Goal: Task Accomplishment & Management: Use online tool/utility

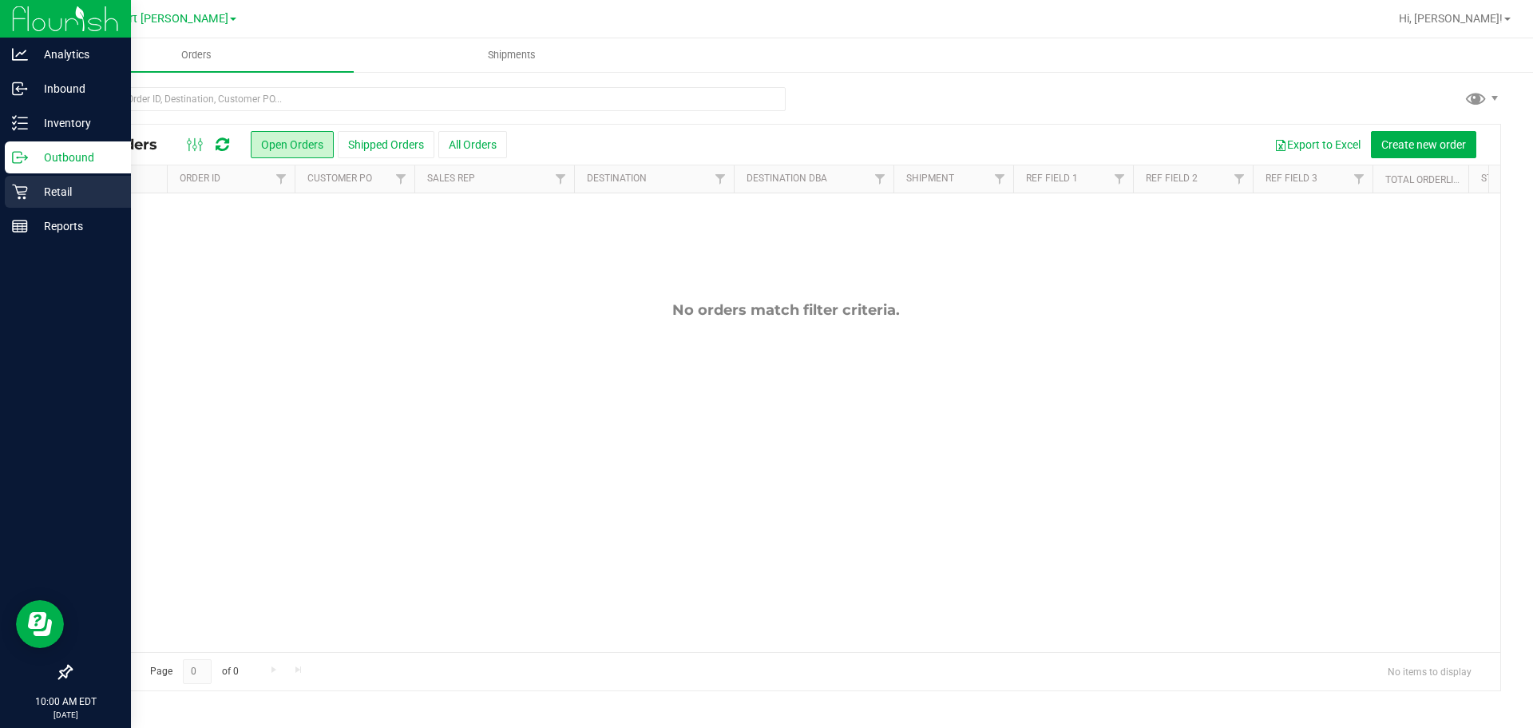
click at [129, 191] on div "Retail" at bounding box center [68, 192] width 126 height 32
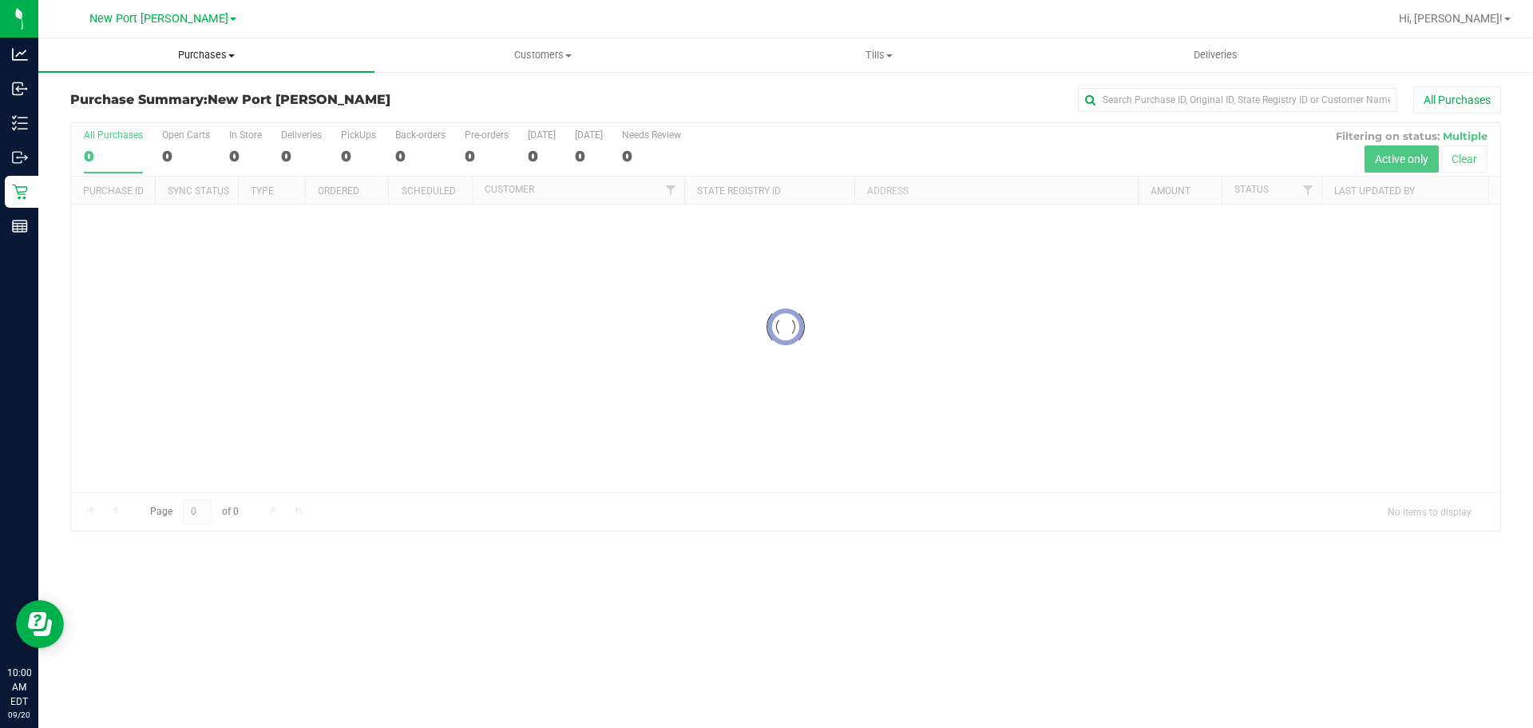
click at [233, 57] on span at bounding box center [231, 55] width 6 height 3
click at [128, 118] on span "Fulfillment" at bounding box center [87, 116] width 99 height 14
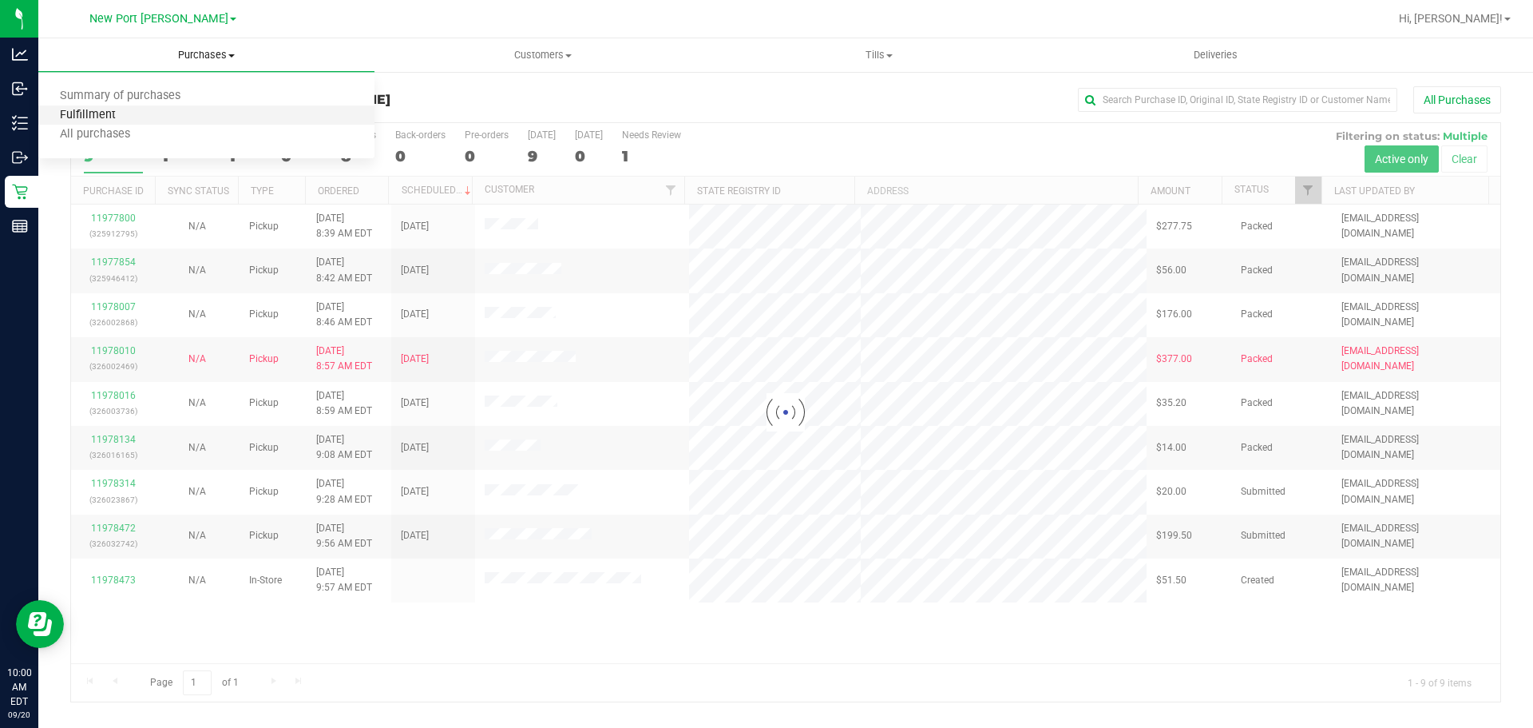
click at [128, 118] on span "Fulfillment" at bounding box center [87, 116] width 99 height 14
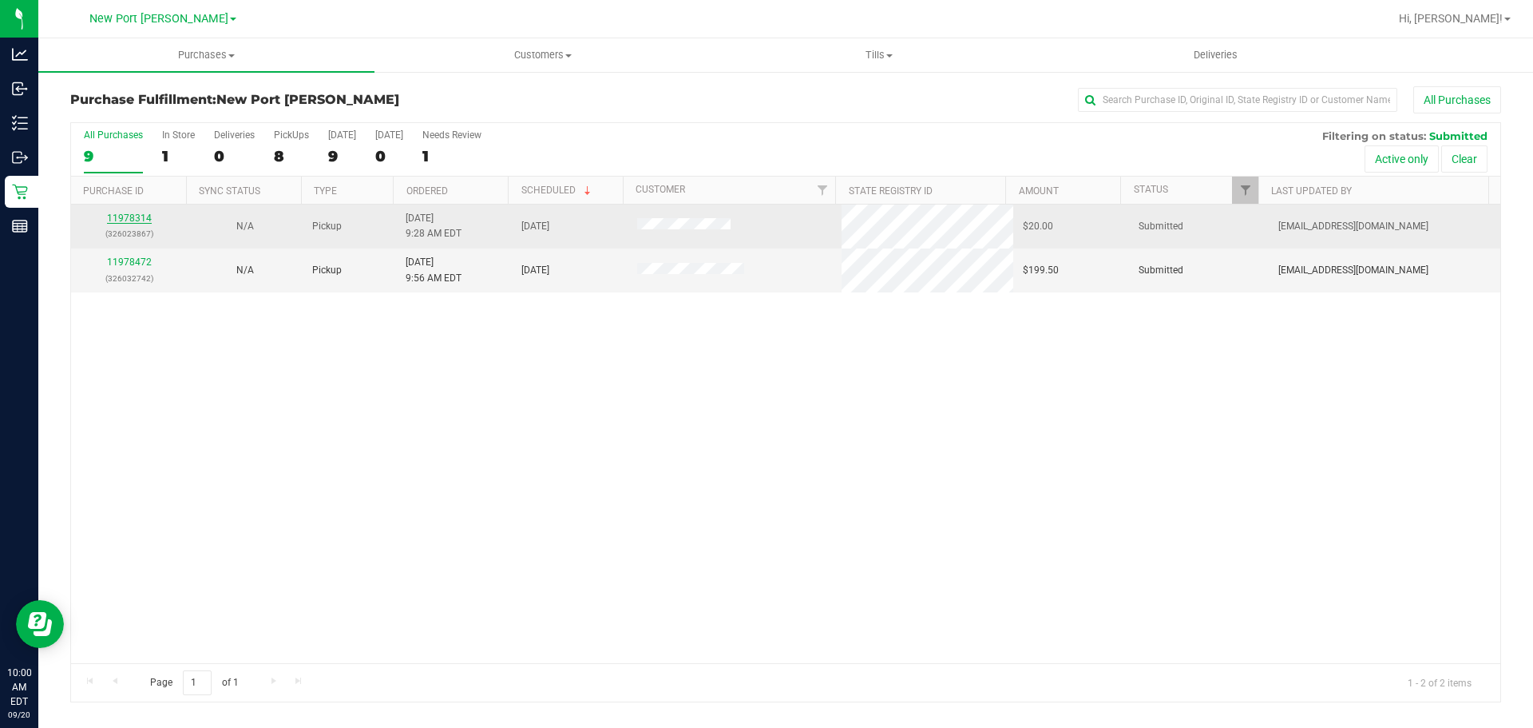
click at [139, 216] on link "11978314" at bounding box center [129, 217] width 45 height 11
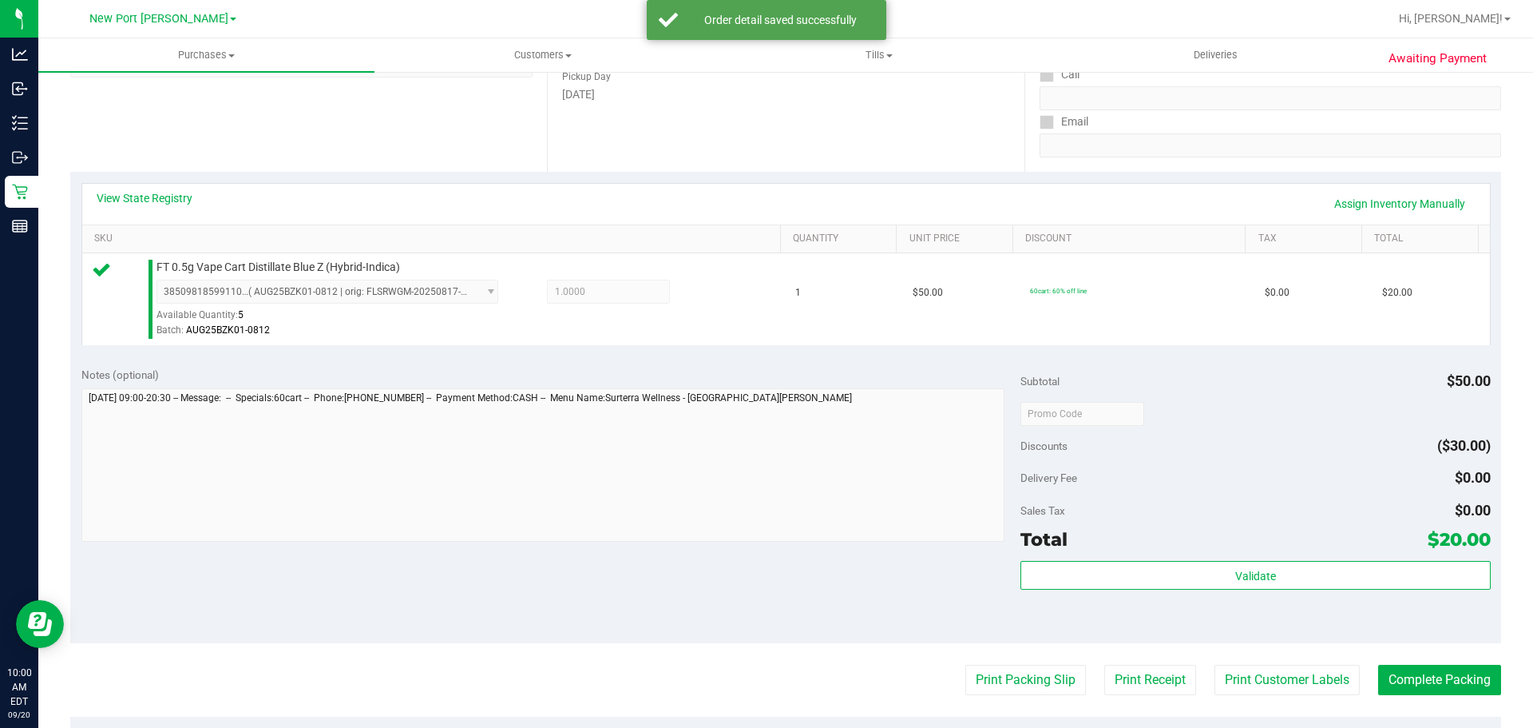
scroll to position [399, 0]
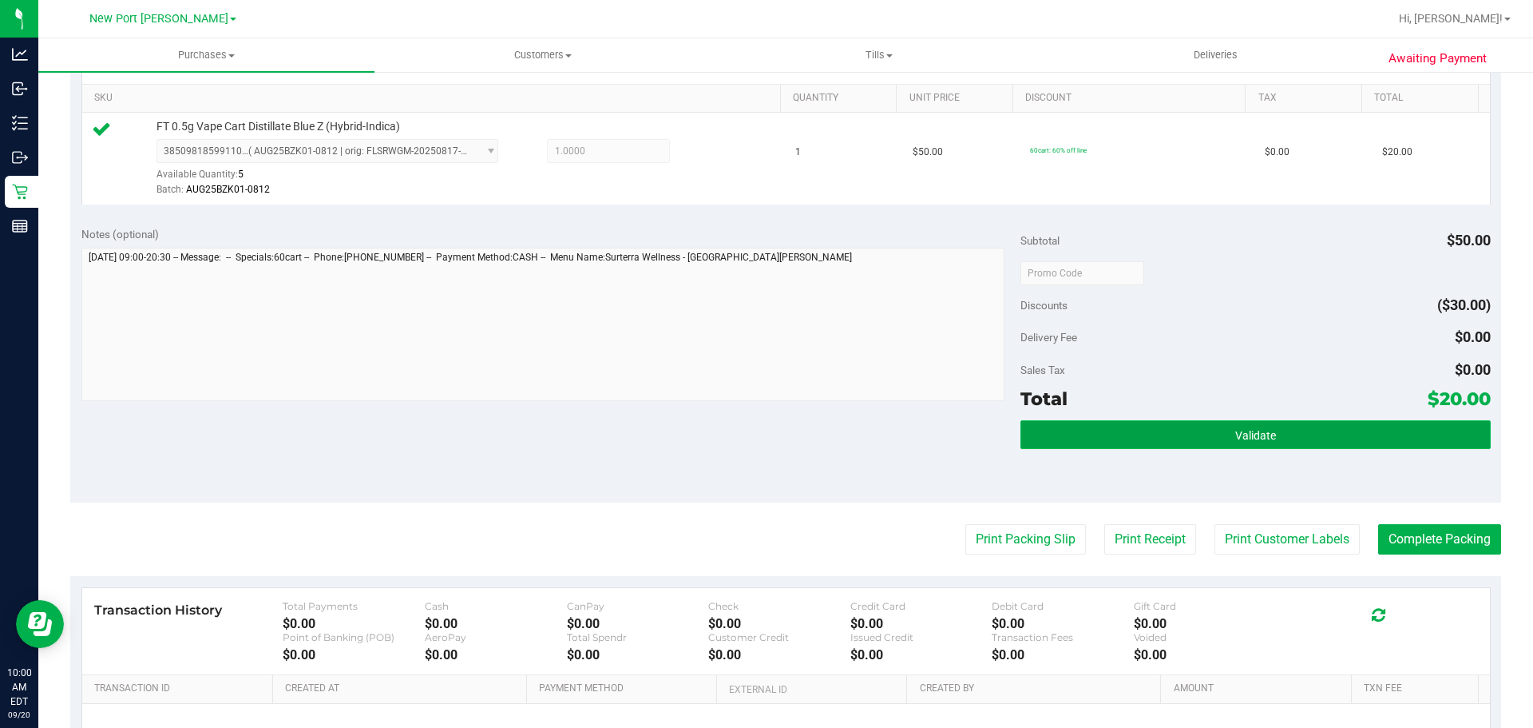
click at [1260, 434] on span "Validate" at bounding box center [1256, 435] width 41 height 13
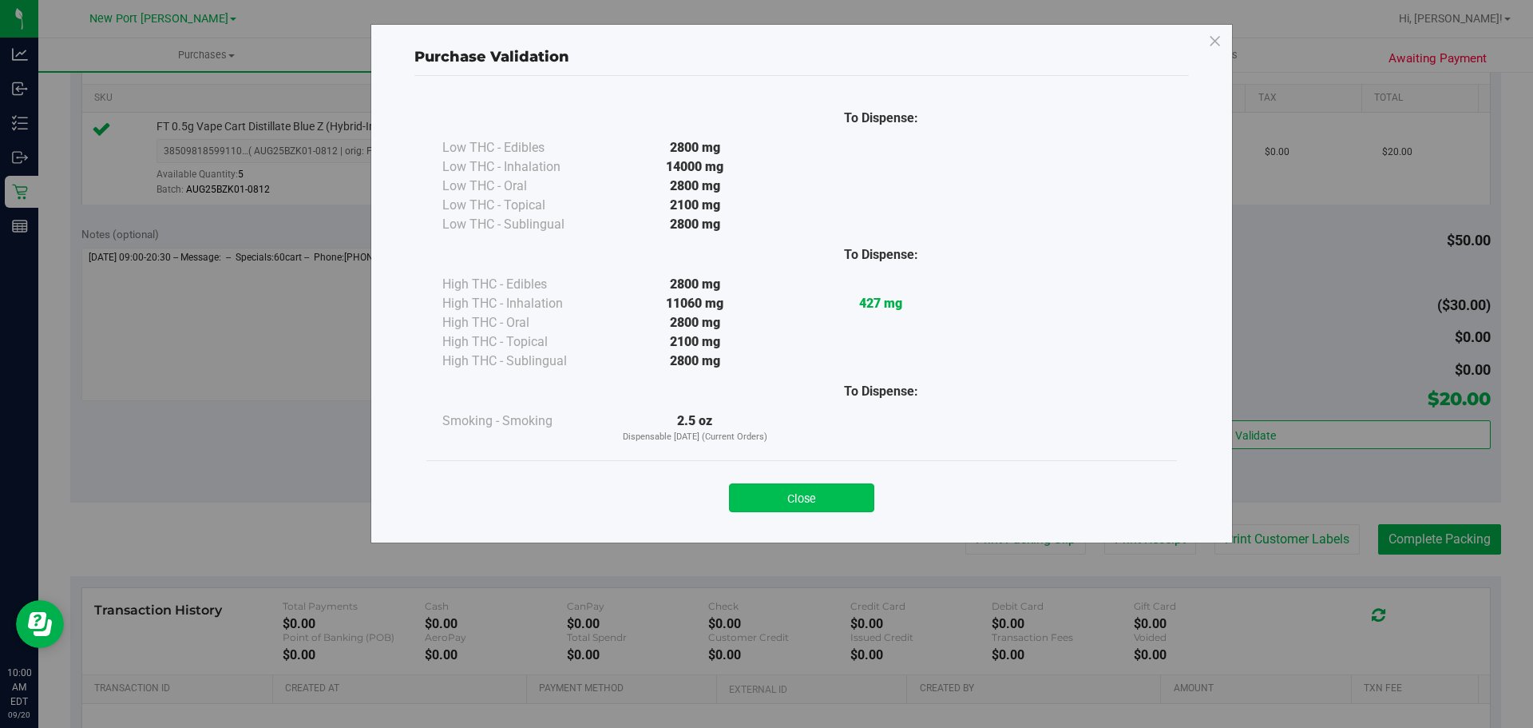
click at [773, 499] on button "Close" at bounding box center [801, 497] width 145 height 29
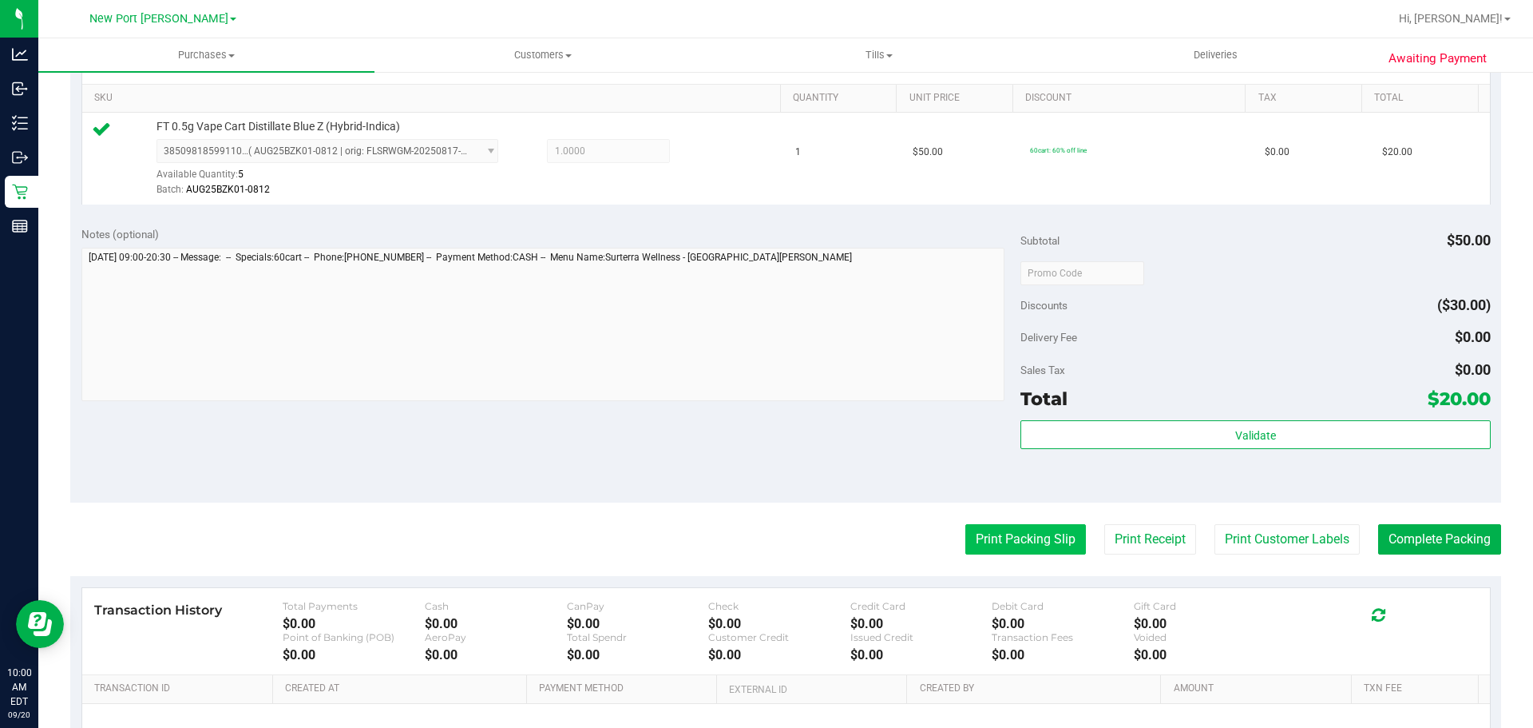
click at [983, 547] on button "Print Packing Slip" at bounding box center [1026, 539] width 121 height 30
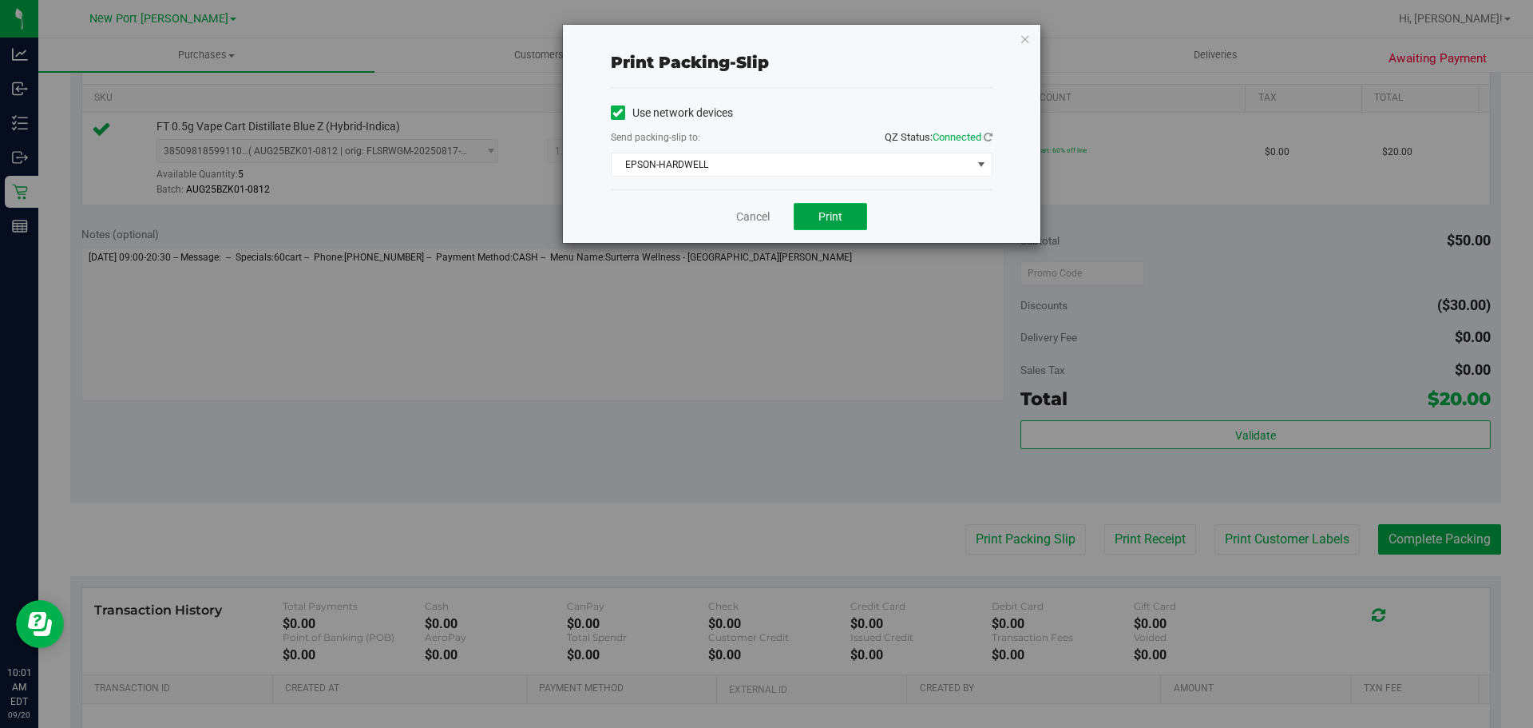
click at [841, 222] on span "Print" at bounding box center [831, 216] width 24 height 13
click at [742, 216] on link "Cancel" at bounding box center [753, 216] width 34 height 17
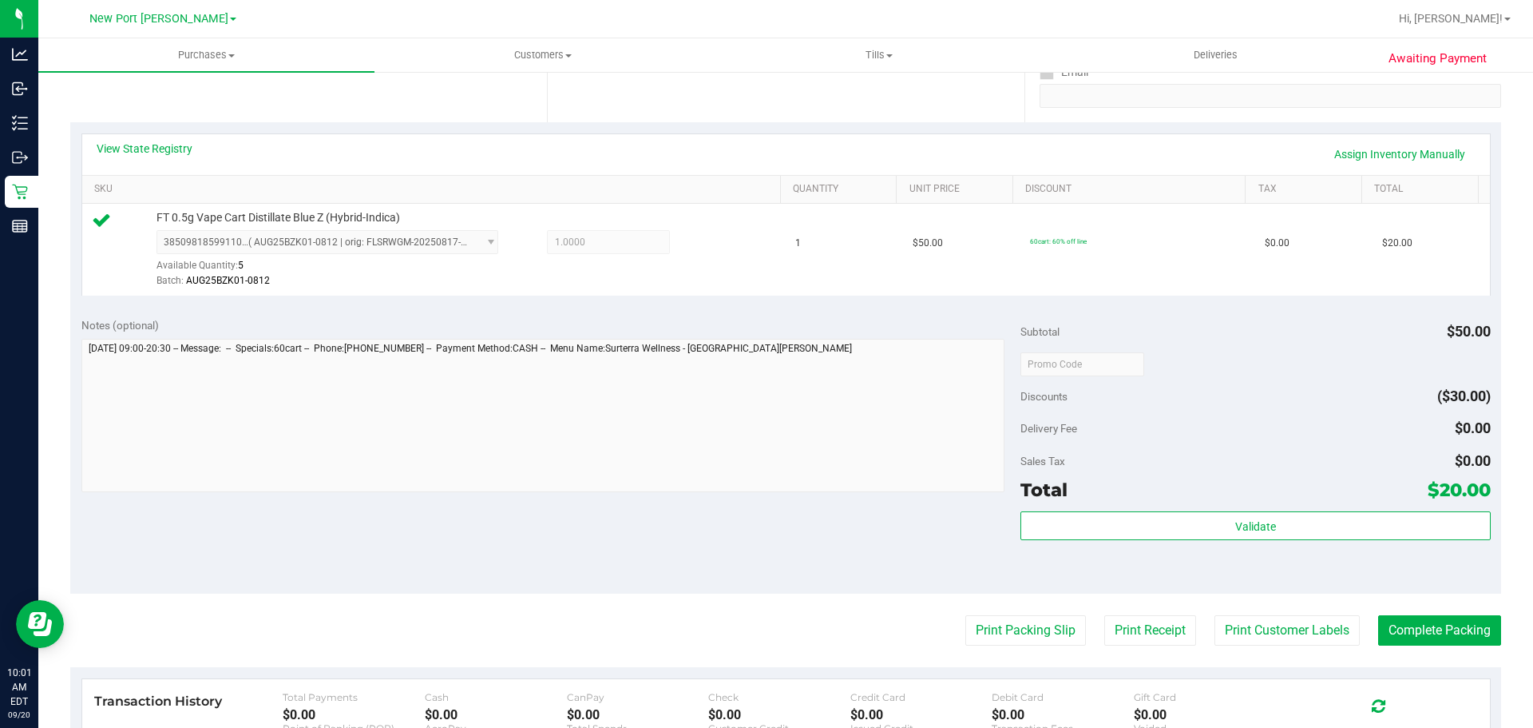
scroll to position [319, 0]
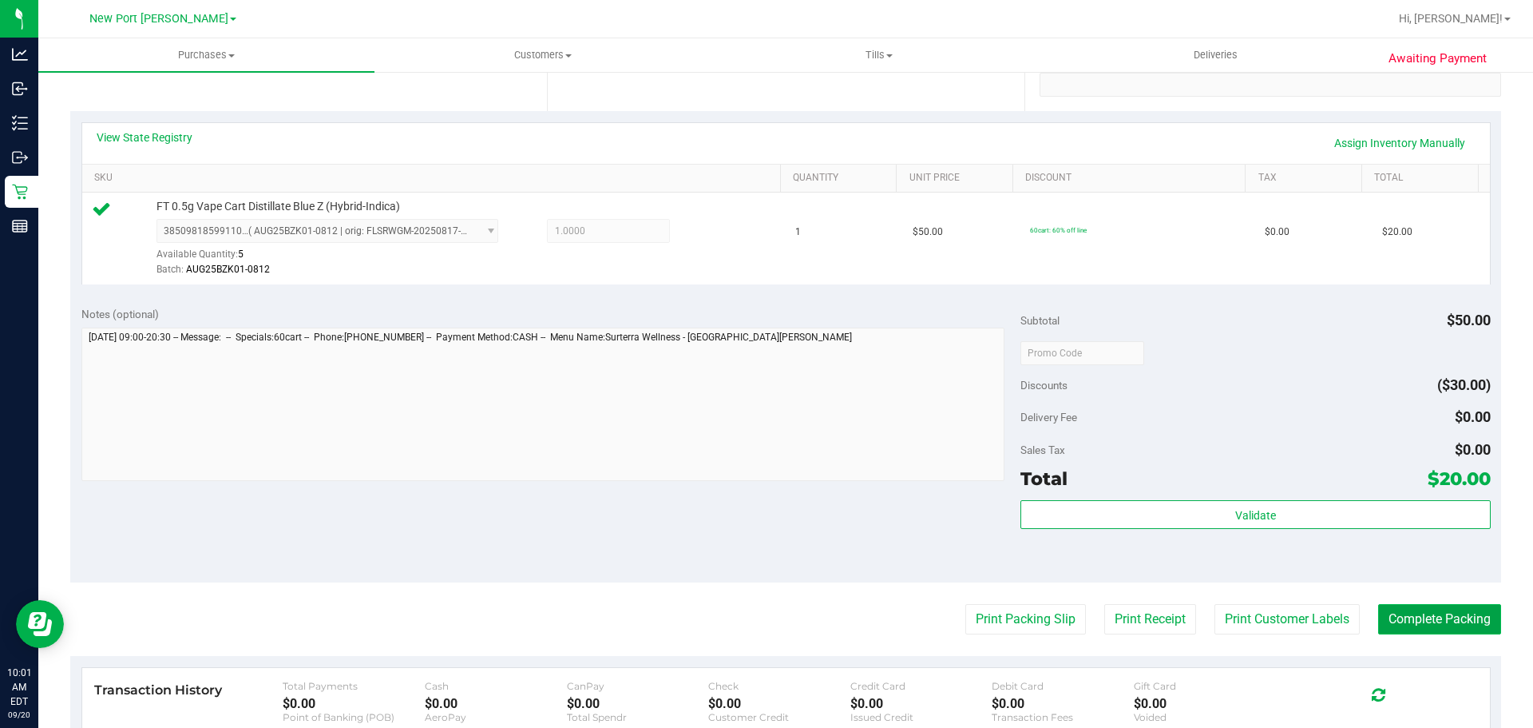
click at [1418, 613] on button "Complete Packing" at bounding box center [1440, 619] width 123 height 30
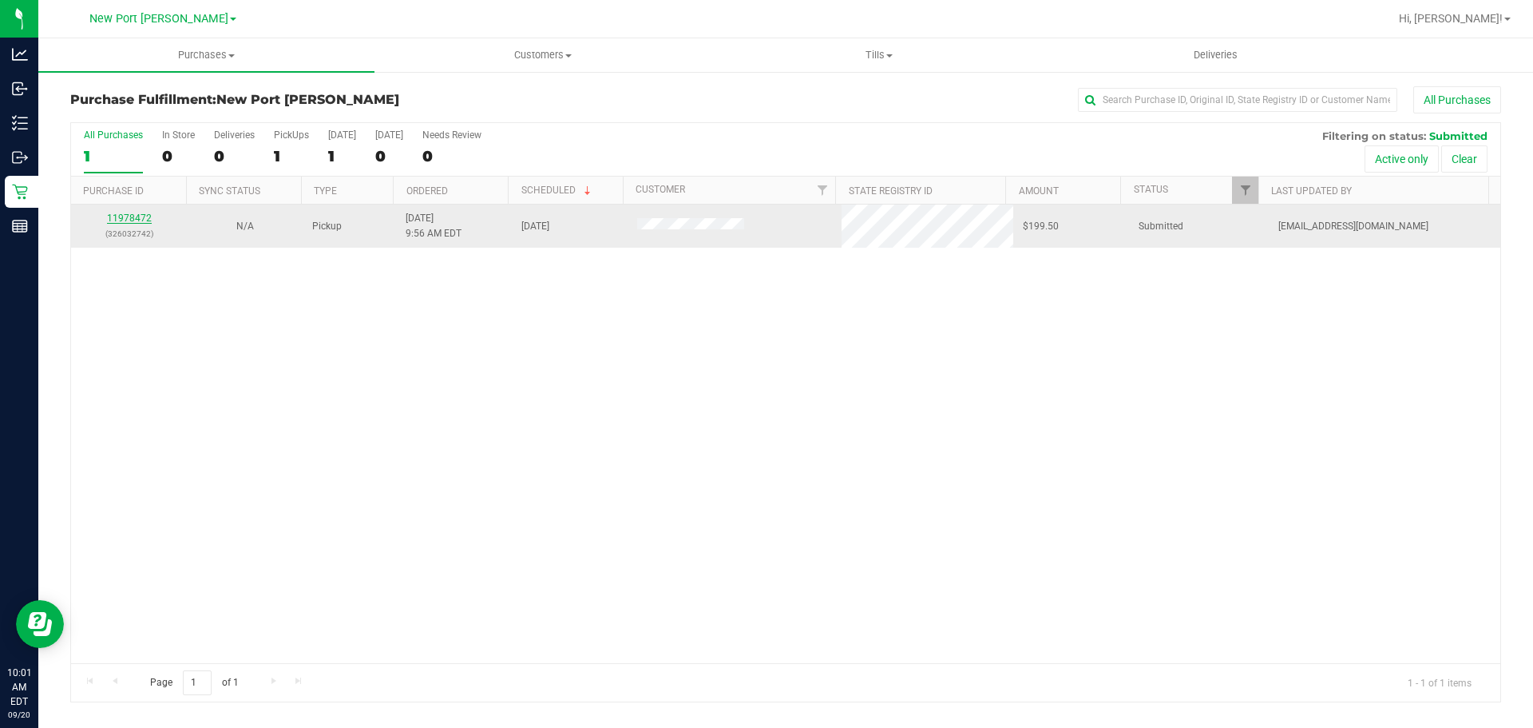
click at [117, 216] on link "11978472" at bounding box center [129, 217] width 45 height 11
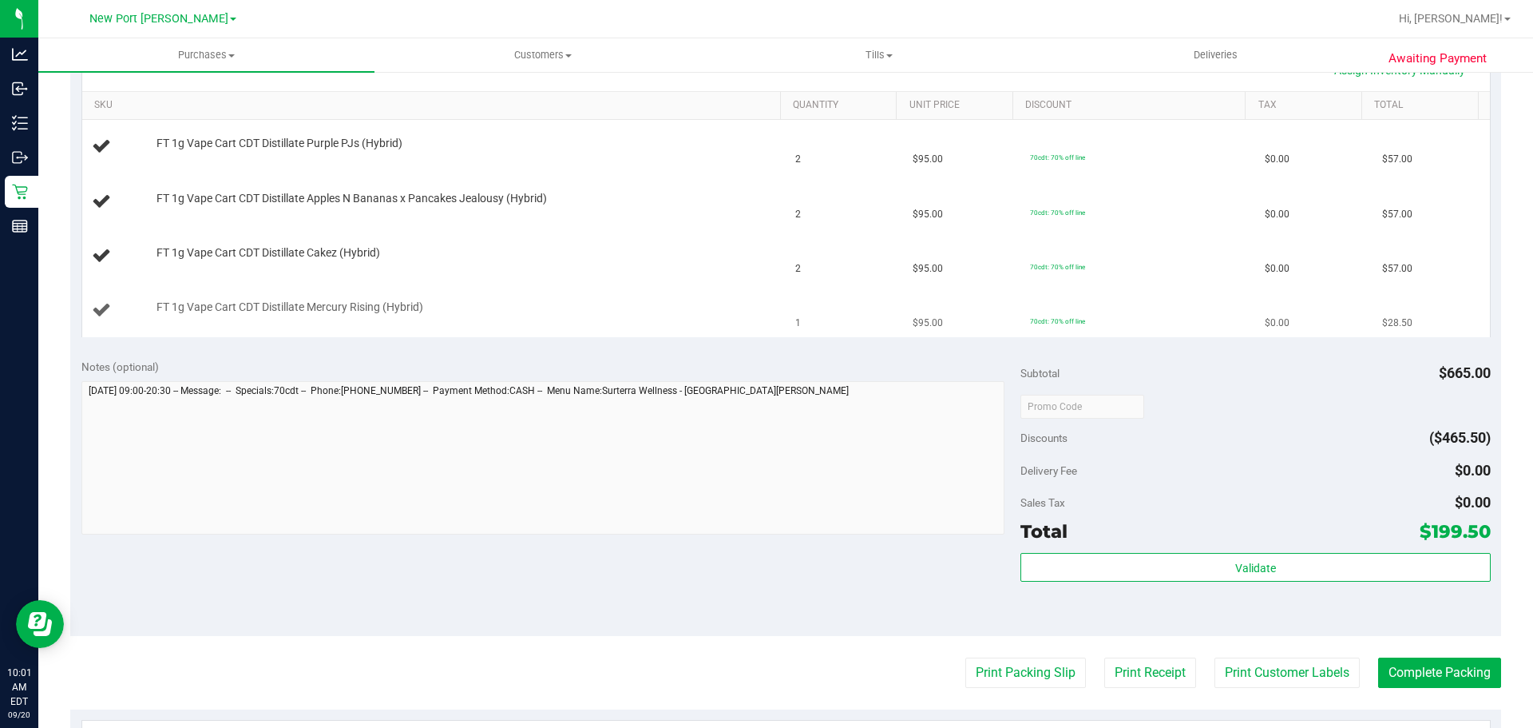
scroll to position [399, 0]
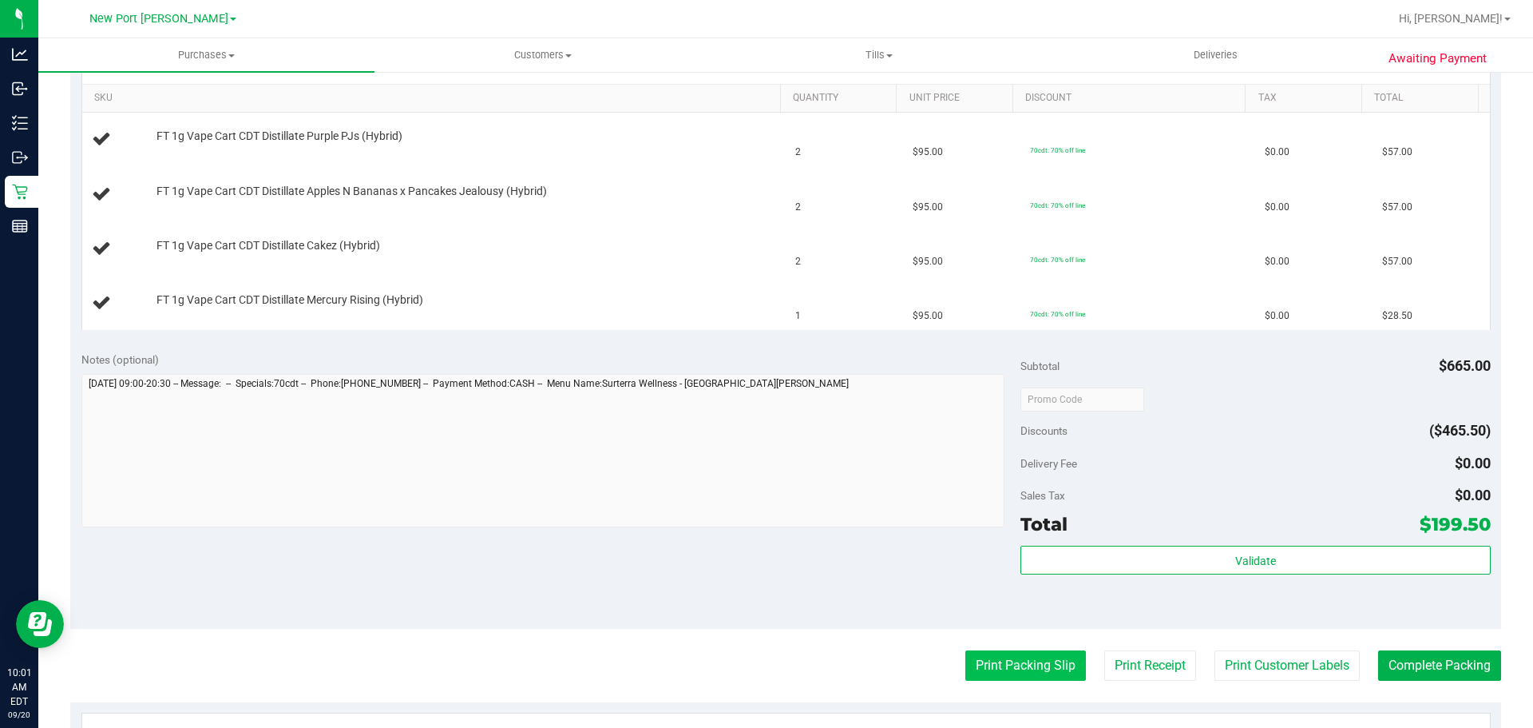
click at [1002, 676] on button "Print Packing Slip" at bounding box center [1026, 665] width 121 height 30
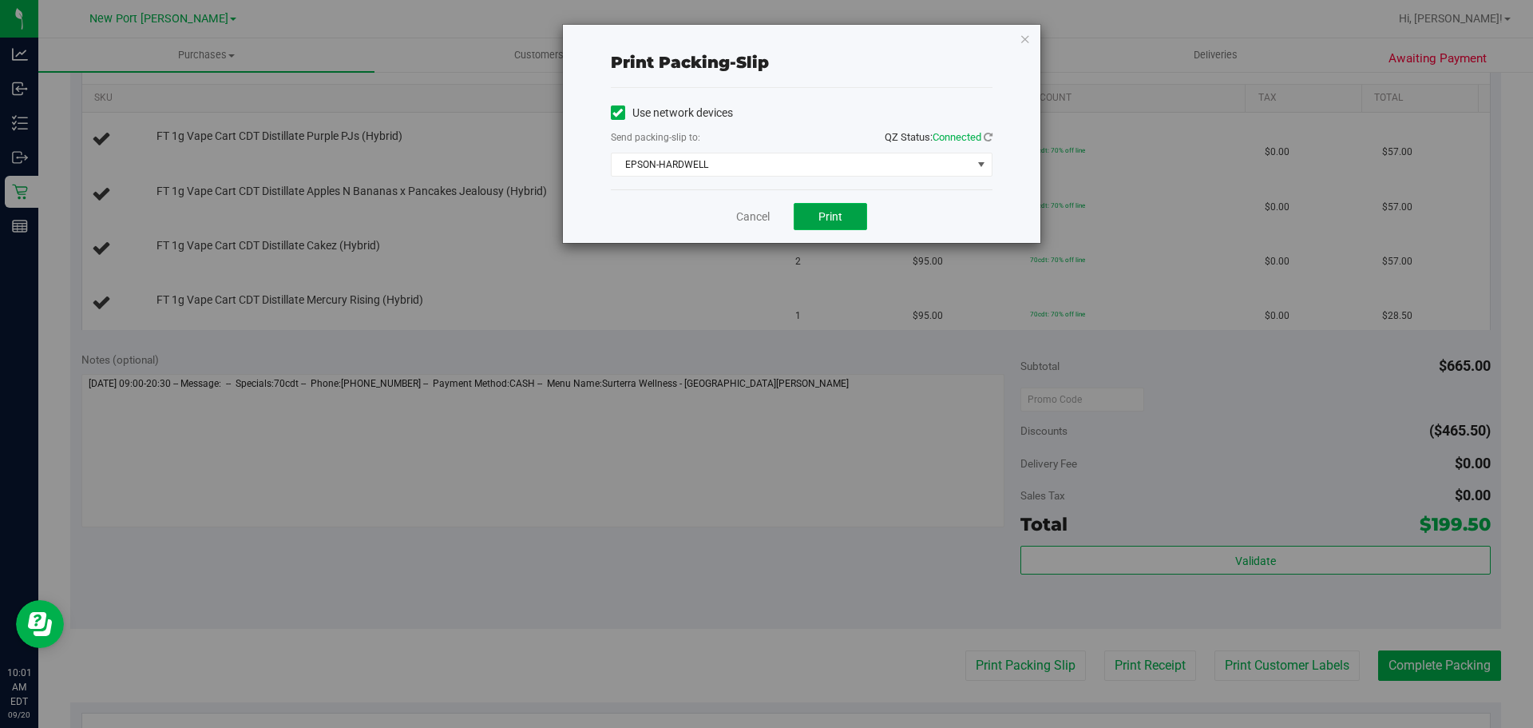
click at [829, 224] on button "Print" at bounding box center [830, 216] width 73 height 27
click at [756, 215] on link "Cancel" at bounding box center [753, 216] width 34 height 17
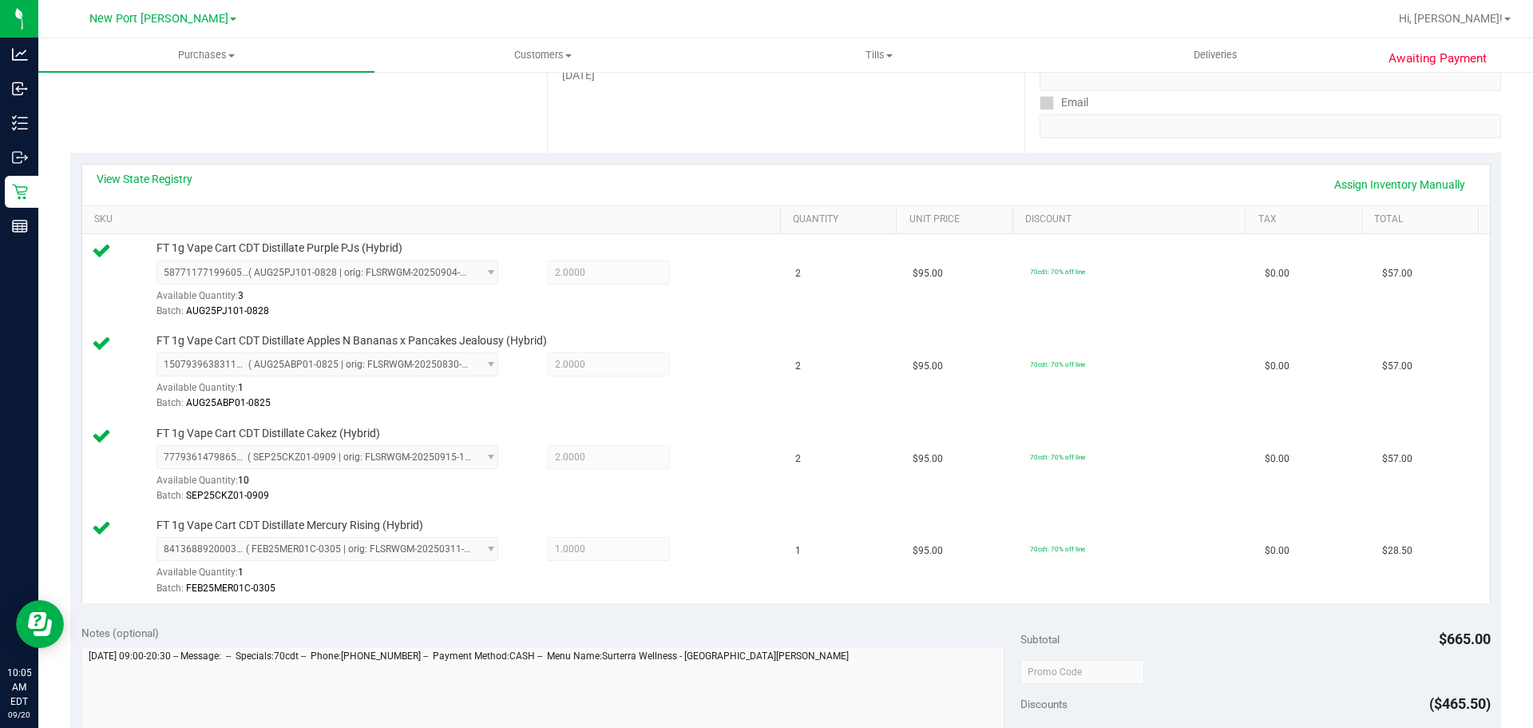
scroll to position [719, 0]
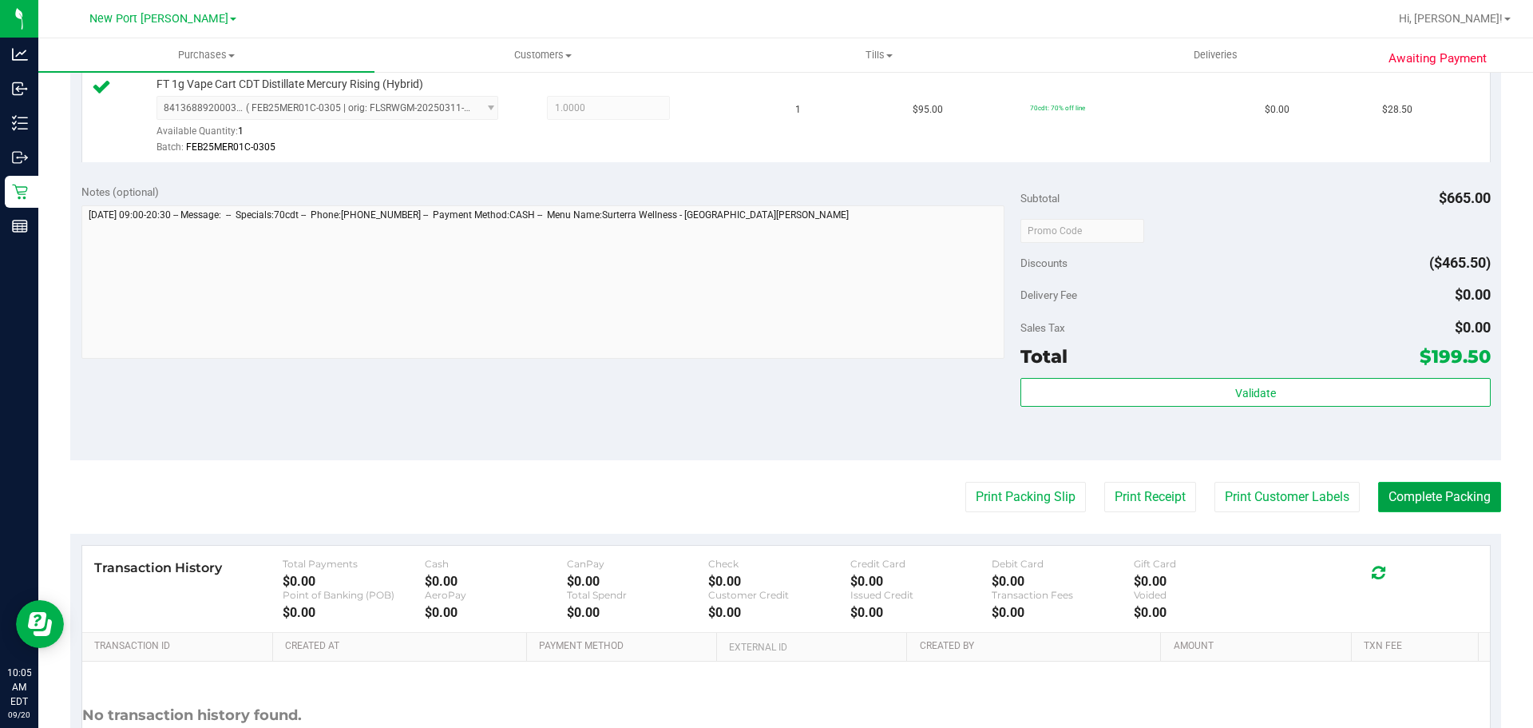
click at [1454, 491] on button "Complete Packing" at bounding box center [1440, 497] width 123 height 30
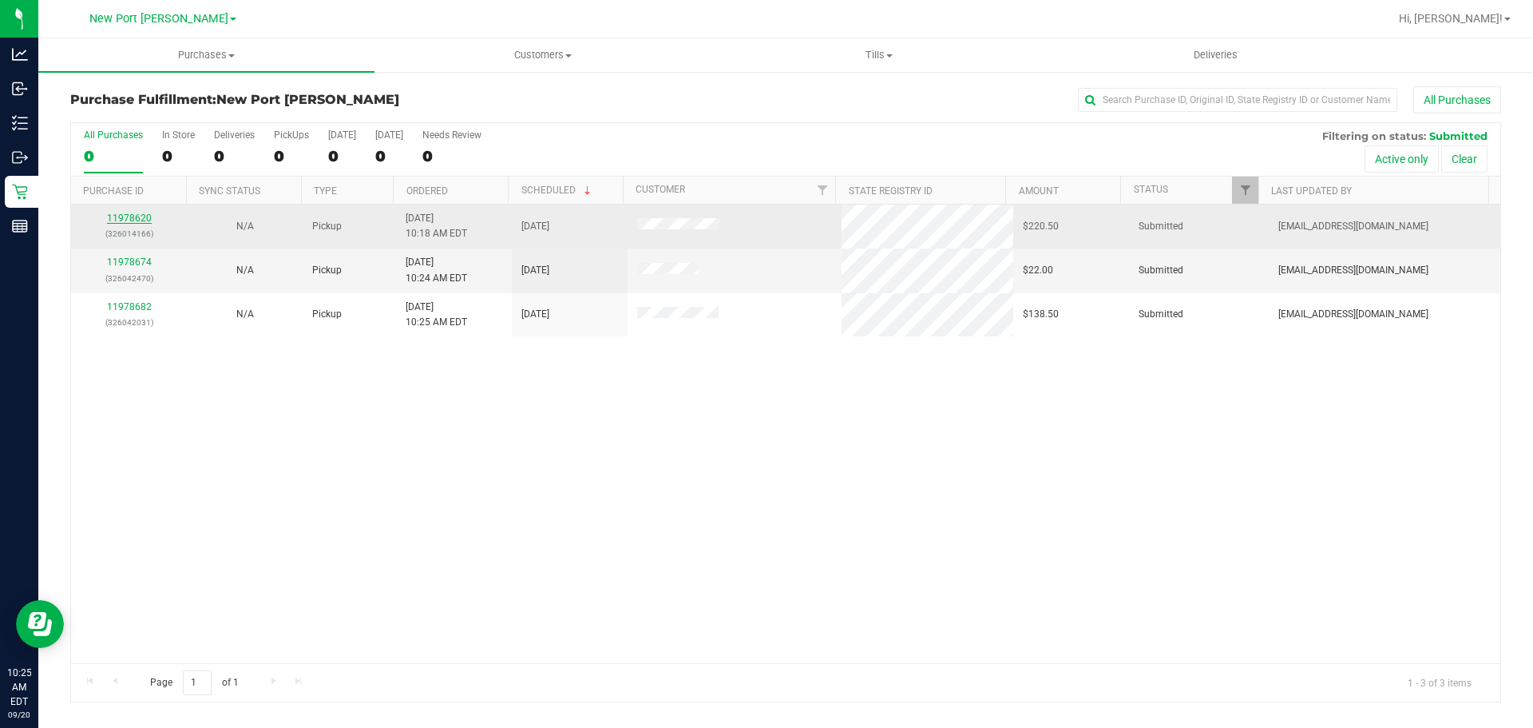
click at [142, 216] on link "11978620" at bounding box center [129, 217] width 45 height 11
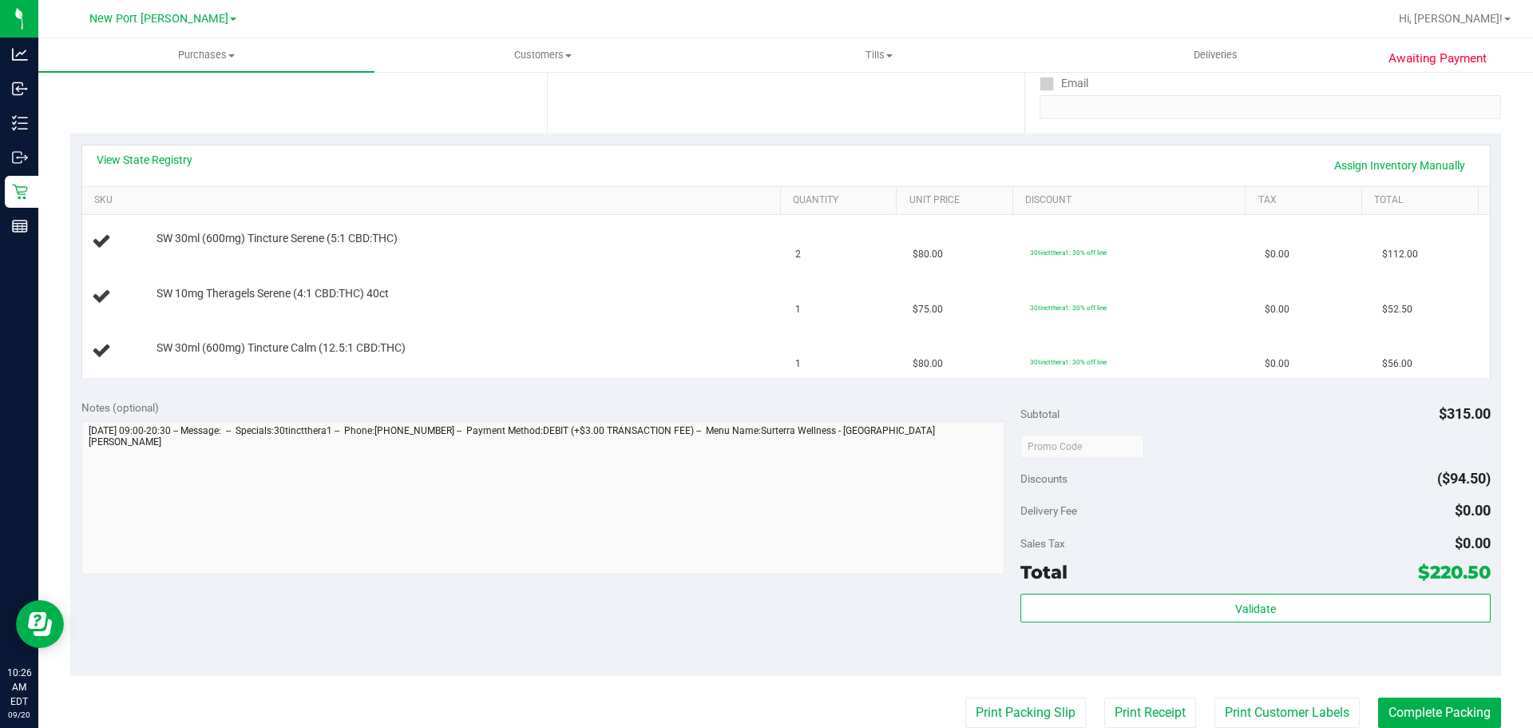
scroll to position [479, 0]
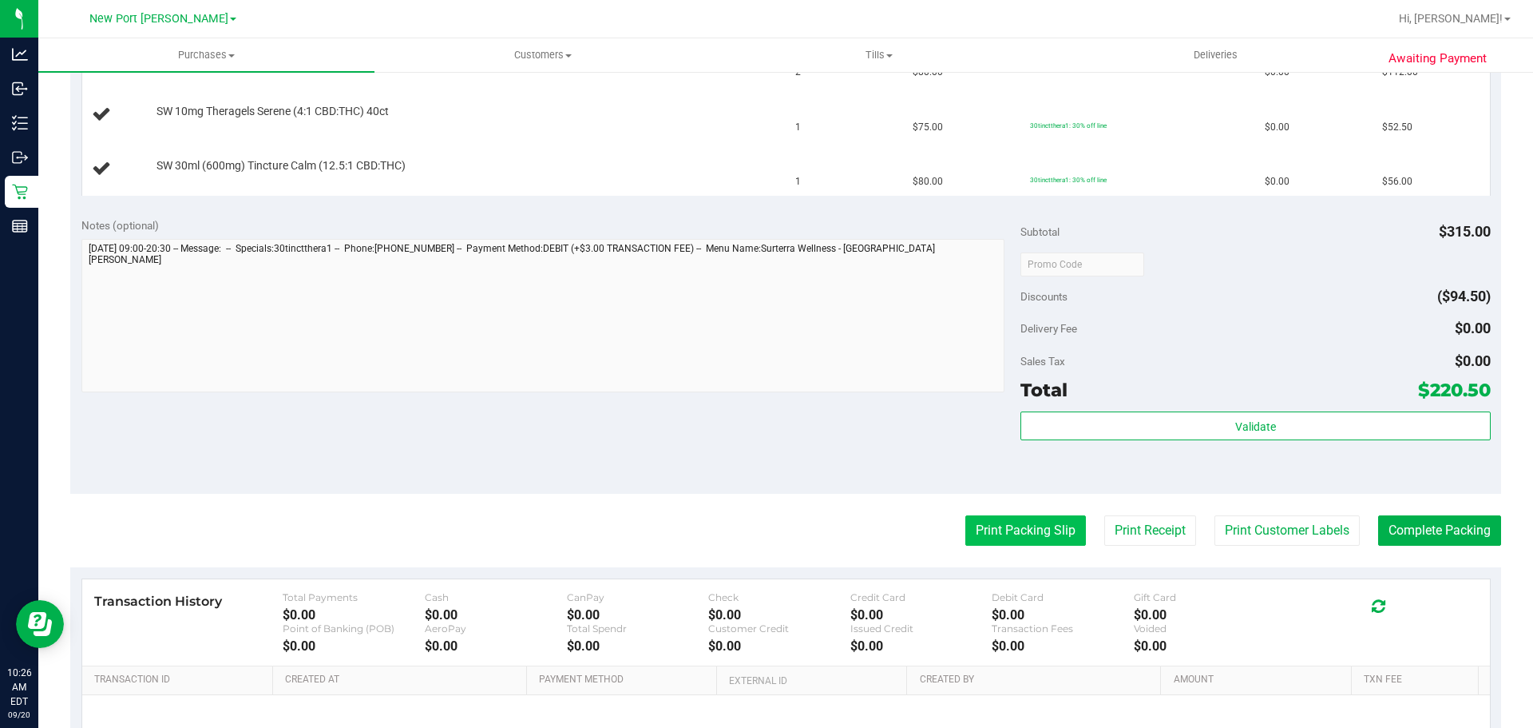
click at [1002, 534] on button "Print Packing Slip" at bounding box center [1026, 530] width 121 height 30
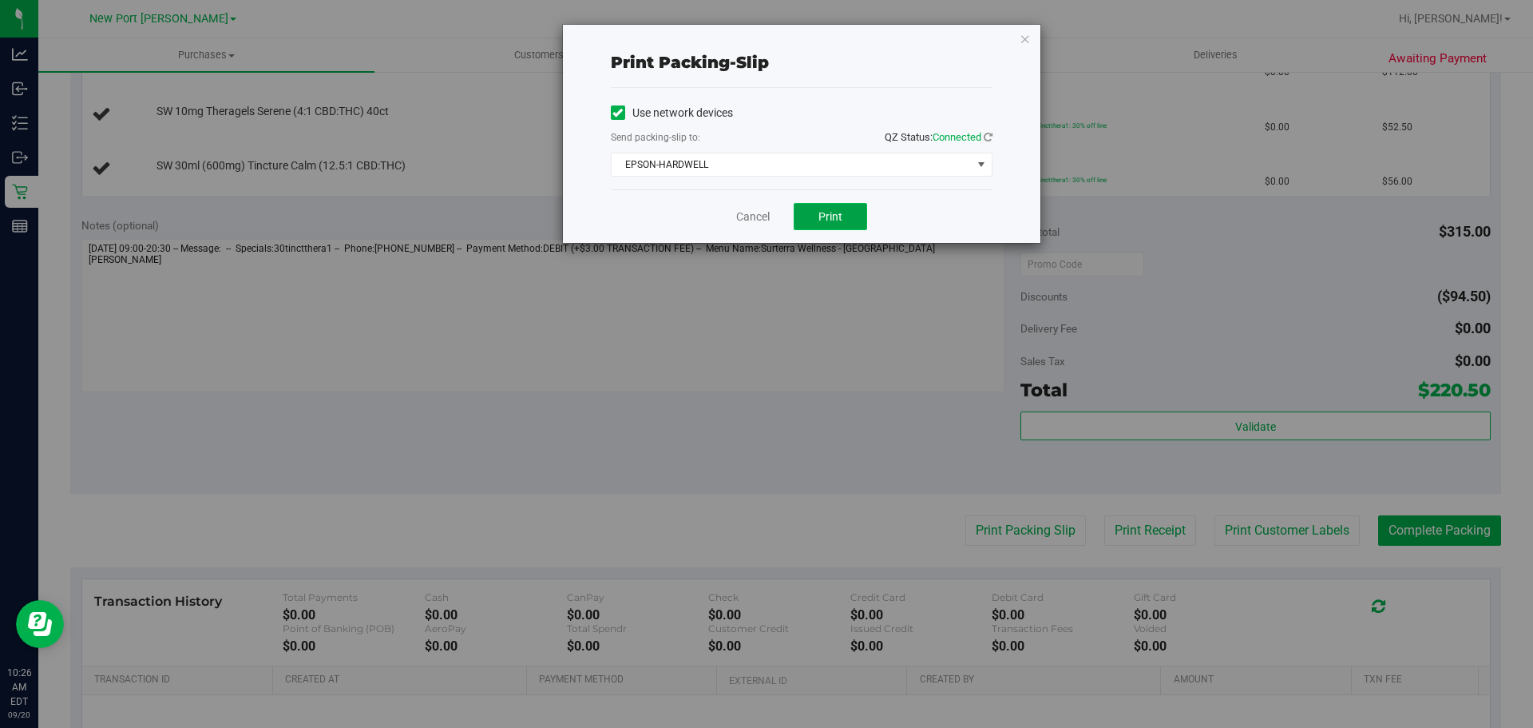
click at [815, 212] on button "Print" at bounding box center [830, 216] width 73 height 27
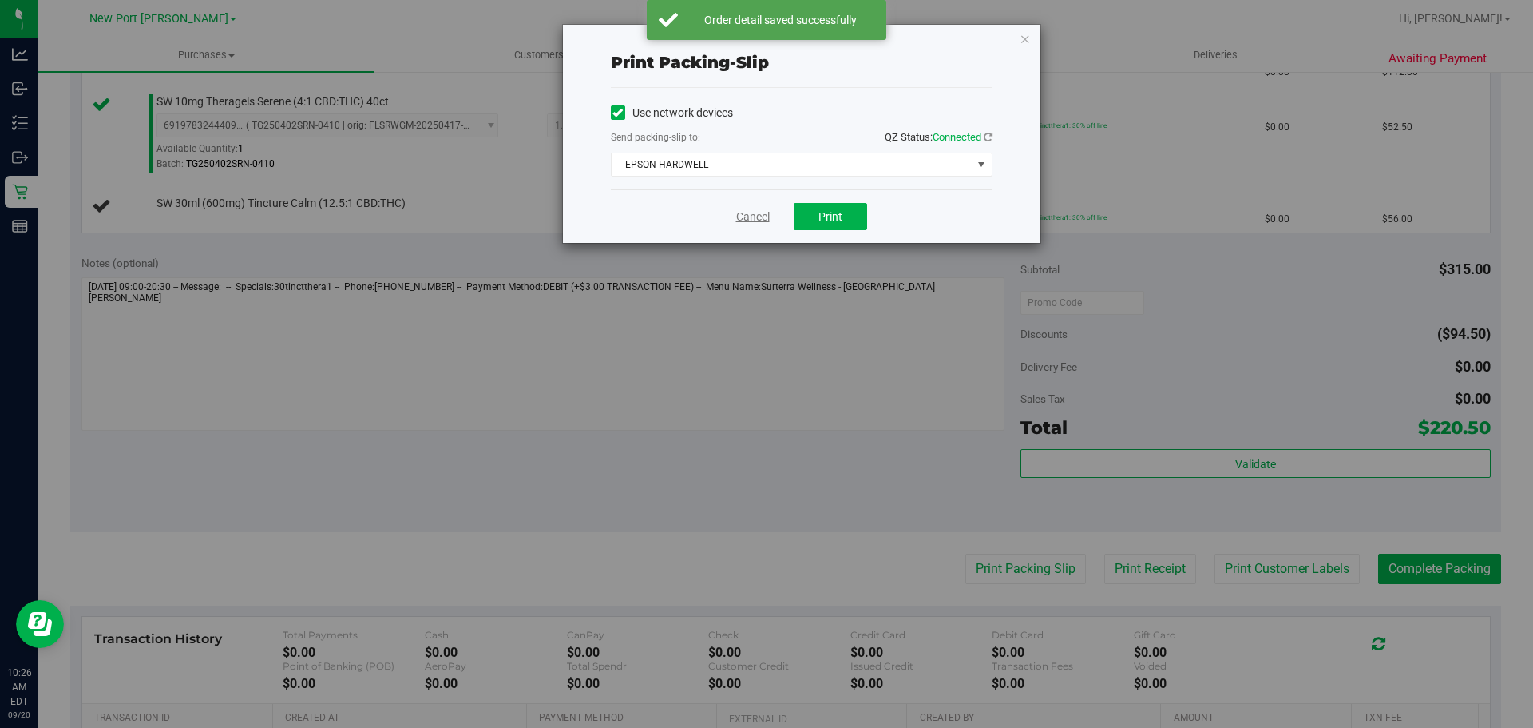
click at [761, 215] on link "Cancel" at bounding box center [753, 216] width 34 height 17
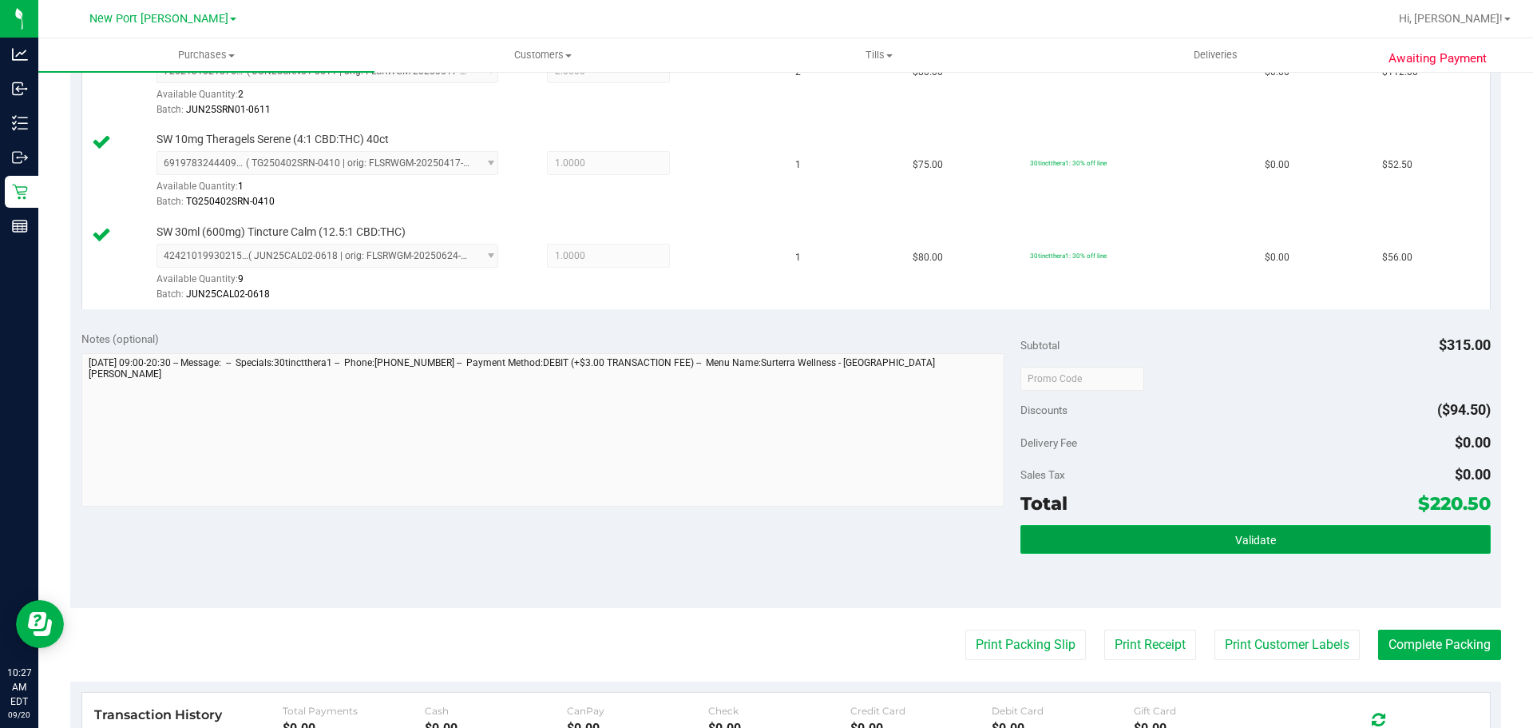
click at [1317, 552] on button "Validate" at bounding box center [1256, 539] width 470 height 29
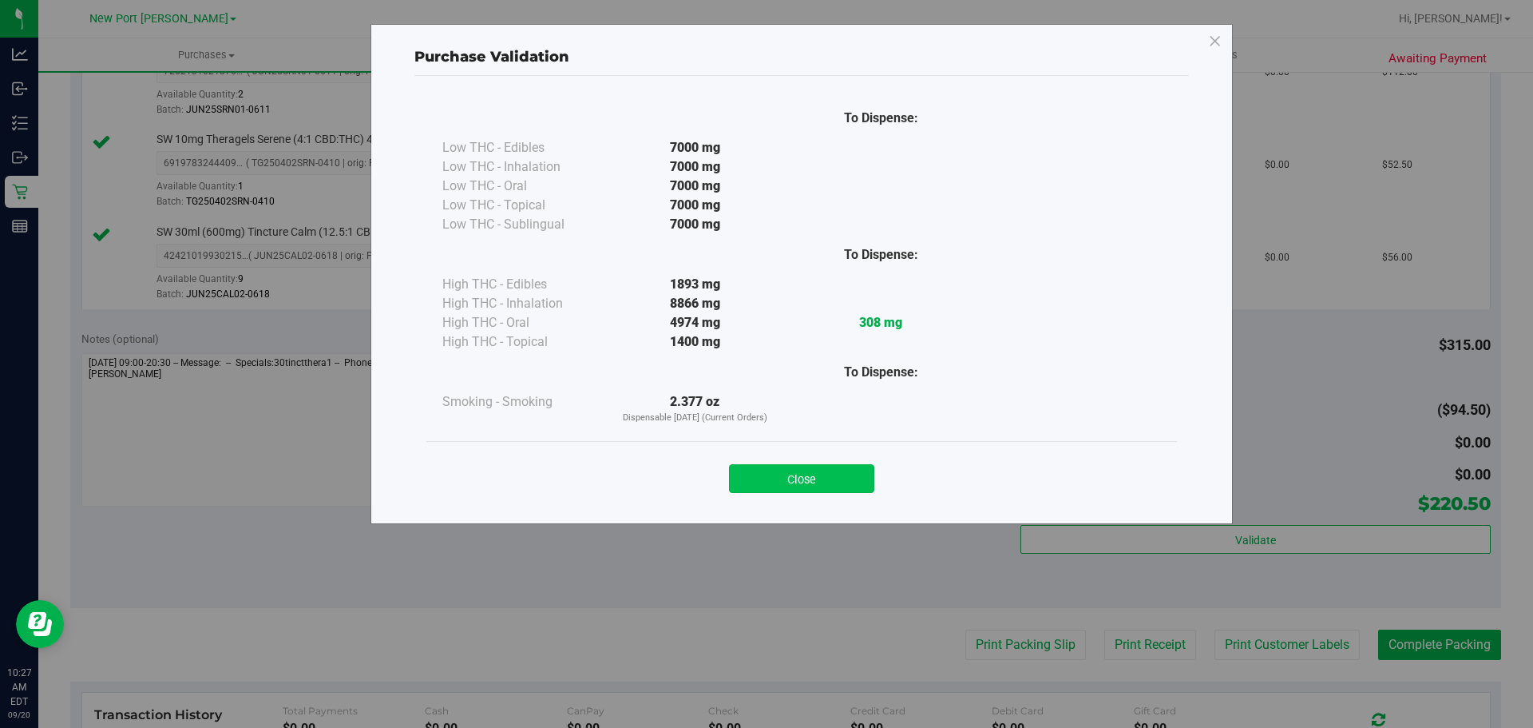
click at [828, 474] on button "Close" at bounding box center [801, 478] width 145 height 29
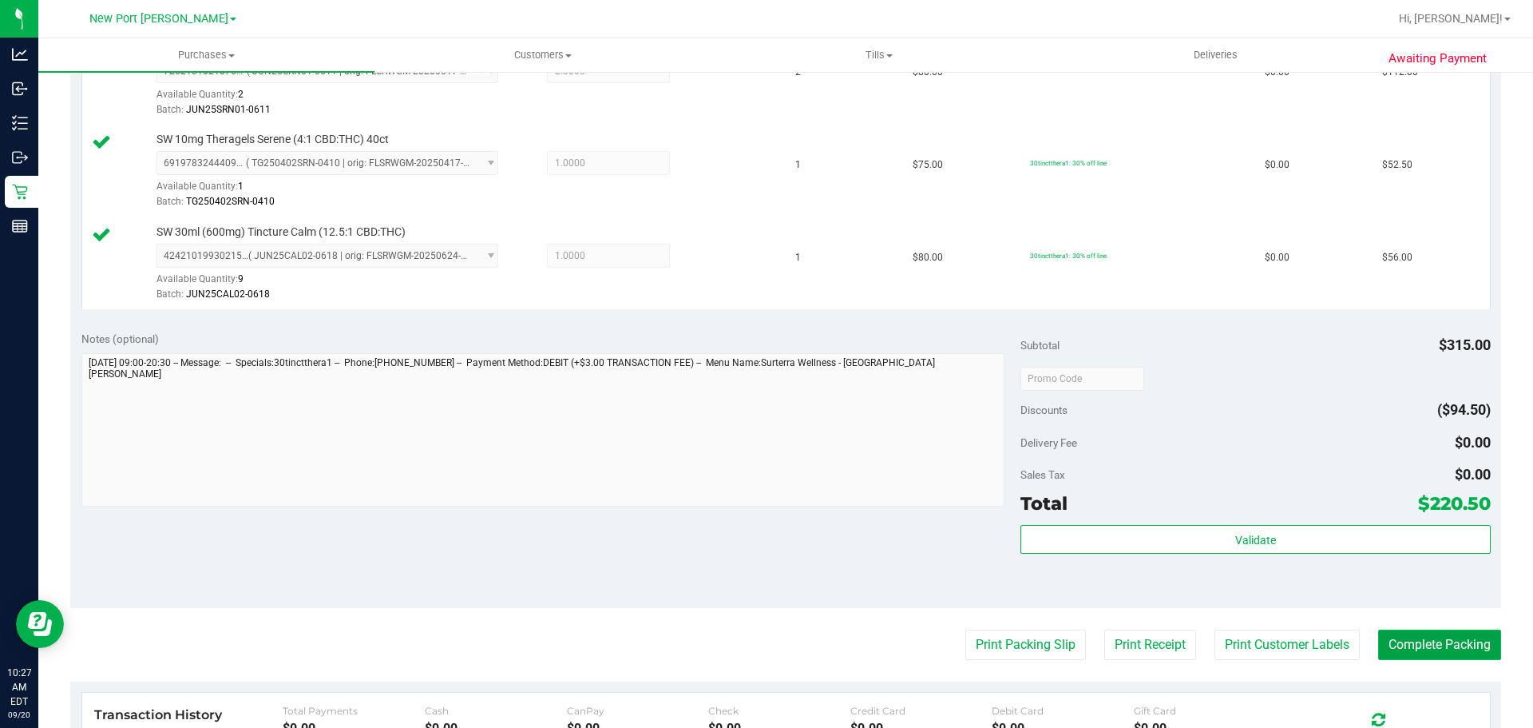
click at [1429, 638] on button "Complete Packing" at bounding box center [1440, 644] width 123 height 30
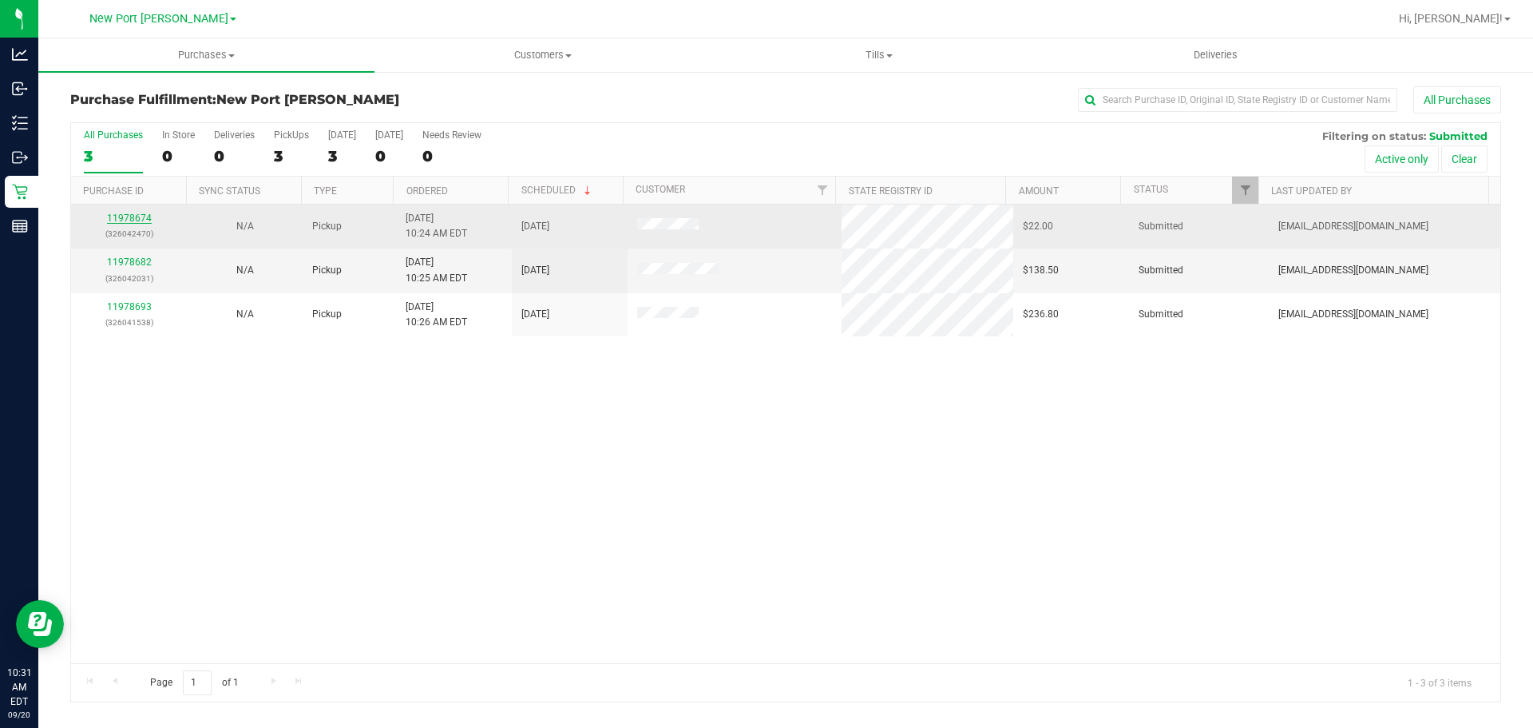
click at [144, 223] on link "11978674" at bounding box center [129, 217] width 45 height 11
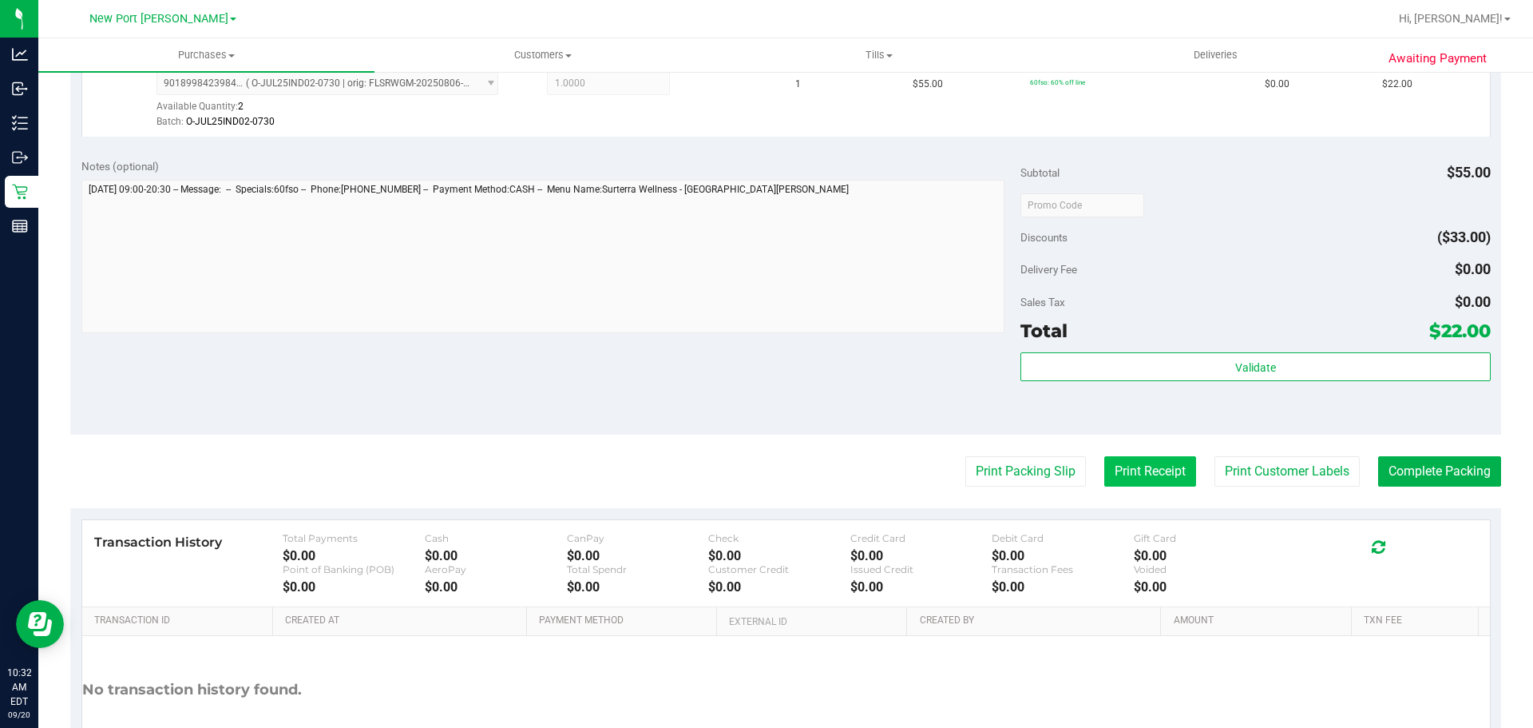
scroll to position [479, 0]
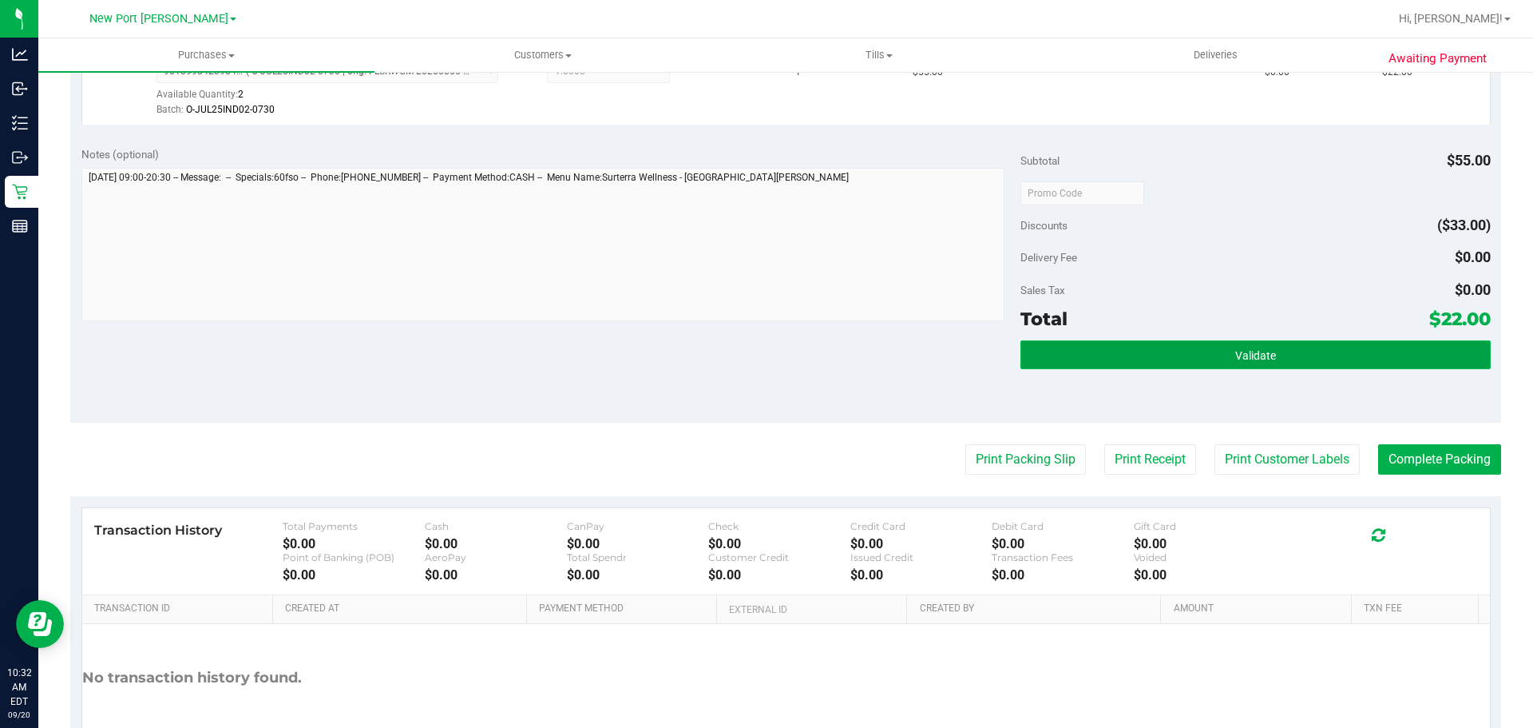
click at [1133, 367] on button "Validate" at bounding box center [1256, 354] width 470 height 29
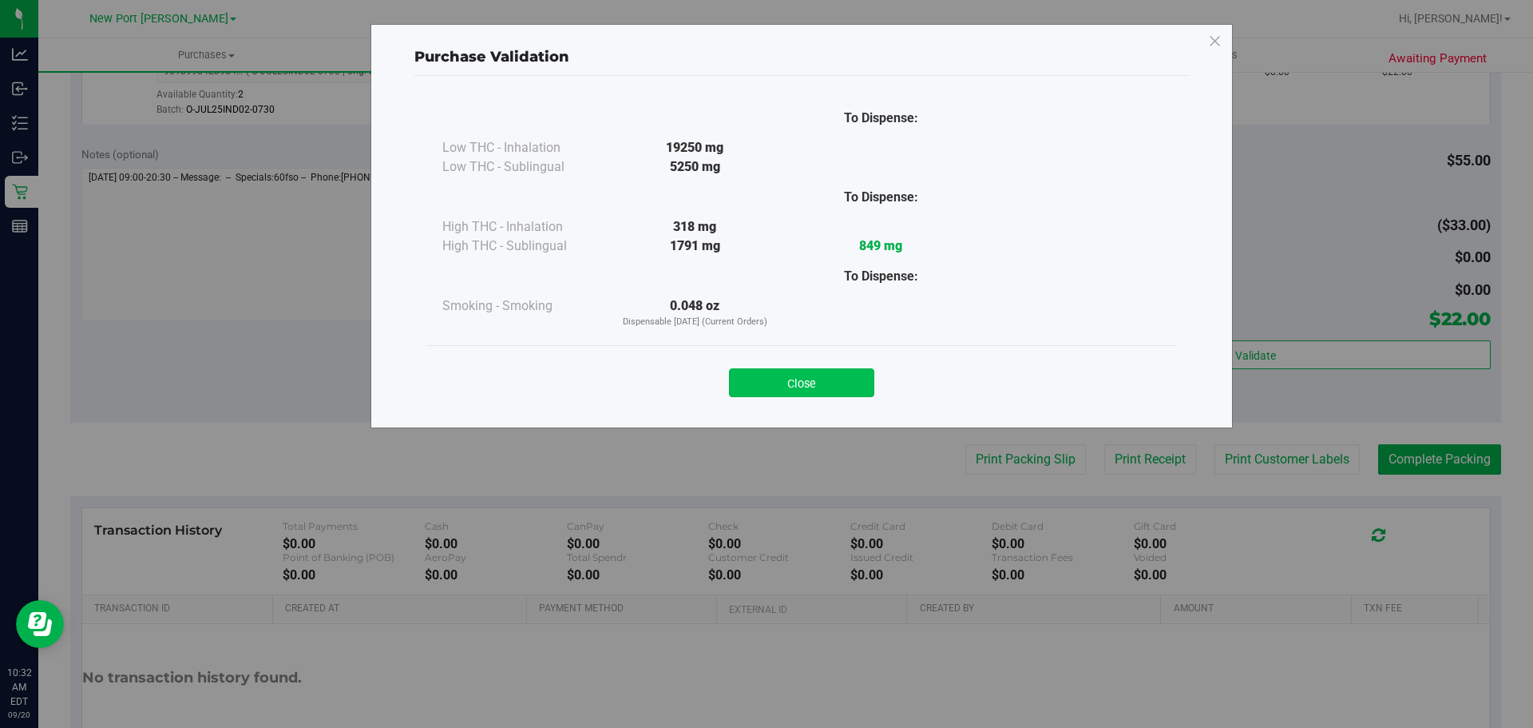
click at [846, 371] on button "Close" at bounding box center [801, 382] width 145 height 29
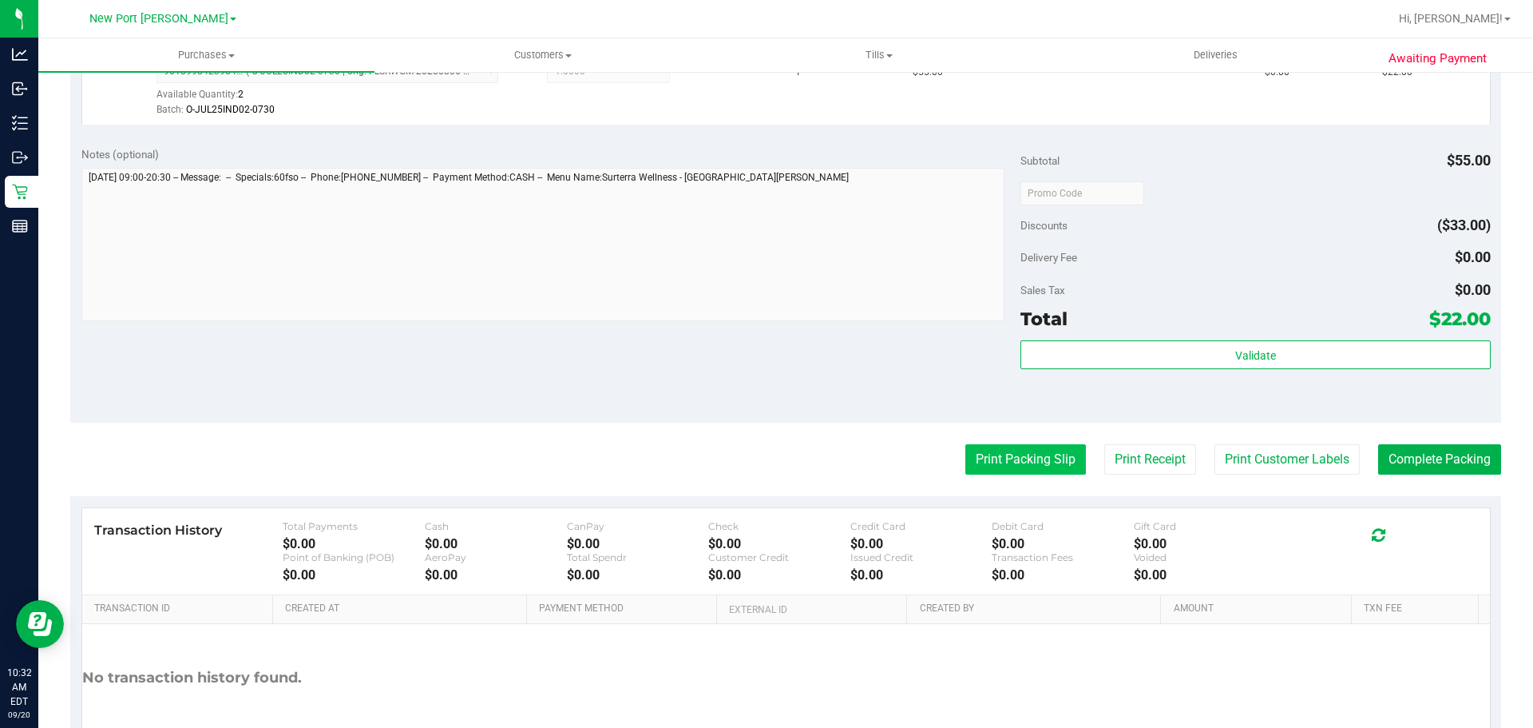
click at [966, 458] on button "Print Packing Slip" at bounding box center [1026, 459] width 121 height 30
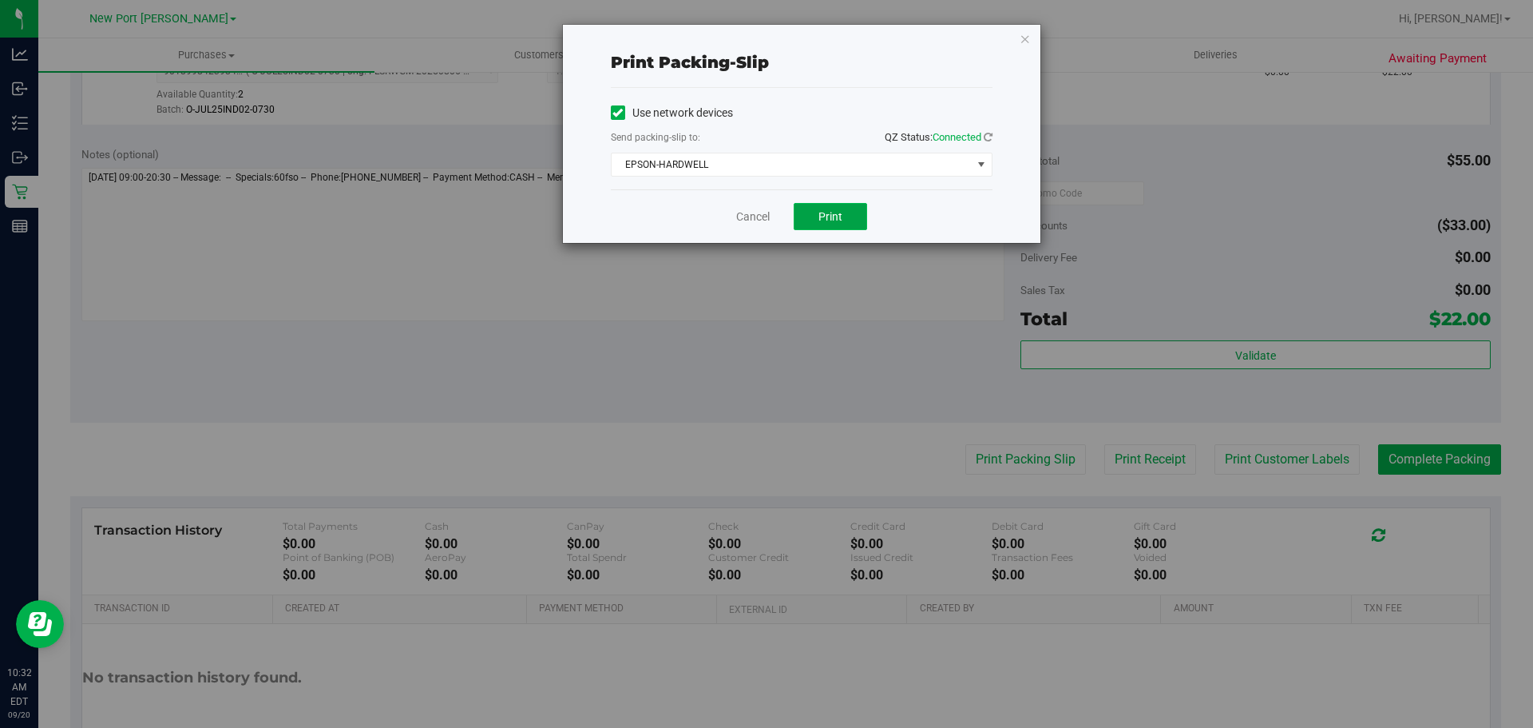
click at [827, 212] on span "Print" at bounding box center [831, 216] width 24 height 13
click at [761, 224] on link "Cancel" at bounding box center [753, 216] width 34 height 17
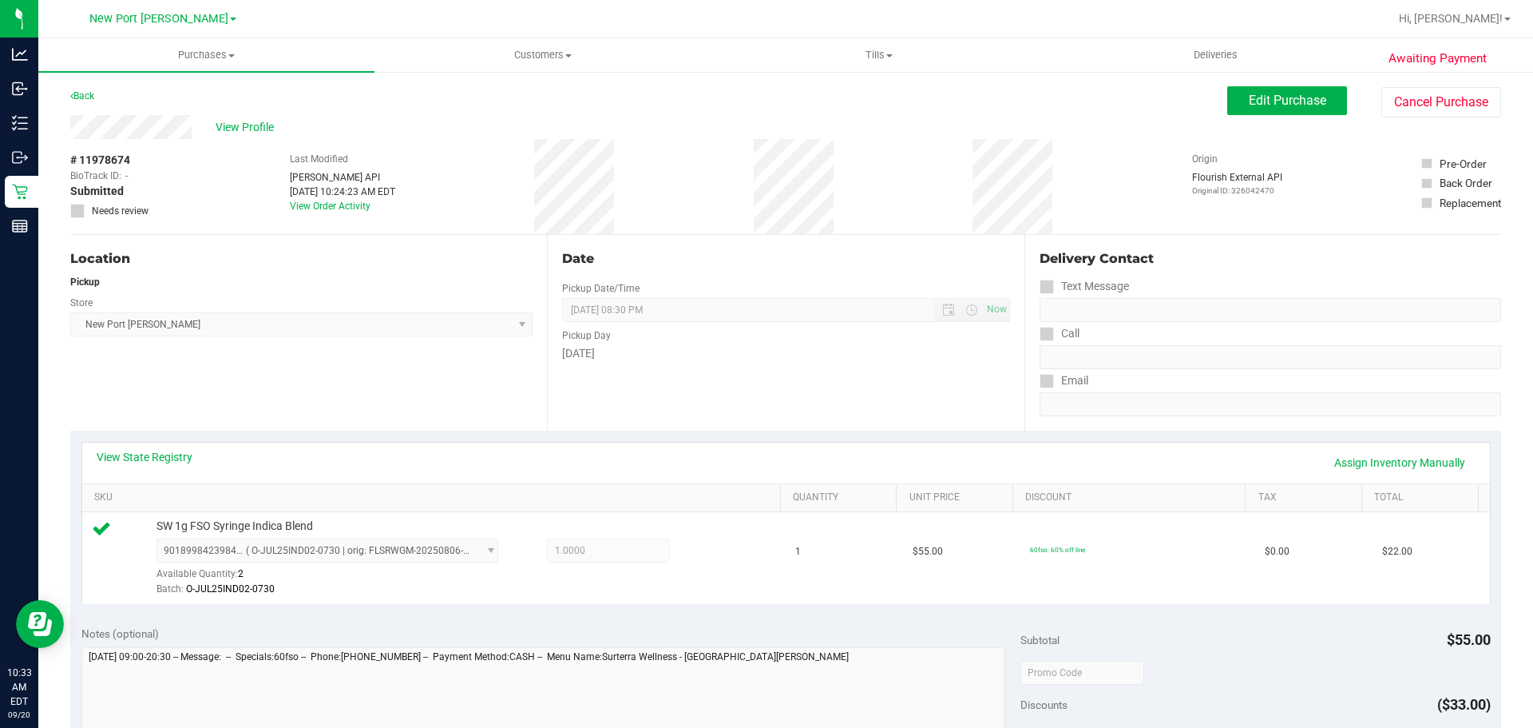
scroll to position [319, 0]
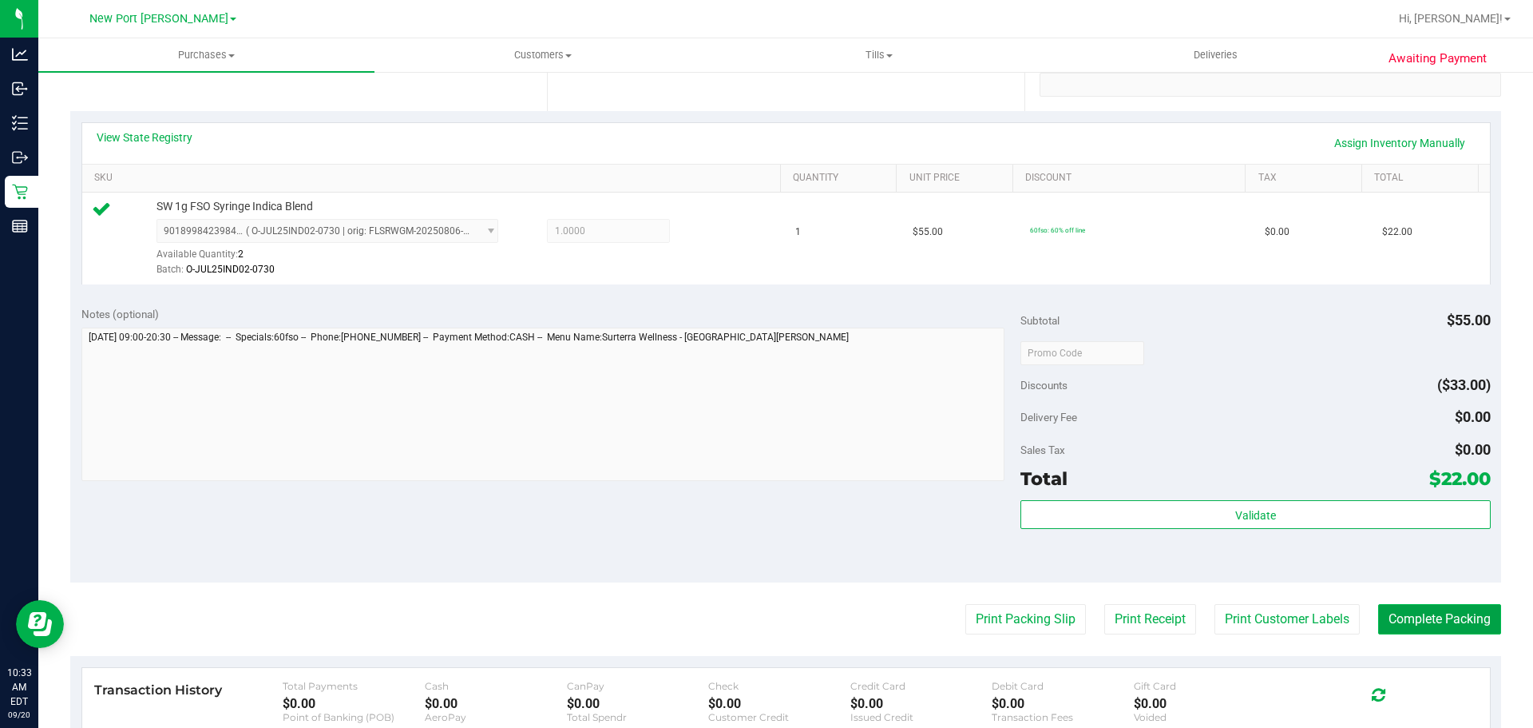
click at [1426, 604] on button "Complete Packing" at bounding box center [1440, 619] width 123 height 30
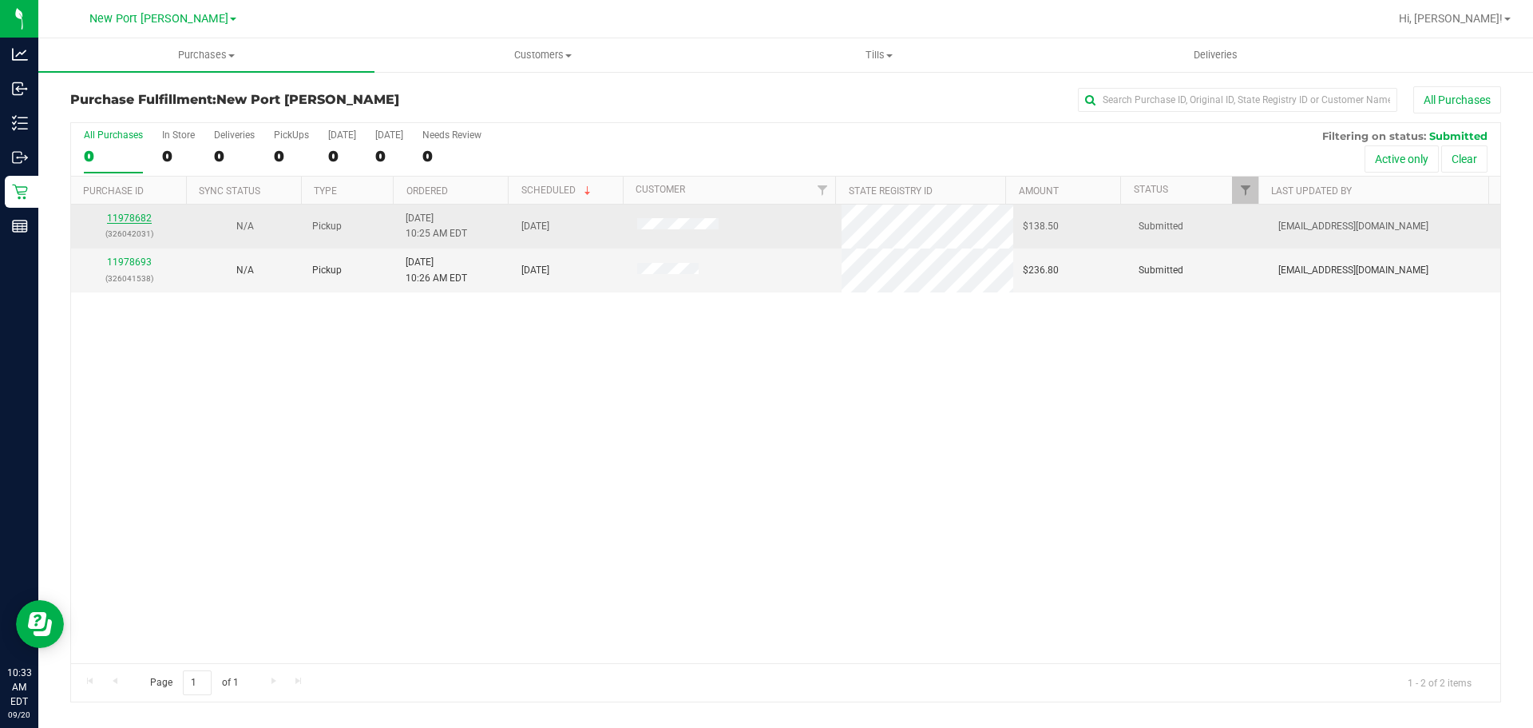
click at [122, 224] on link "11978682" at bounding box center [129, 217] width 45 height 11
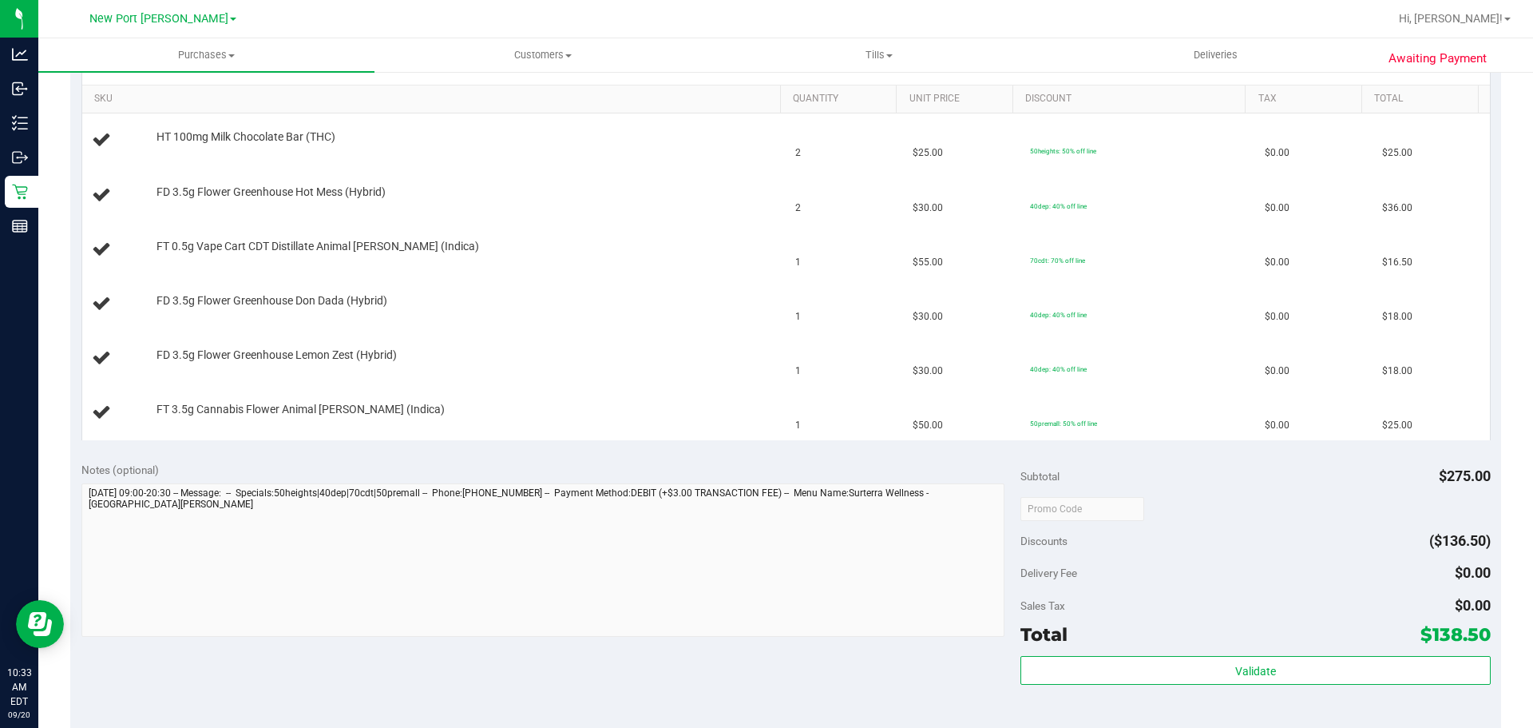
scroll to position [399, 0]
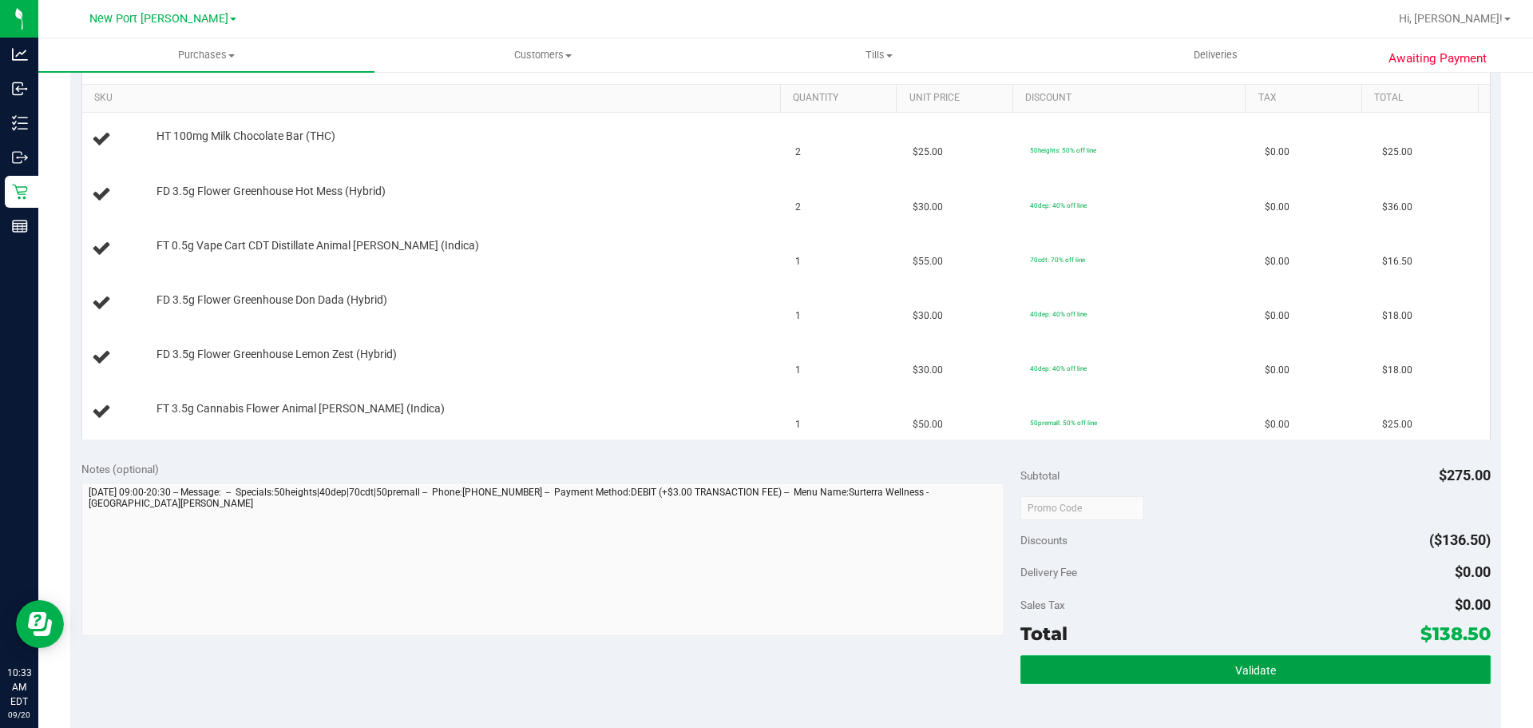
click at [1141, 667] on button "Validate" at bounding box center [1256, 669] width 470 height 29
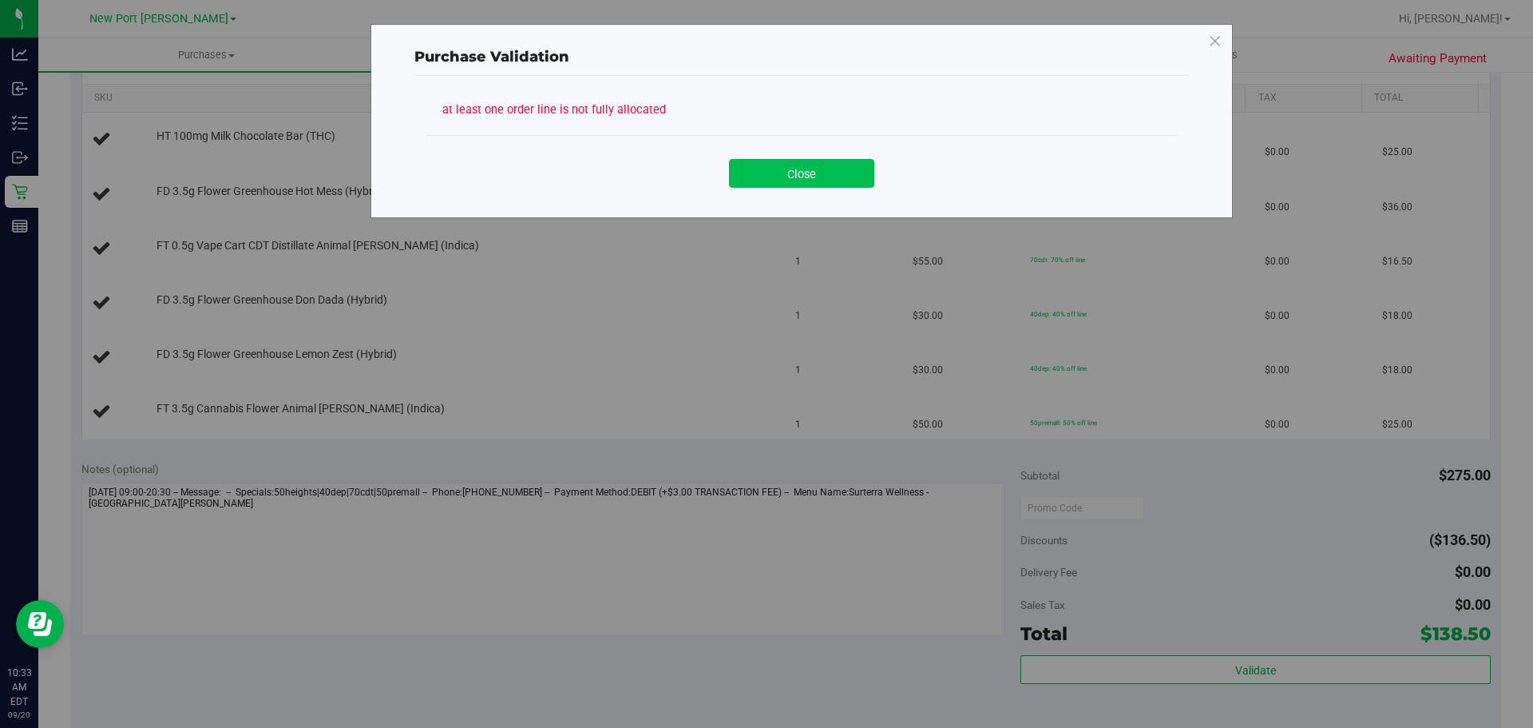
click at [781, 161] on button "Close" at bounding box center [801, 173] width 145 height 29
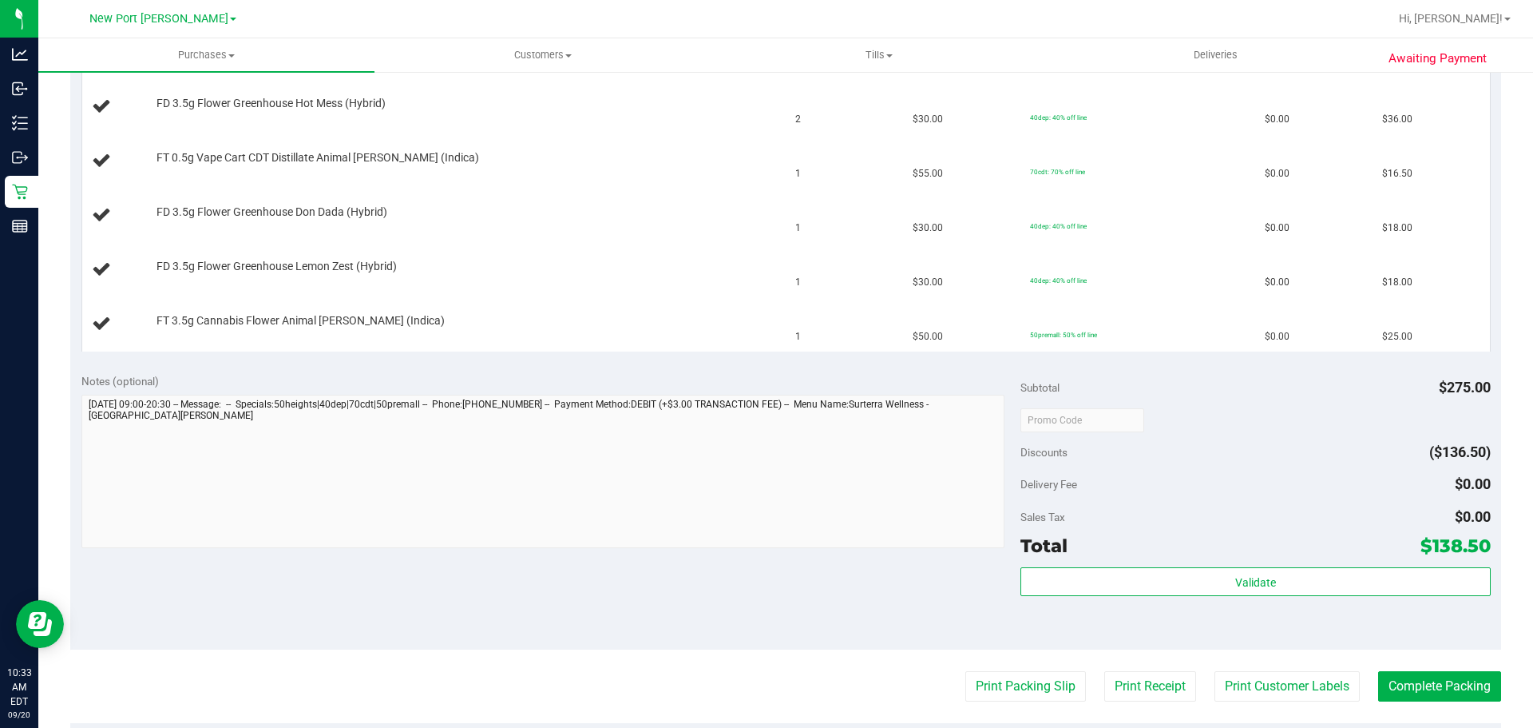
scroll to position [639, 0]
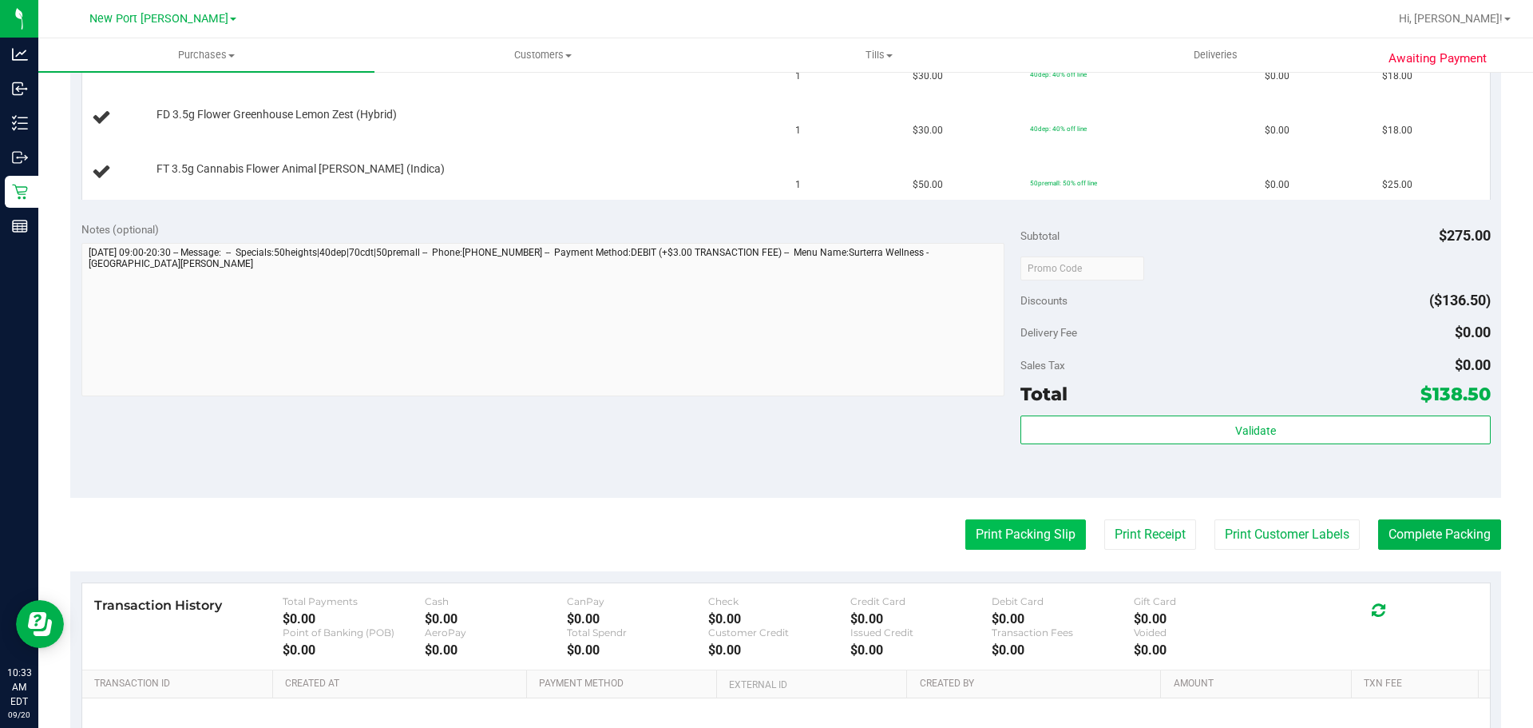
click at [1005, 533] on button "Print Packing Slip" at bounding box center [1026, 534] width 121 height 30
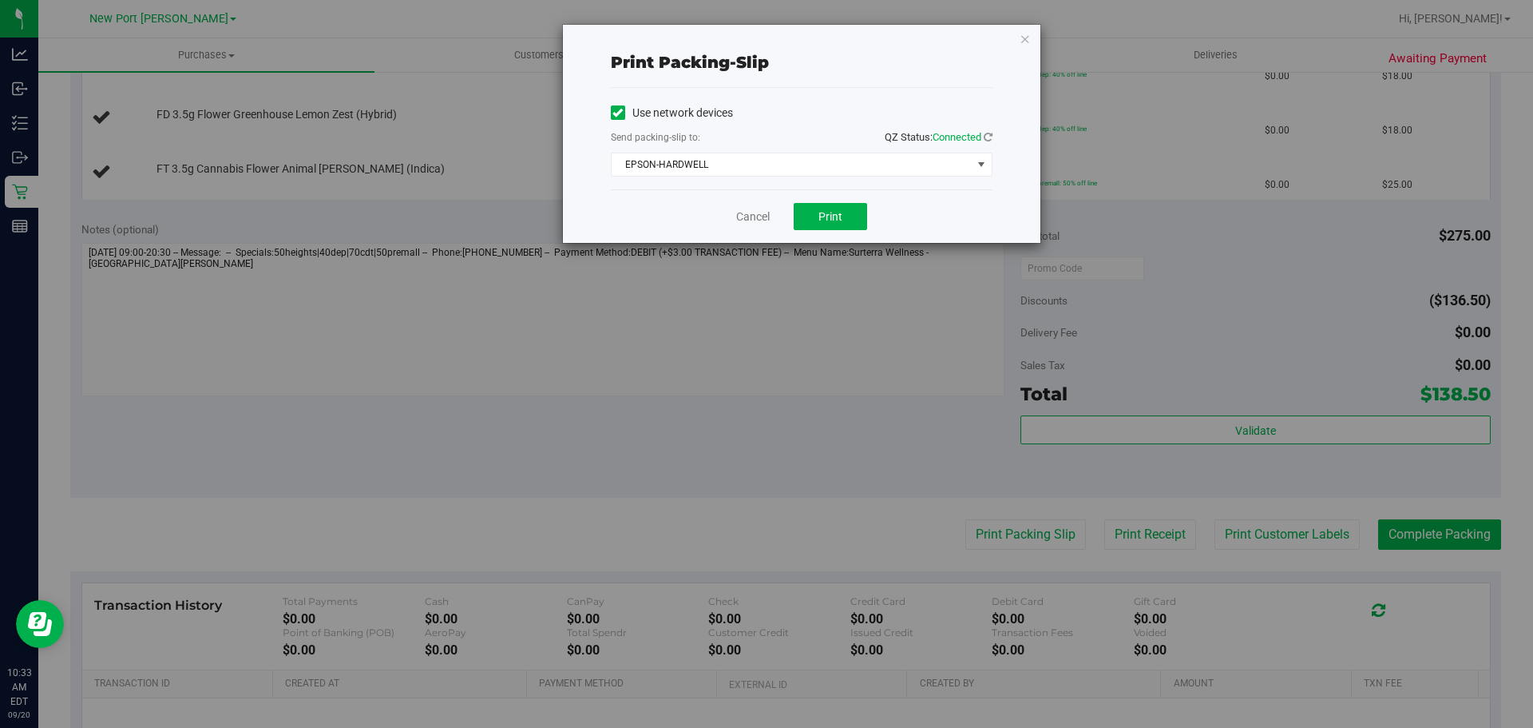
click at [816, 200] on div "Cancel Print" at bounding box center [802, 216] width 382 height 54
click at [823, 214] on span "Print" at bounding box center [831, 216] width 24 height 13
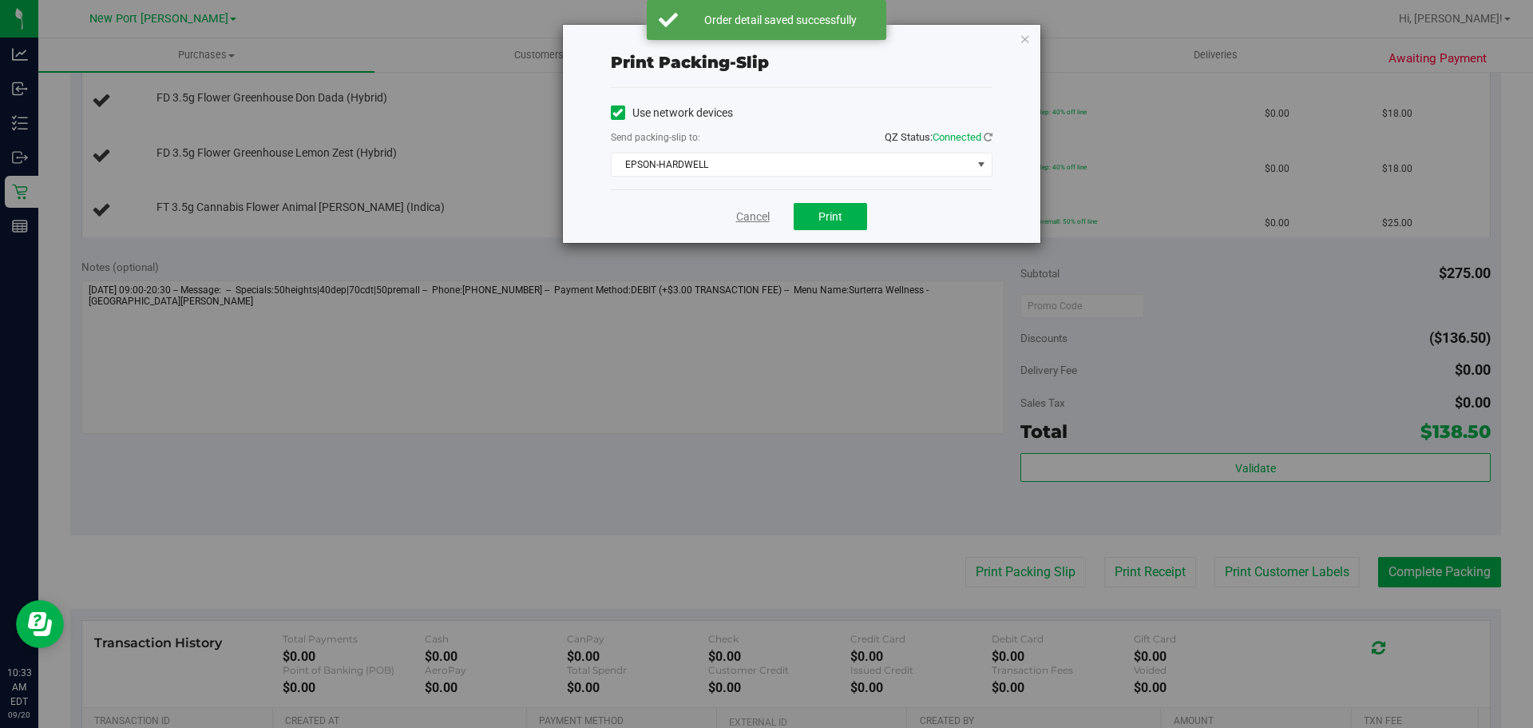
click at [759, 220] on link "Cancel" at bounding box center [753, 216] width 34 height 17
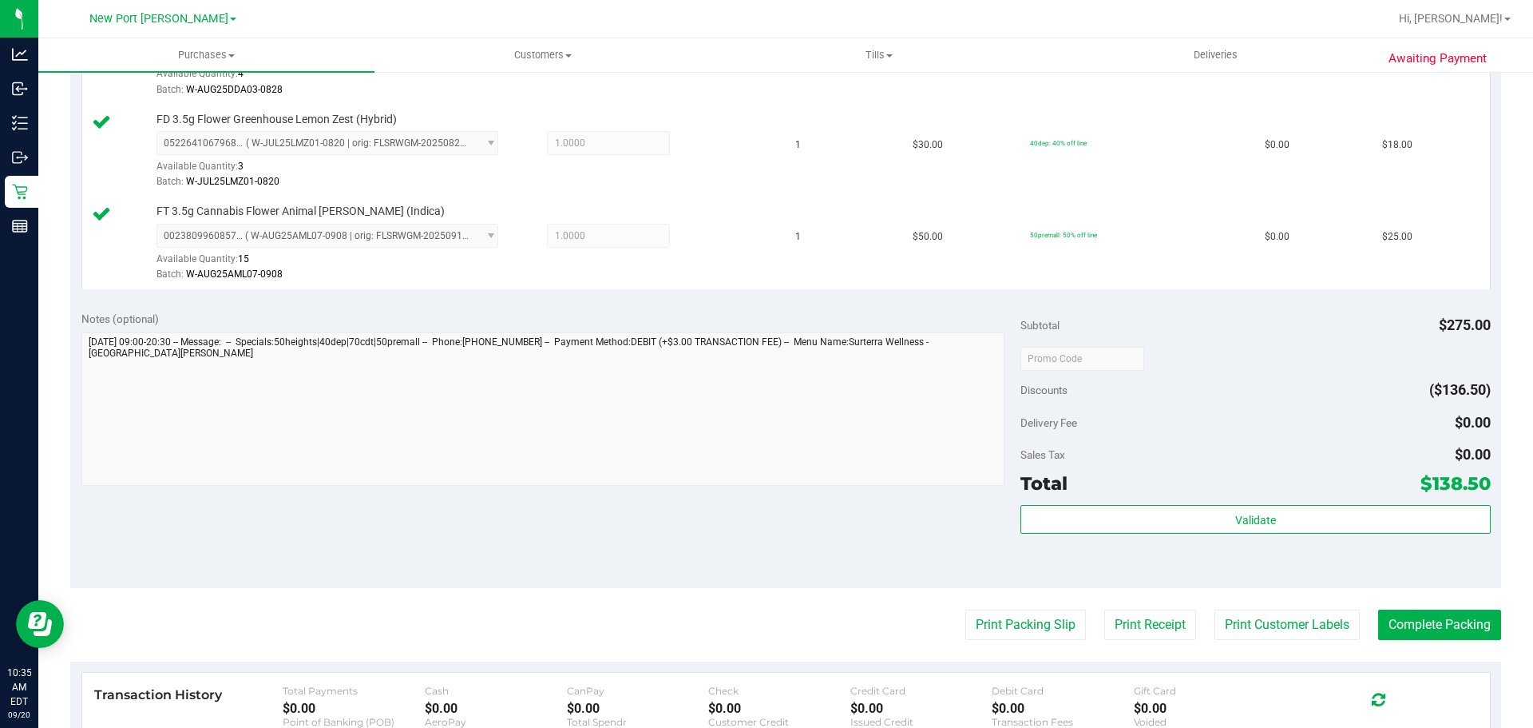
scroll to position [799, 0]
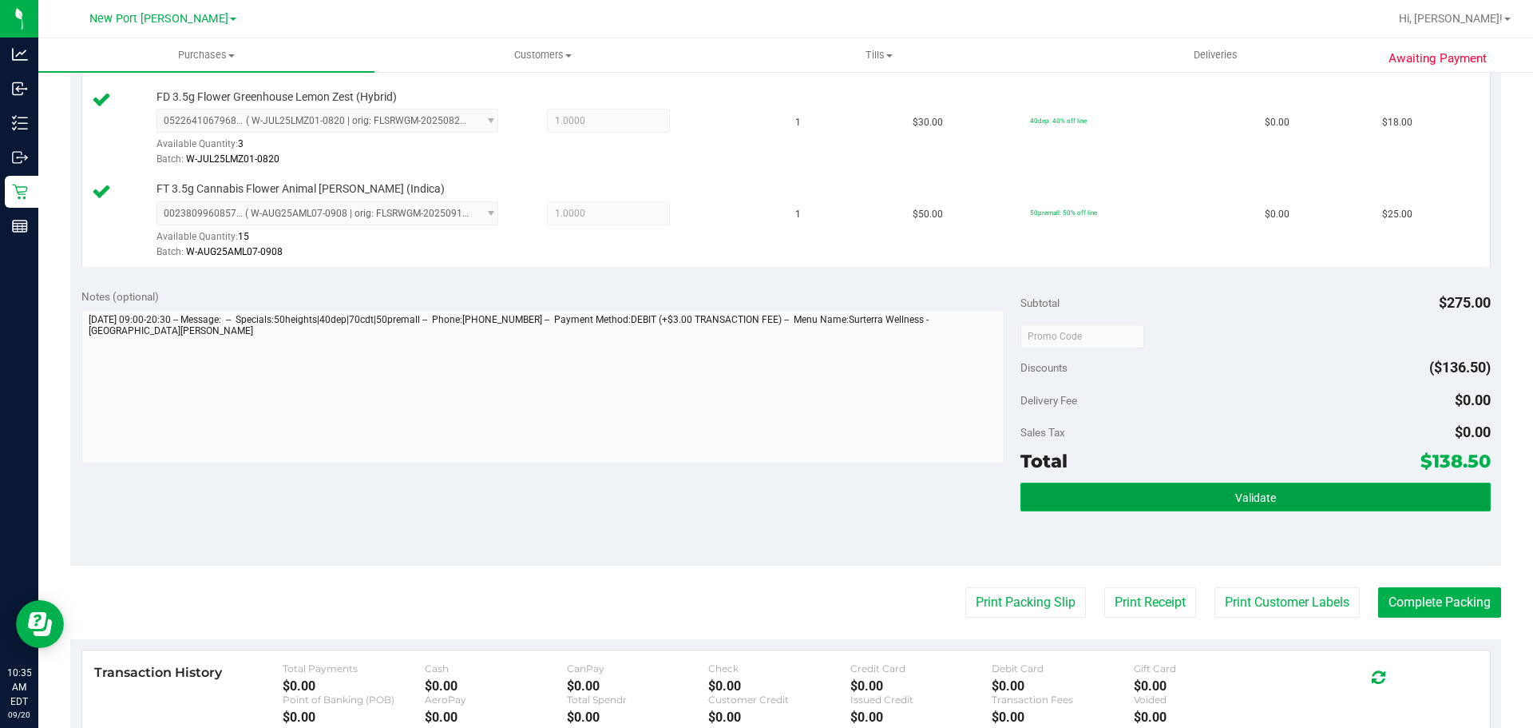
click at [1236, 491] on span "Validate" at bounding box center [1256, 497] width 41 height 13
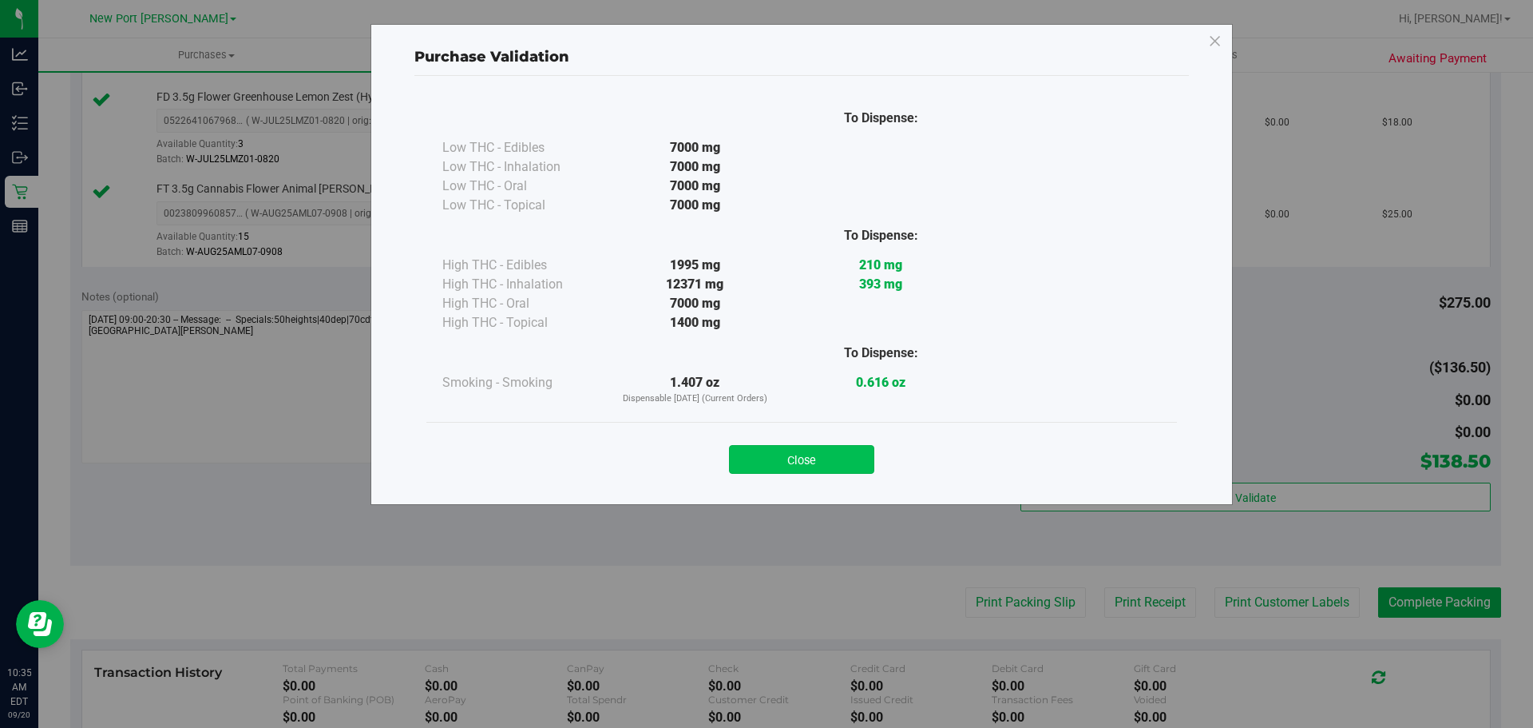
click at [834, 466] on button "Close" at bounding box center [801, 459] width 145 height 29
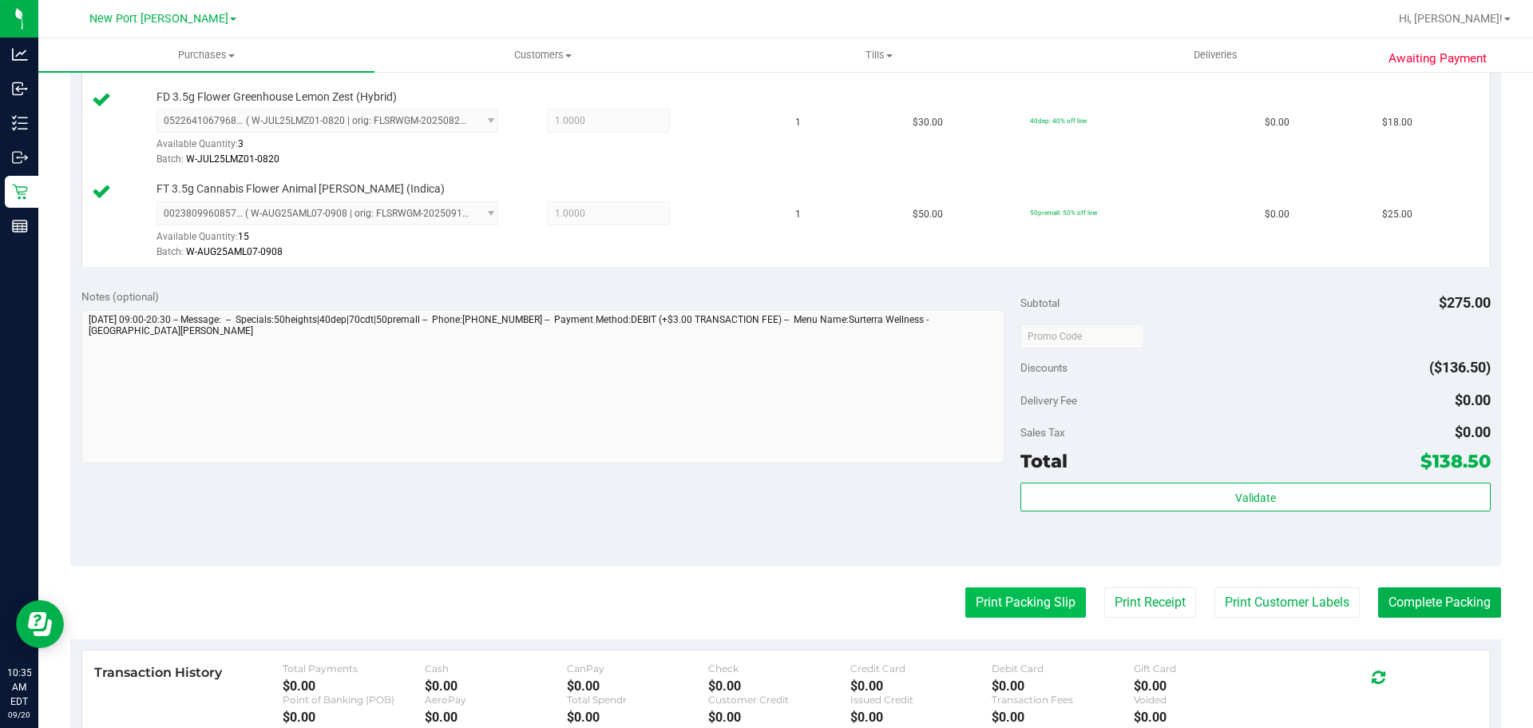
click at [1028, 591] on button "Print Packing Slip" at bounding box center [1026, 602] width 121 height 30
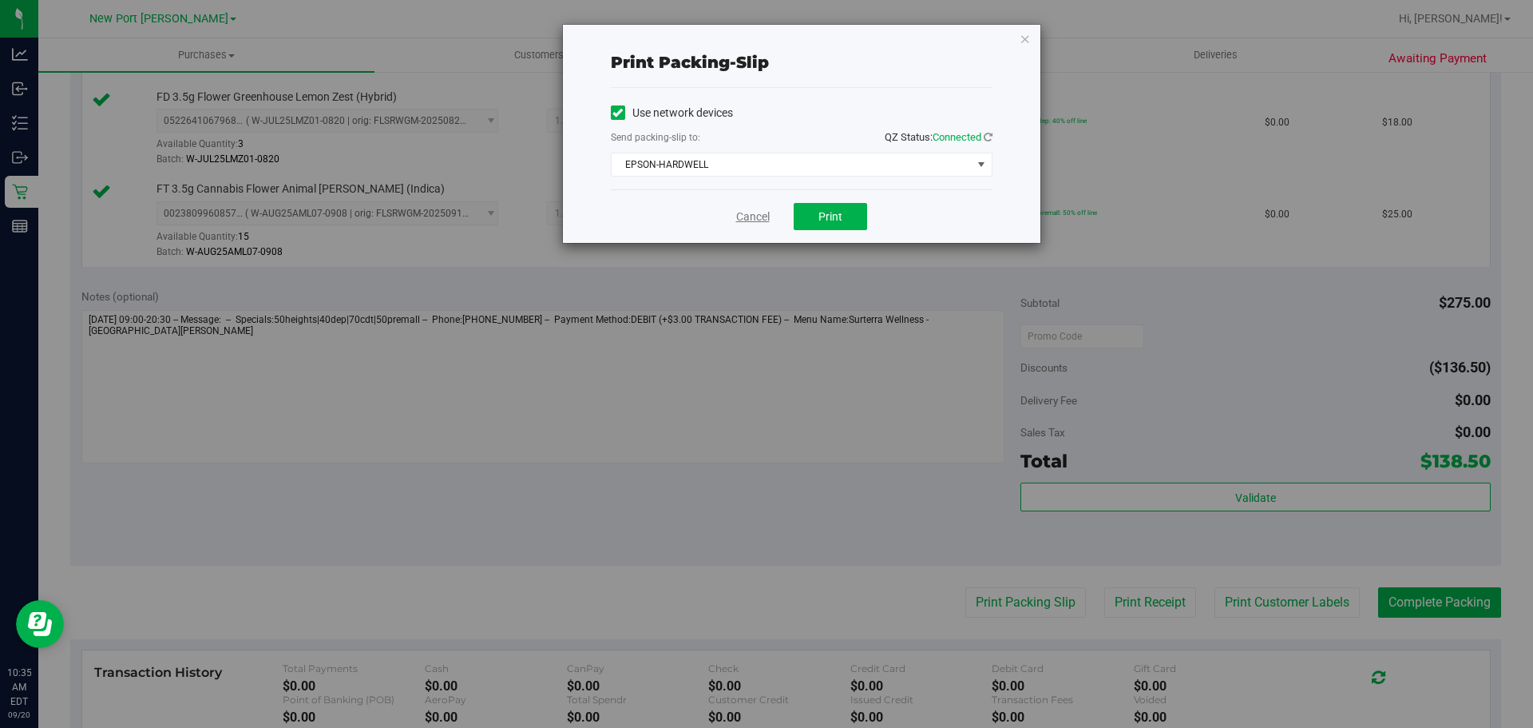
click at [759, 214] on link "Cancel" at bounding box center [753, 216] width 34 height 17
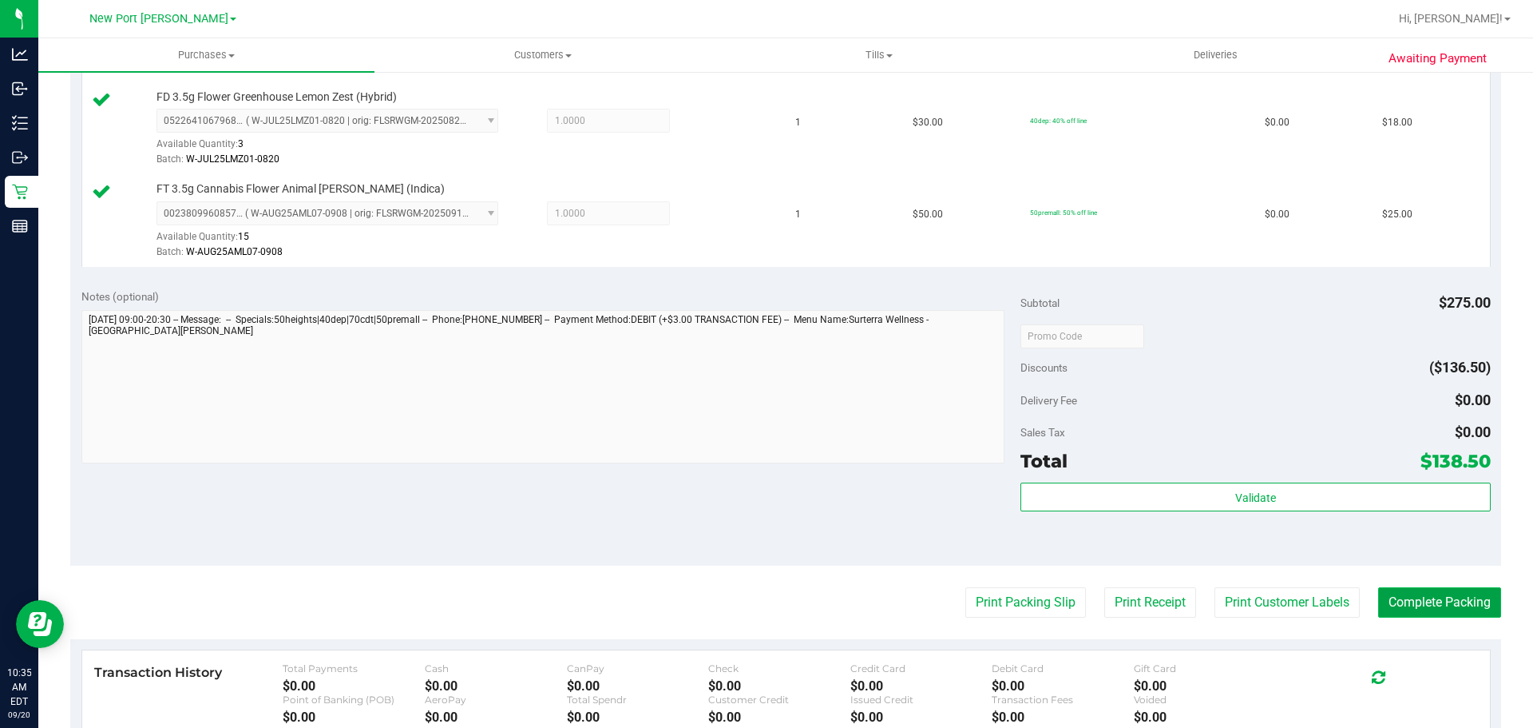
click at [1462, 594] on button "Complete Packing" at bounding box center [1440, 602] width 123 height 30
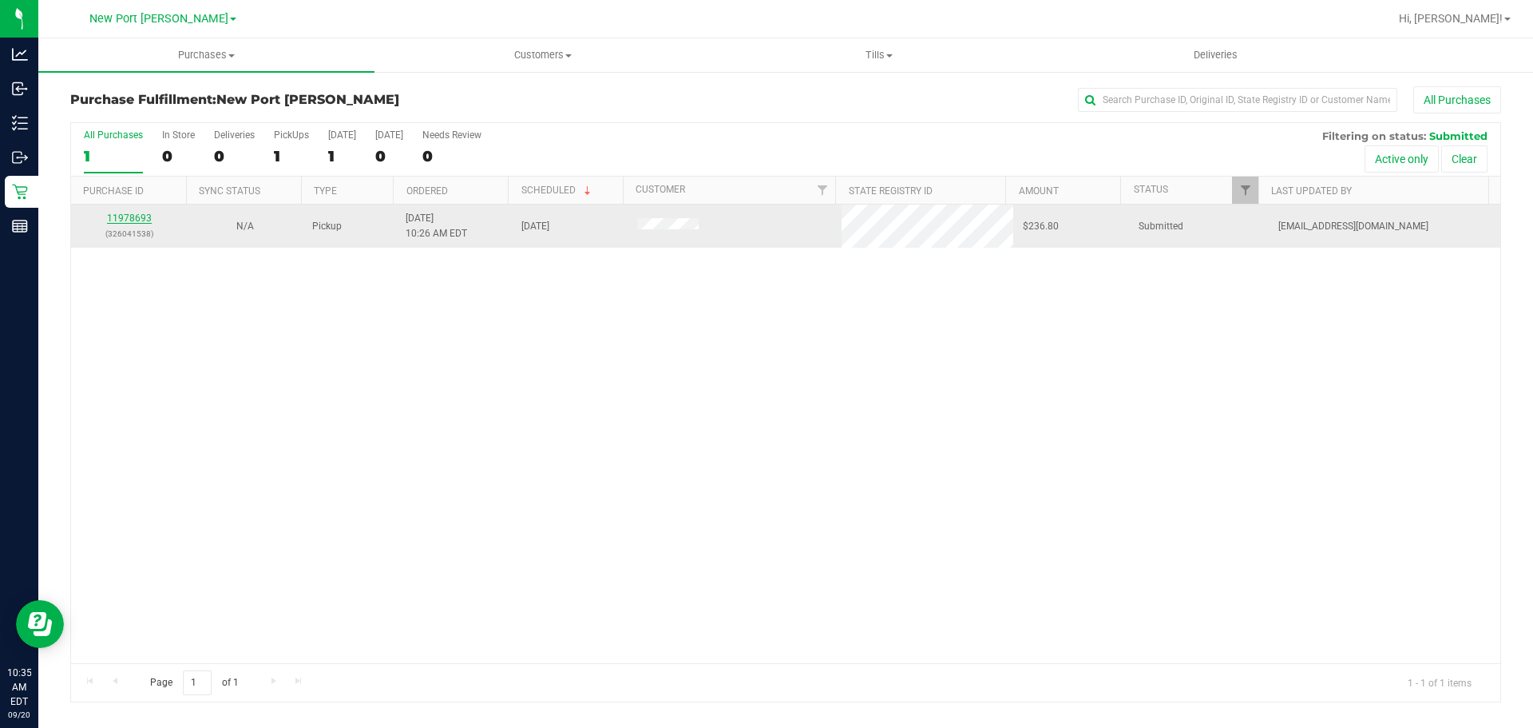
click at [137, 215] on link "11978693" at bounding box center [129, 217] width 45 height 11
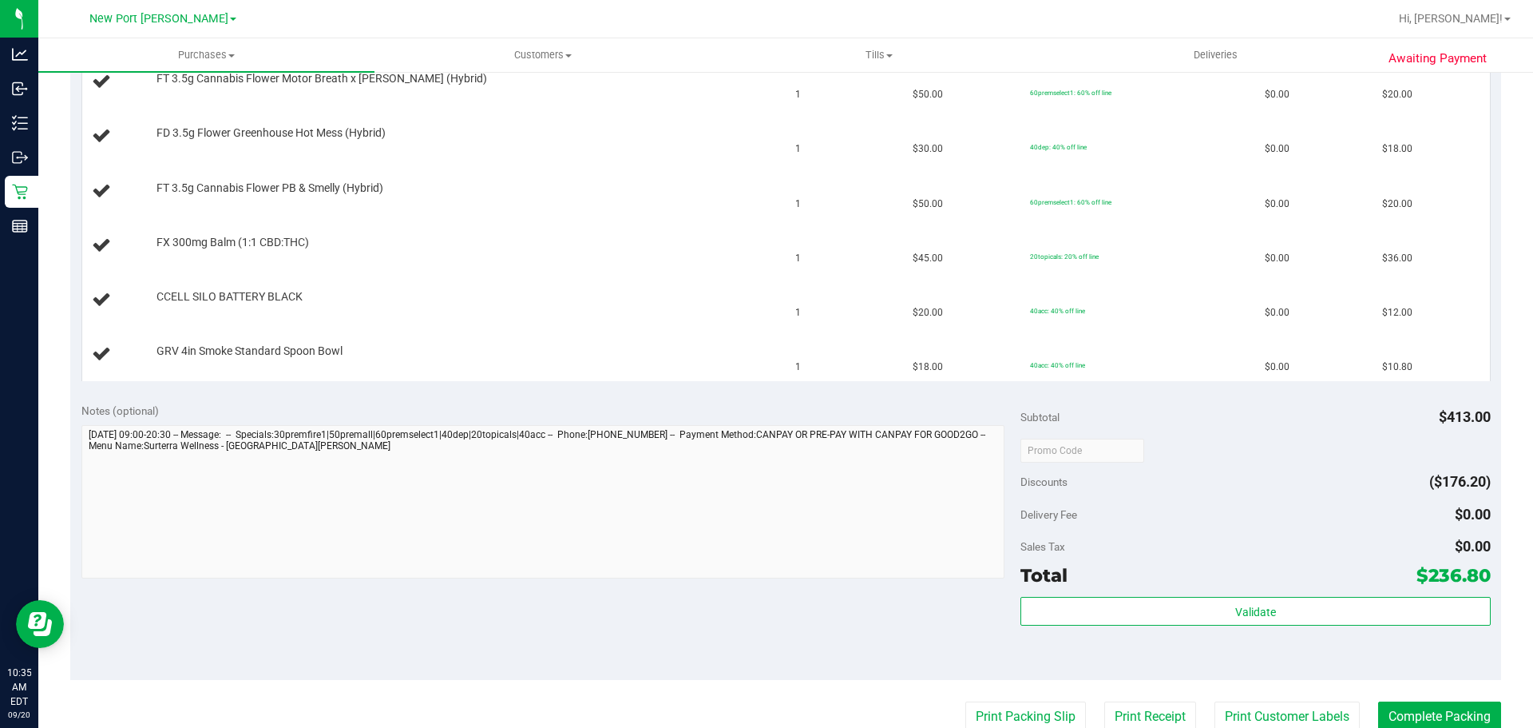
scroll to position [719, 0]
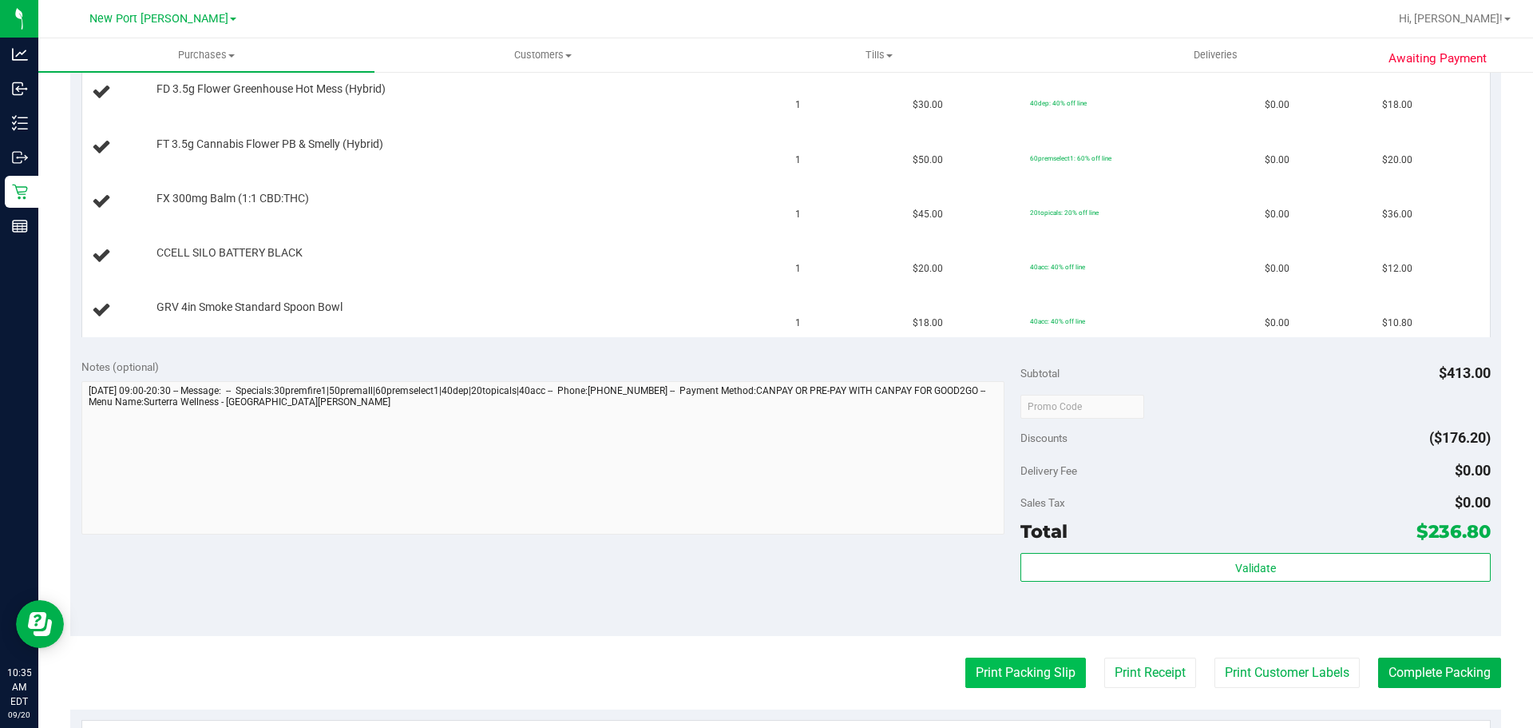
click at [1026, 669] on button "Print Packing Slip" at bounding box center [1026, 672] width 121 height 30
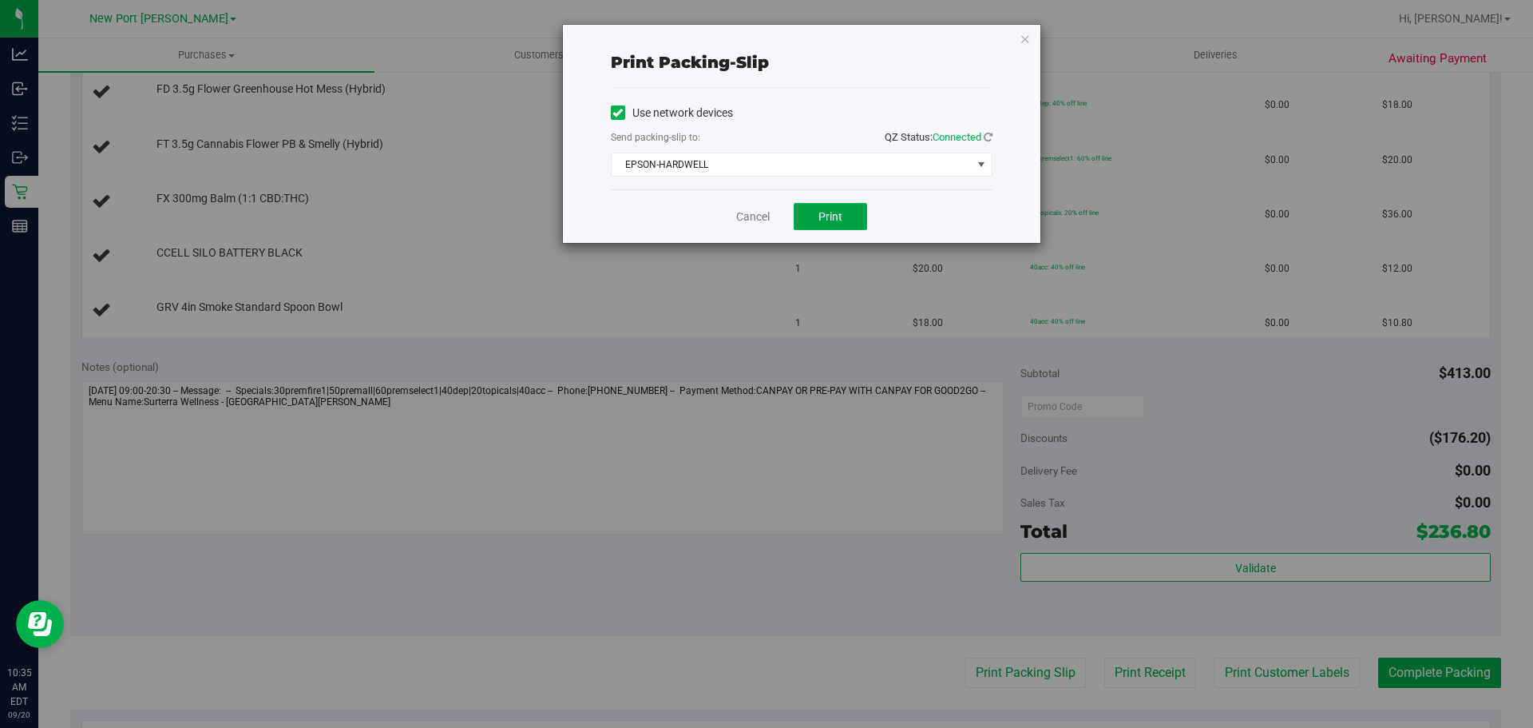
click at [831, 221] on span "Print" at bounding box center [831, 216] width 24 height 13
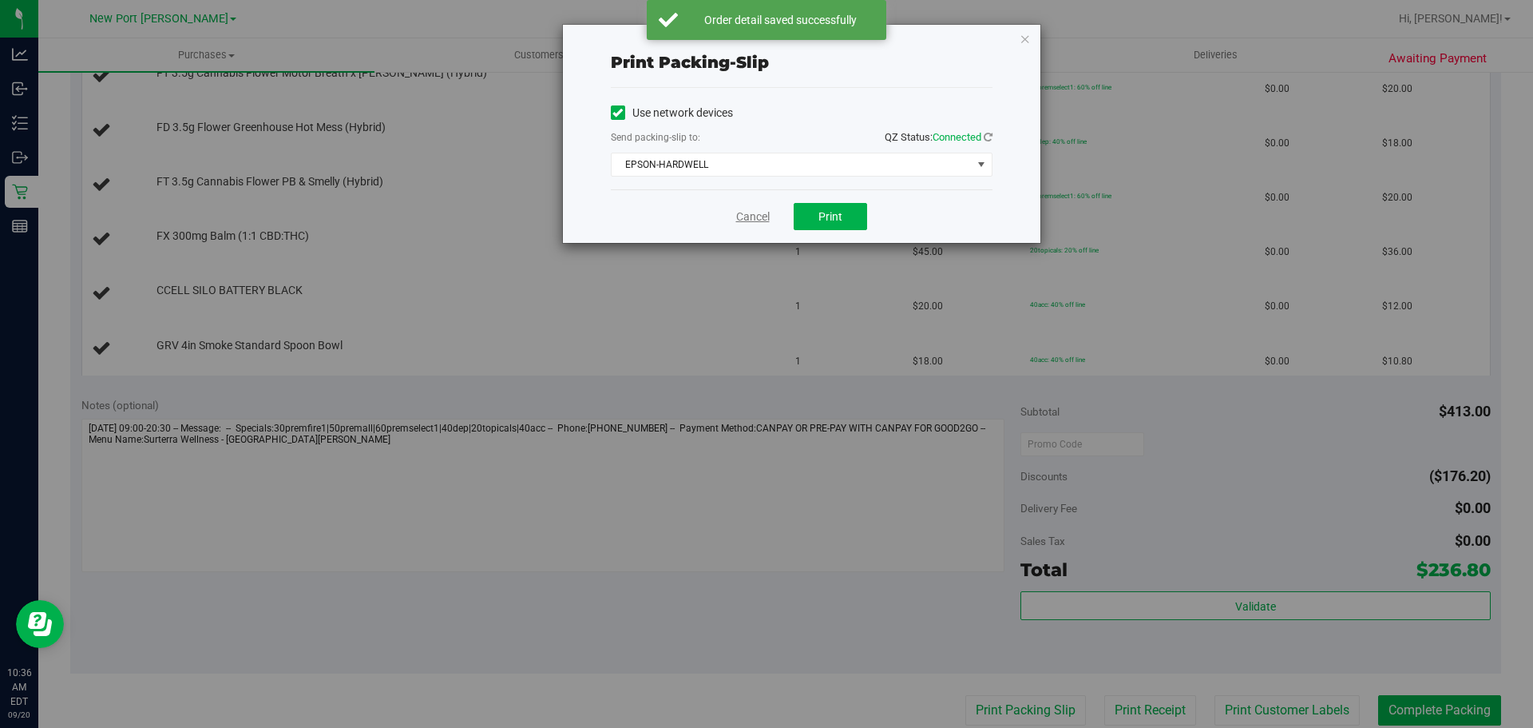
click at [744, 214] on link "Cancel" at bounding box center [753, 216] width 34 height 17
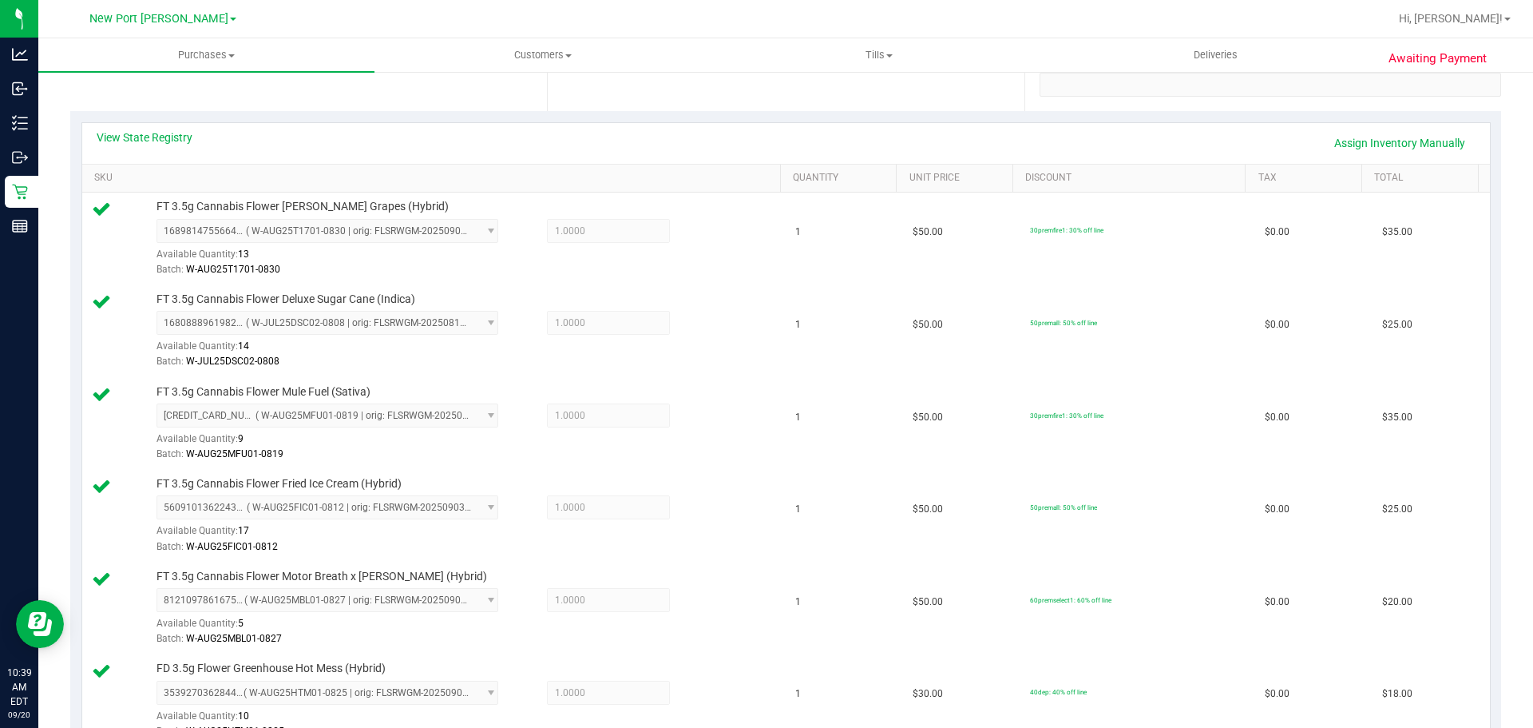
scroll to position [0, 0]
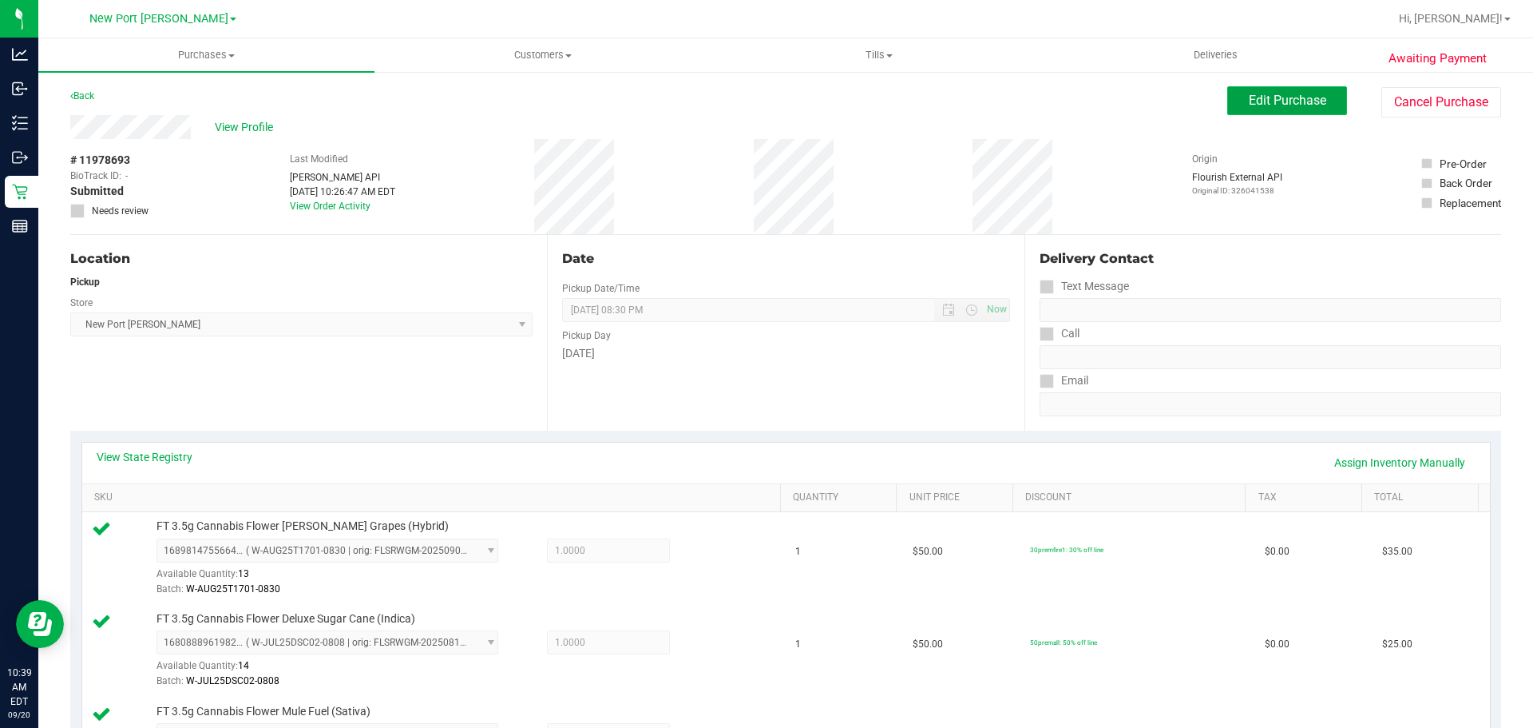
click at [1303, 102] on span "Edit Purchase" at bounding box center [1287, 100] width 77 height 15
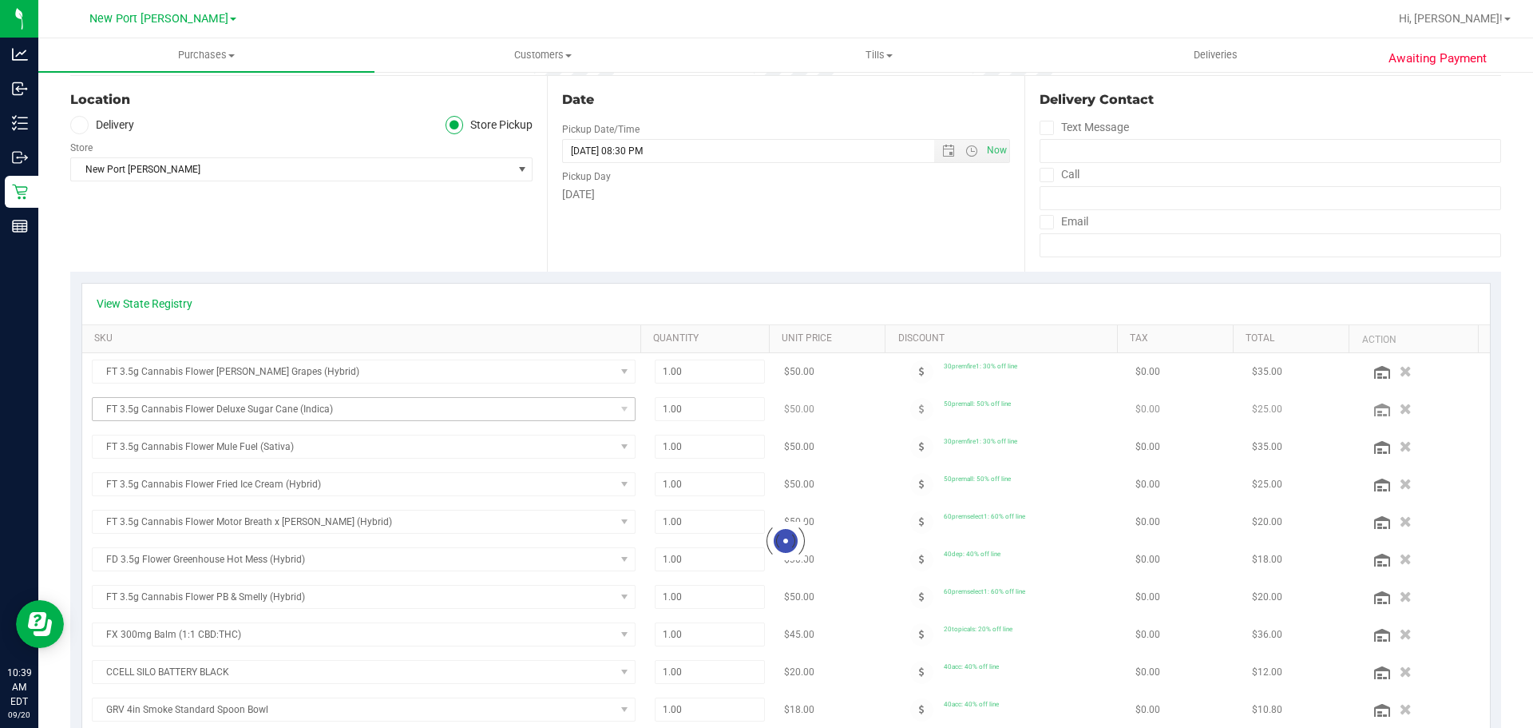
scroll to position [399, 0]
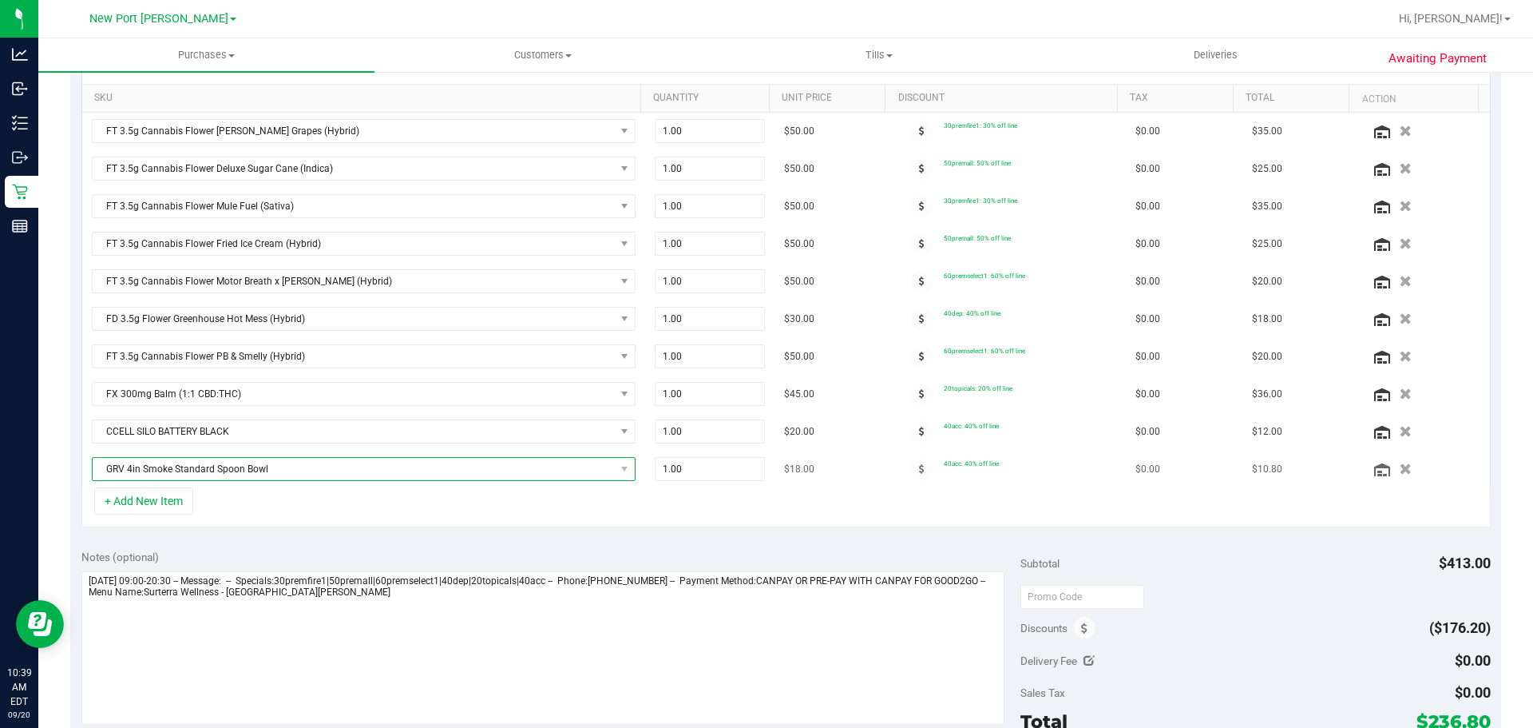
click at [274, 466] on span "GRV 4in Smoke Standard Spoon Bowl" at bounding box center [354, 469] width 522 height 22
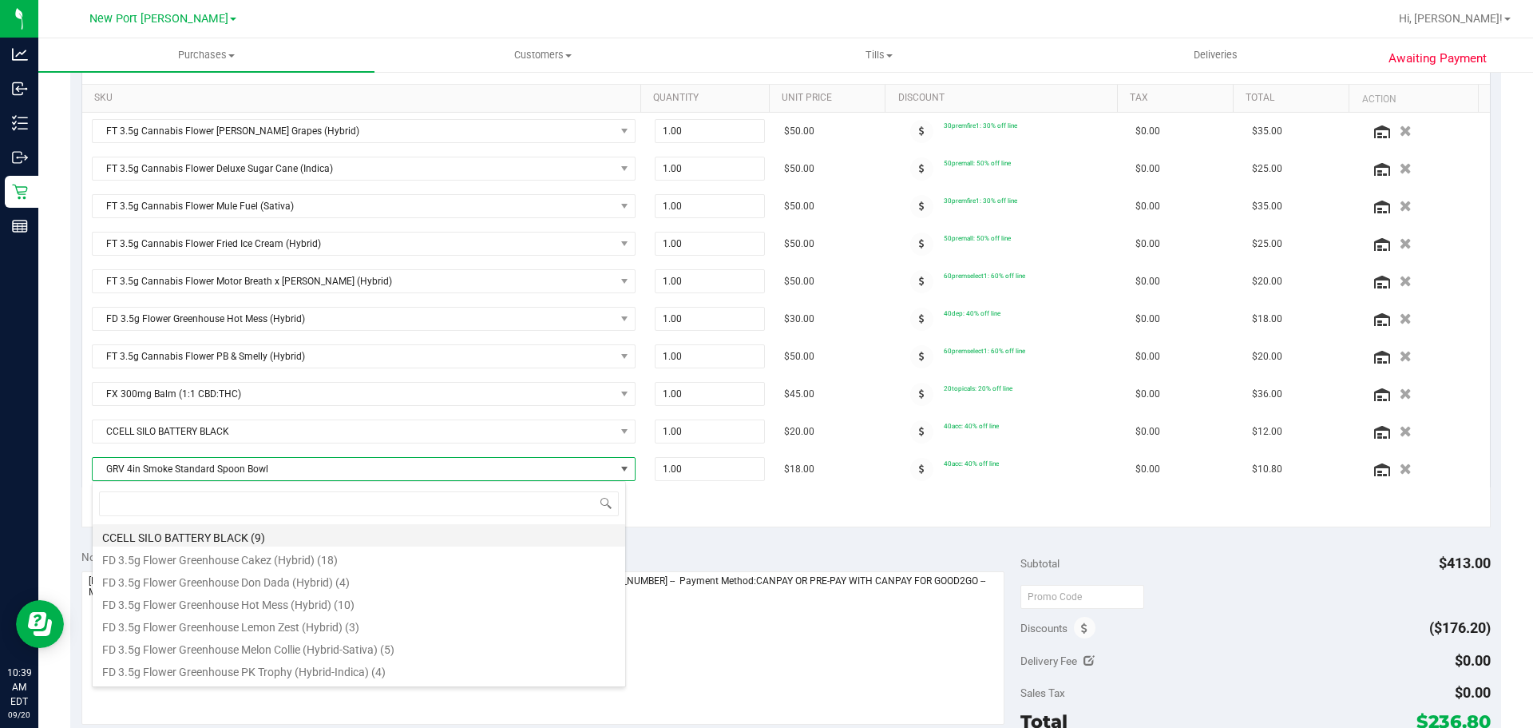
scroll to position [24, 530]
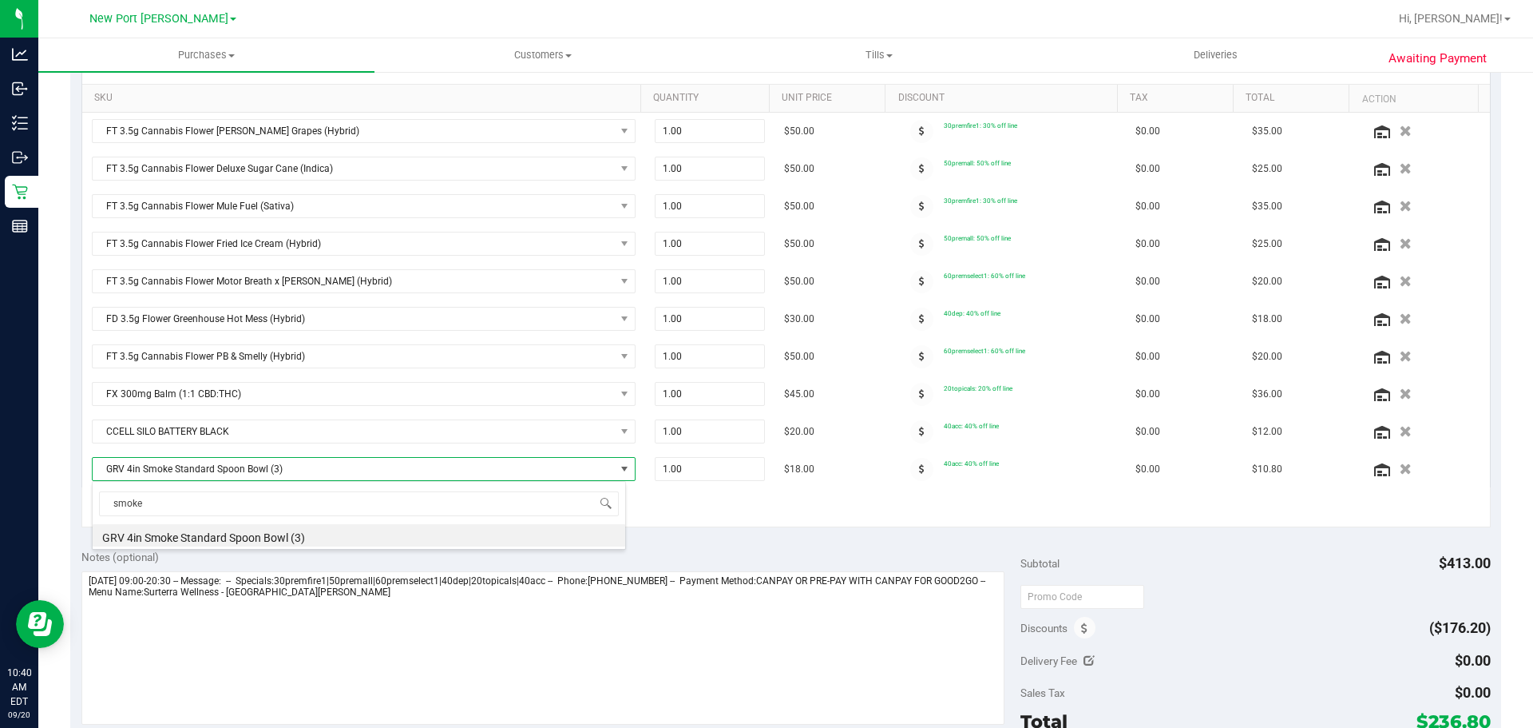
type input "smoke"
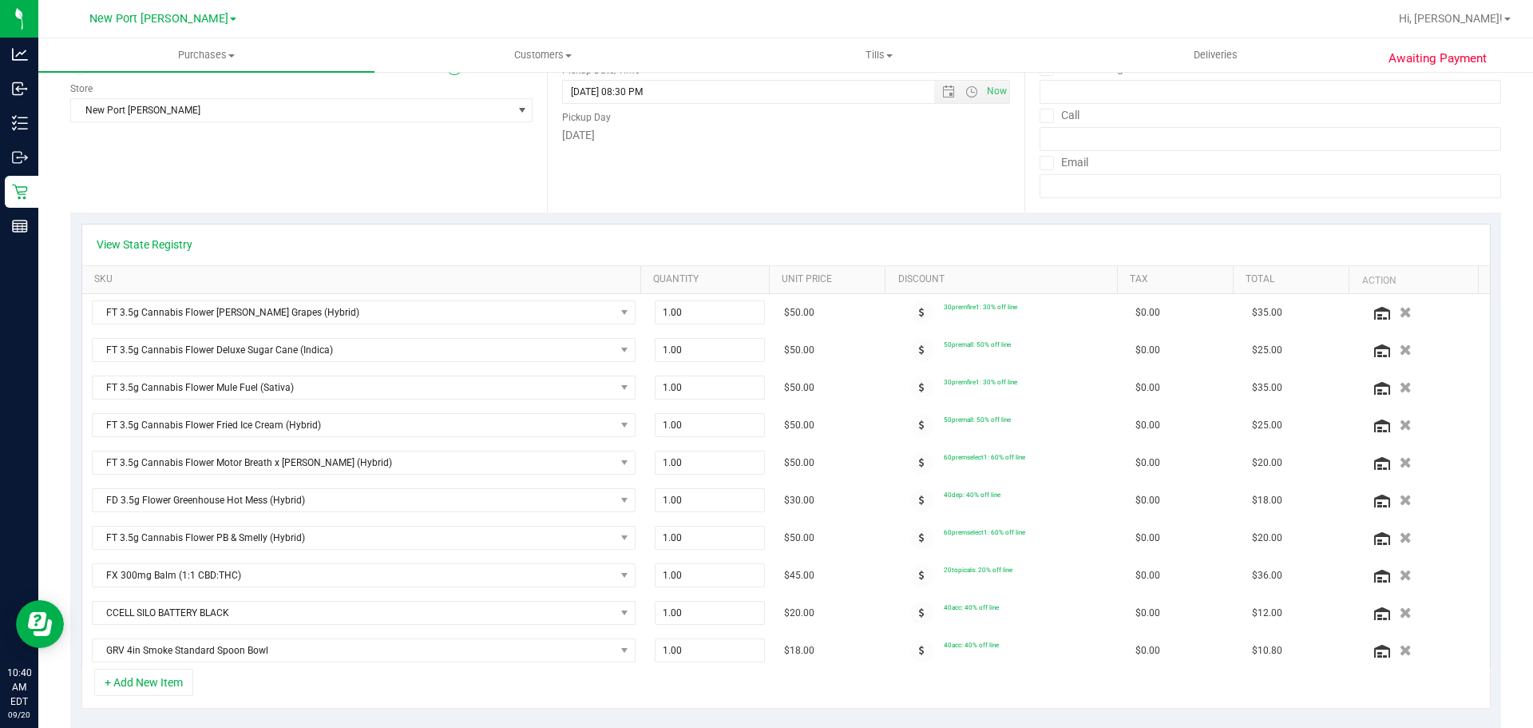
scroll to position [0, 0]
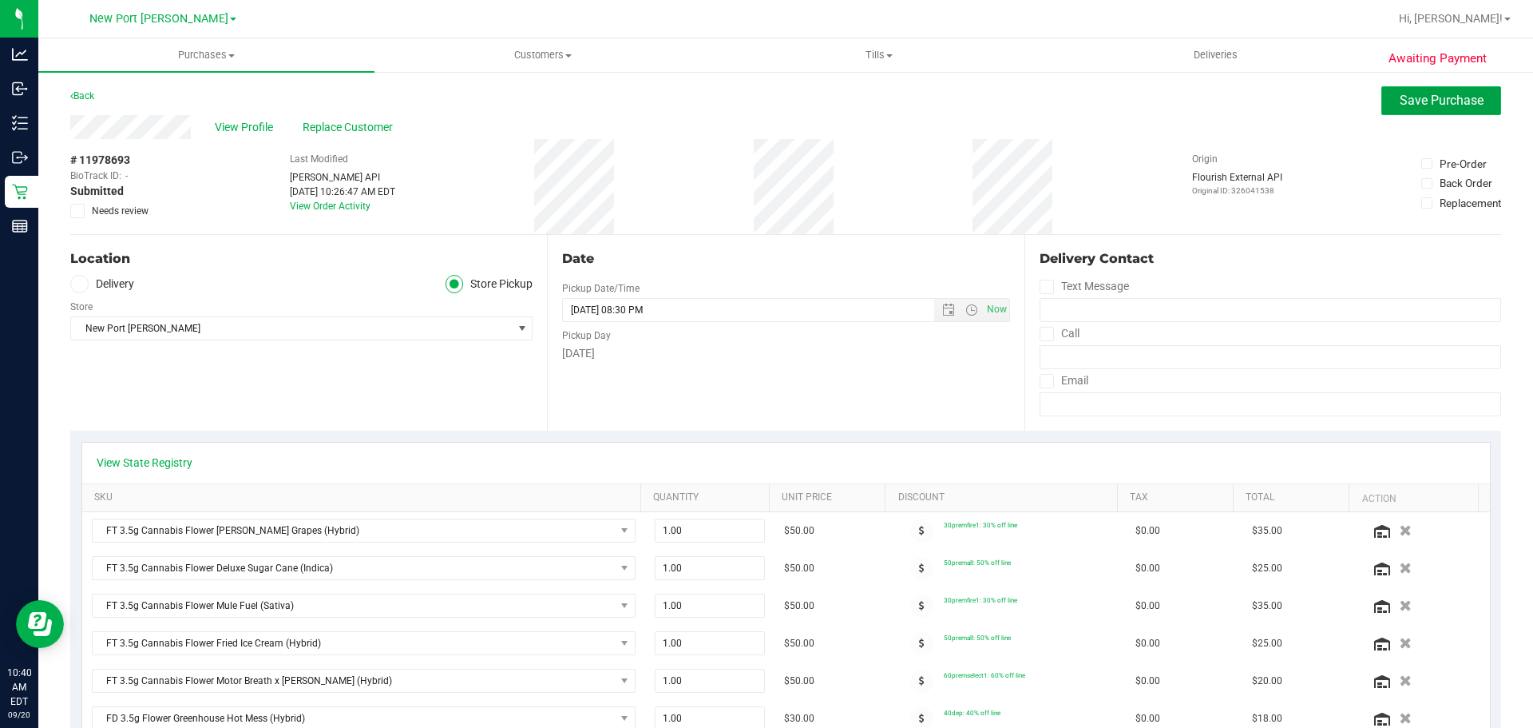
click at [1382, 102] on button "Save Purchase" at bounding box center [1442, 100] width 120 height 29
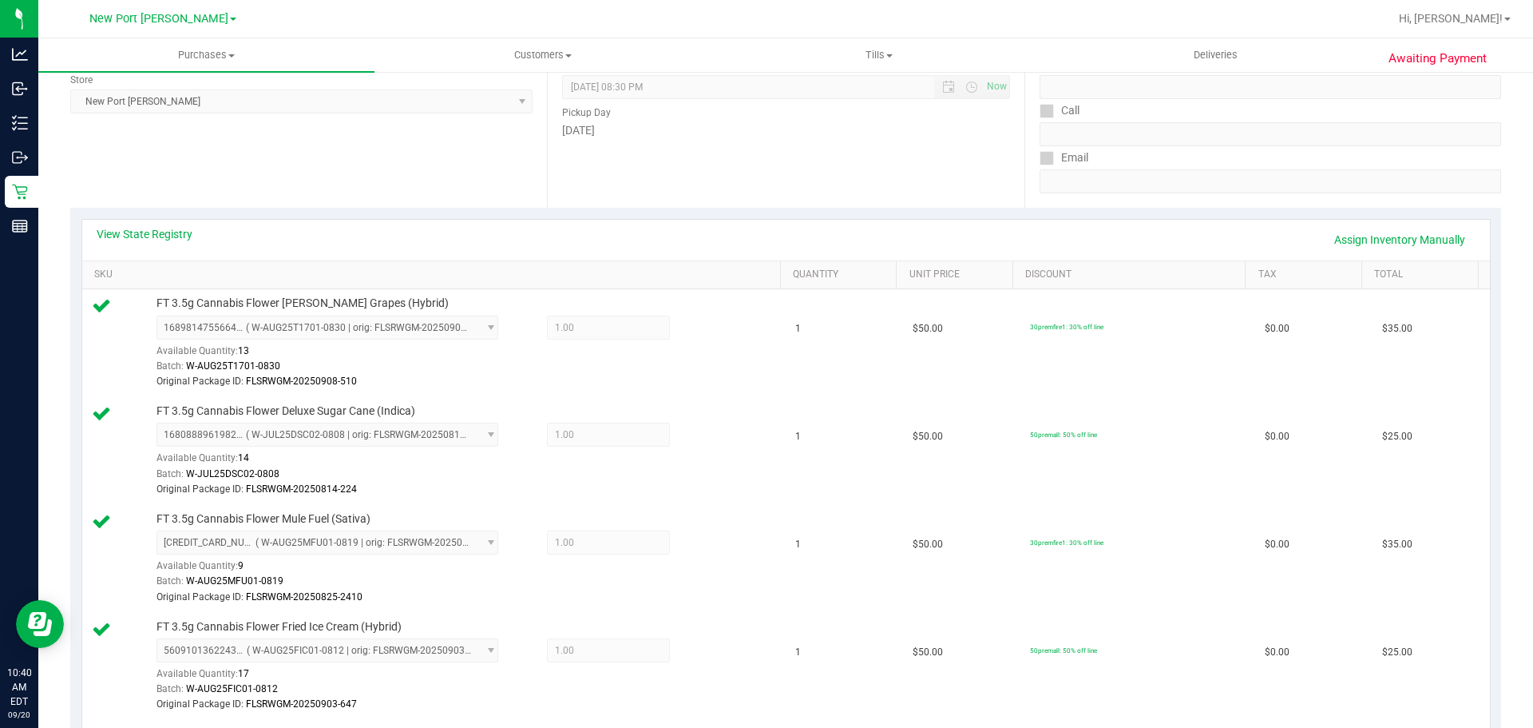
scroll to position [80, 0]
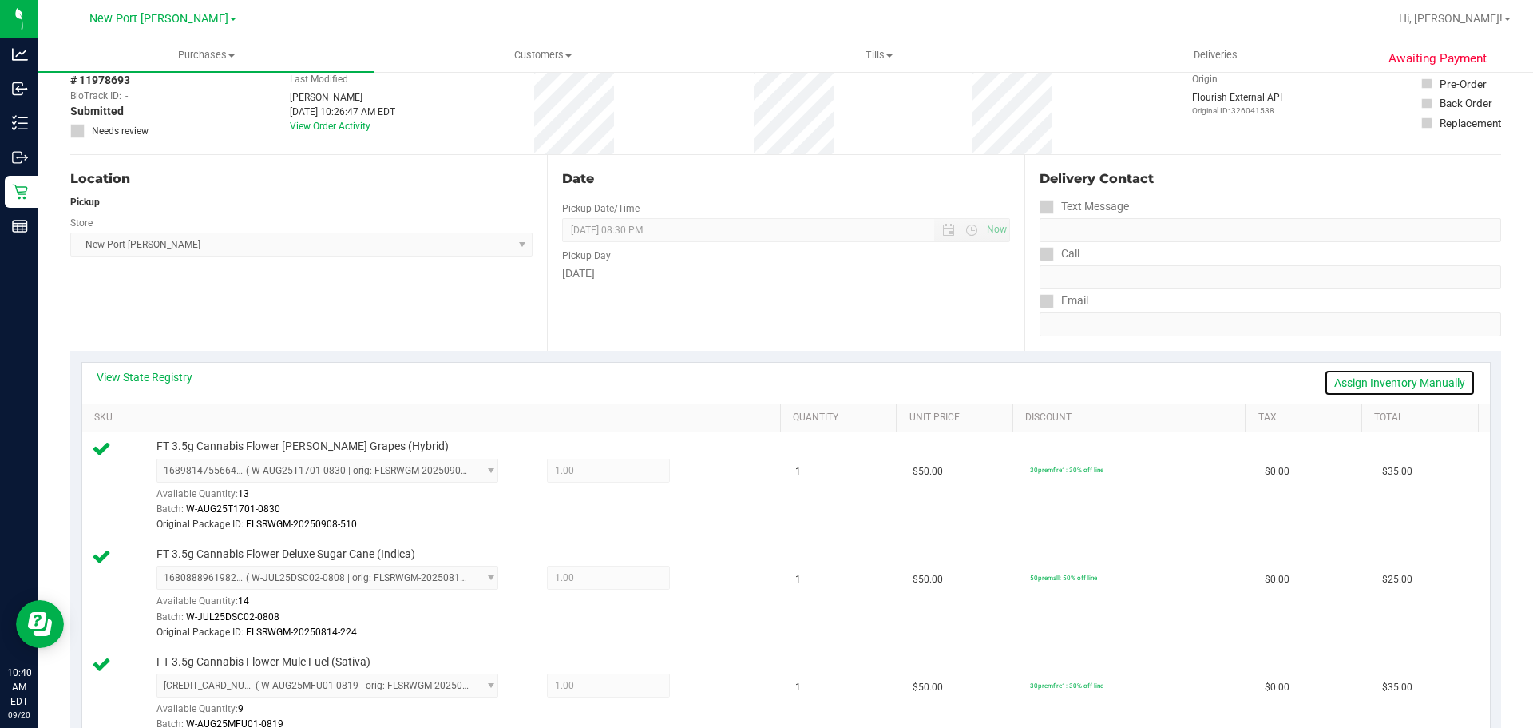
click at [1328, 376] on link "Assign Inventory Manually" at bounding box center [1400, 382] width 152 height 27
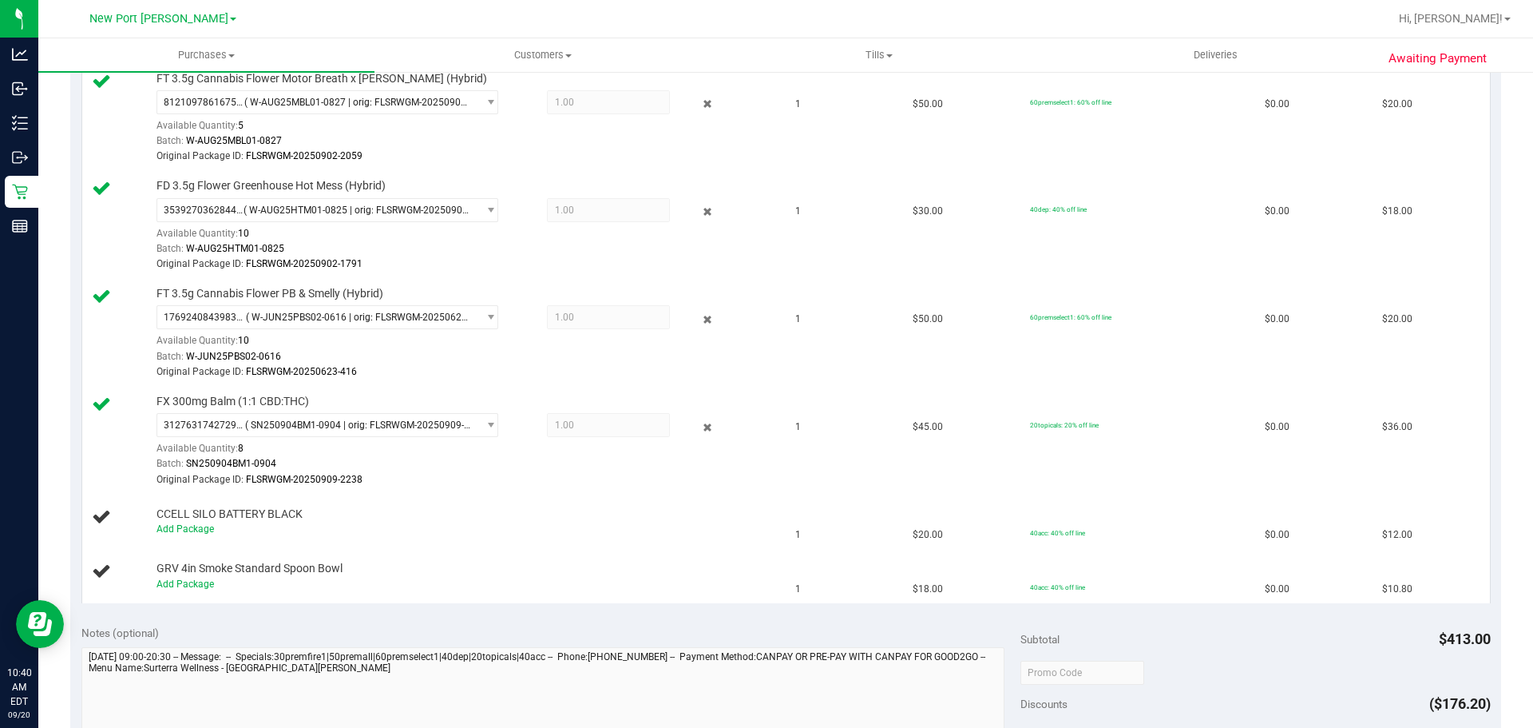
scroll to position [1038, 0]
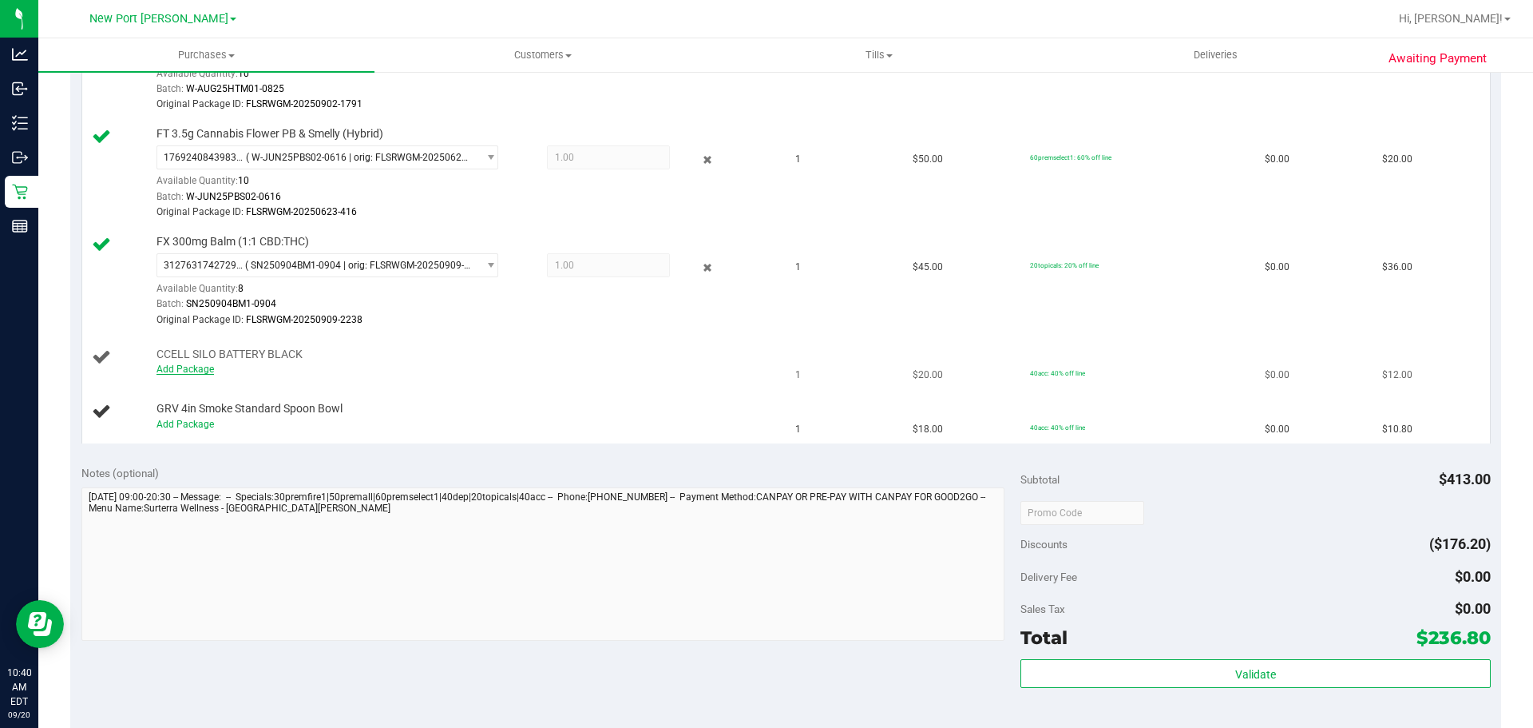
click at [190, 371] on link "Add Package" at bounding box center [186, 368] width 58 height 11
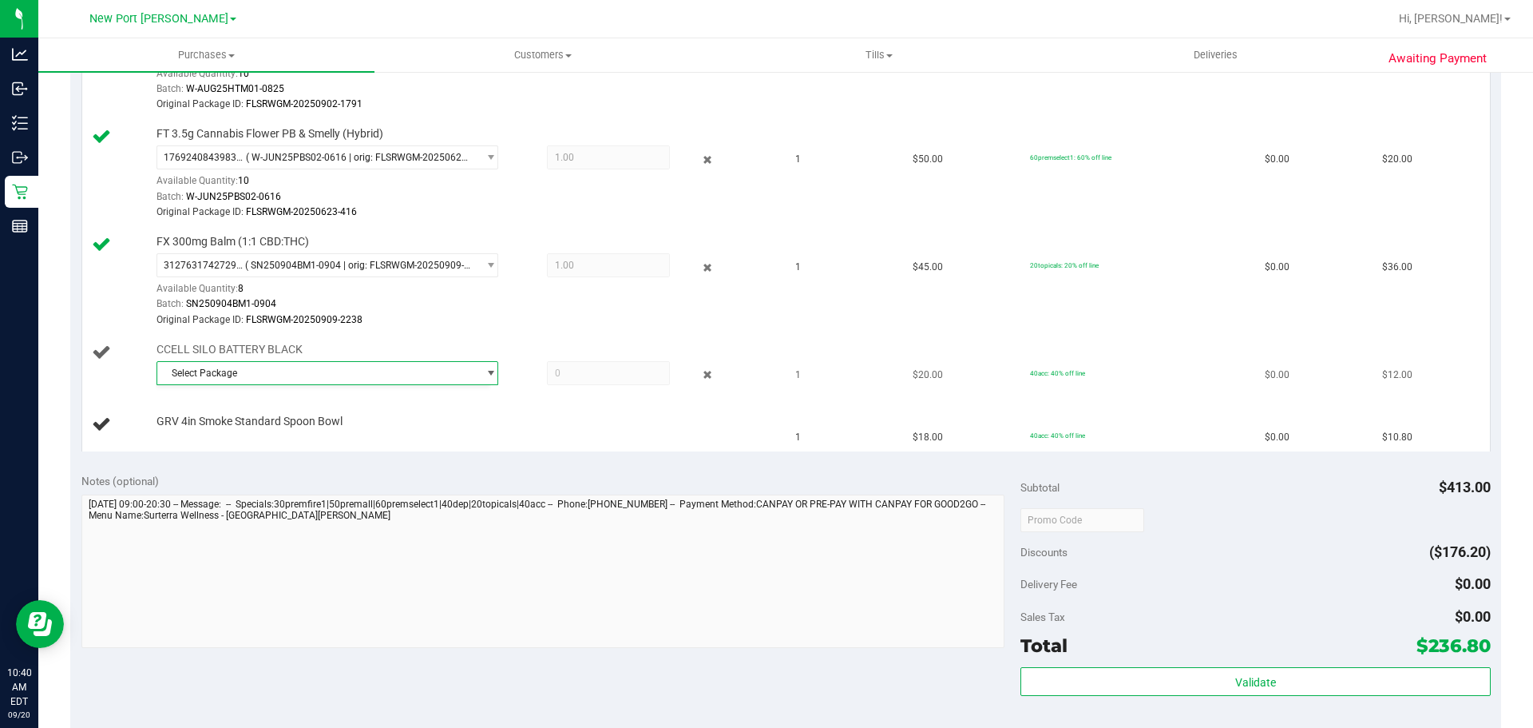
click at [477, 379] on span "select" at bounding box center [487, 373] width 20 height 22
click at [456, 437] on span "( 1992079-052025 | orig: FLTW-20250716-010 )" at bounding box center [360, 439] width 204 height 11
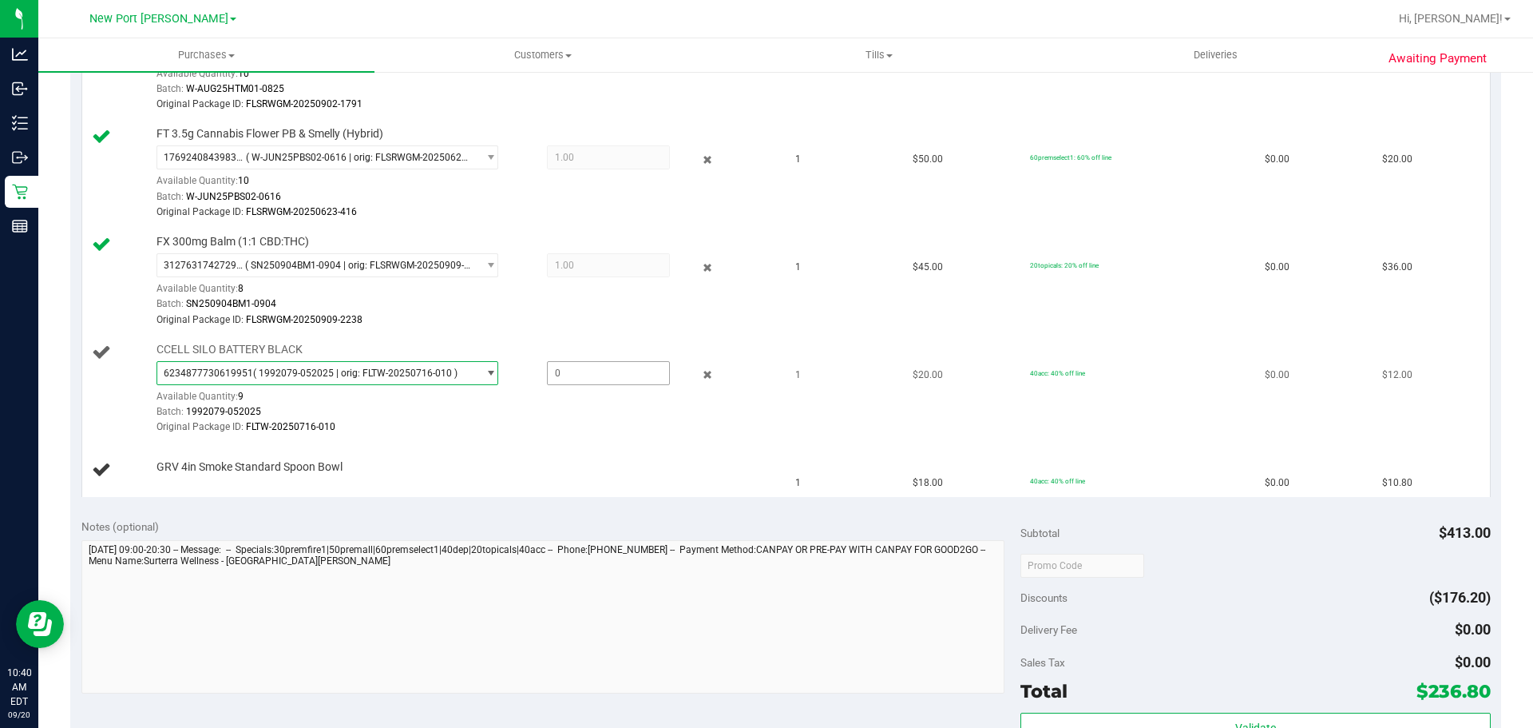
click at [623, 380] on span at bounding box center [608, 373] width 123 height 24
type input "1"
type input "1.0000"
click at [605, 423] on div "Original Package ID: FLTW-20250716-010" at bounding box center [465, 426] width 617 height 15
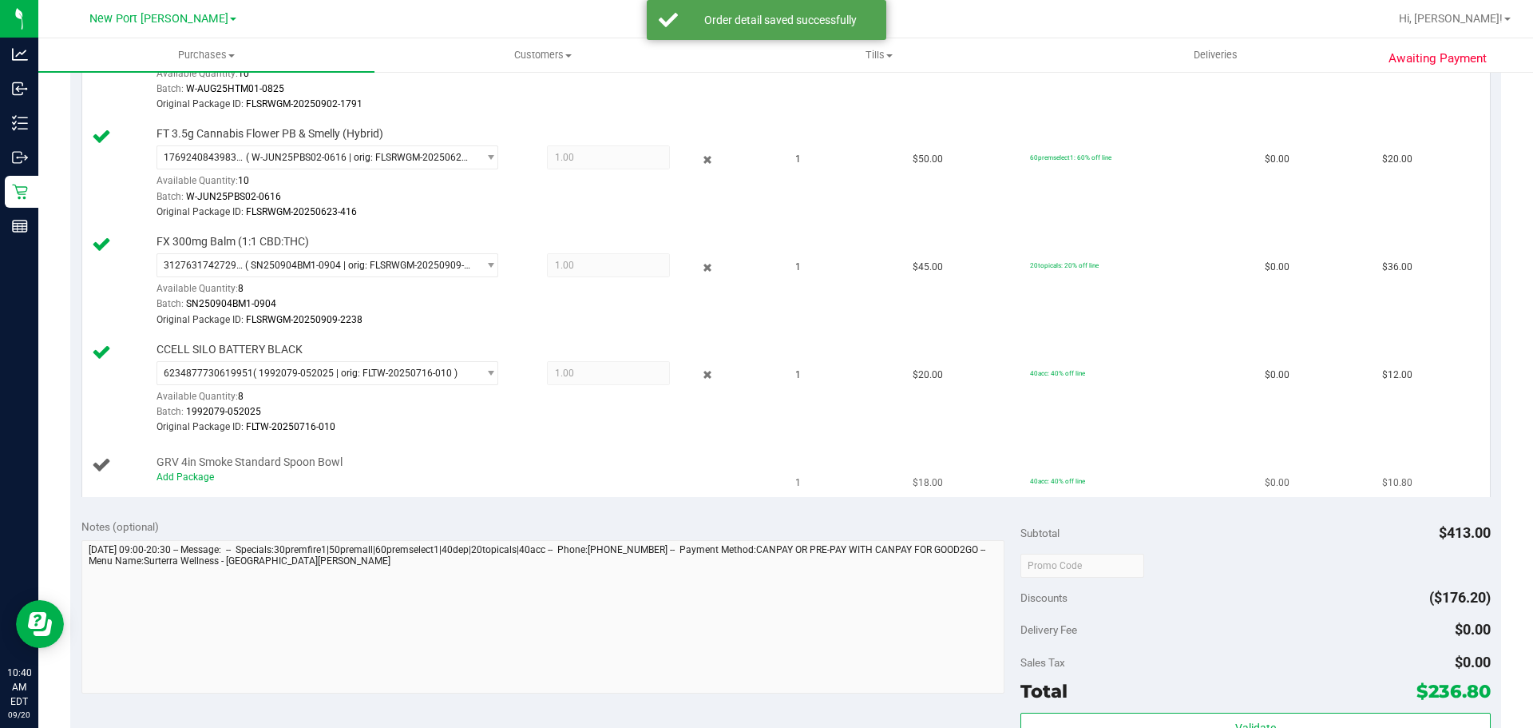
click at [193, 485] on div "Add Package" at bounding box center [465, 477] width 617 height 15
click at [192, 474] on link "Add Package" at bounding box center [186, 476] width 58 height 11
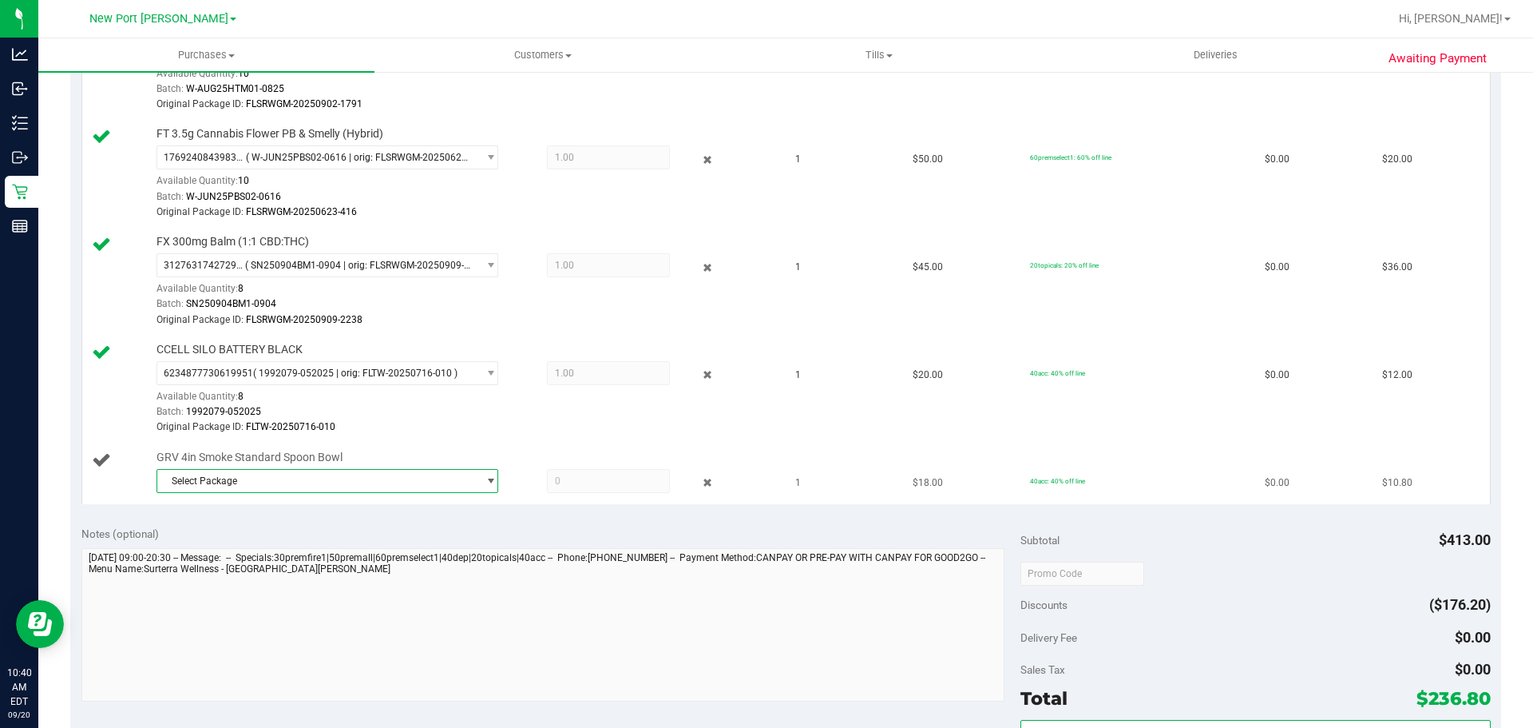
click at [343, 493] on div "Select Package 7613566924966339" at bounding box center [465, 483] width 617 height 29
click at [342, 487] on span "Select Package" at bounding box center [317, 481] width 320 height 22
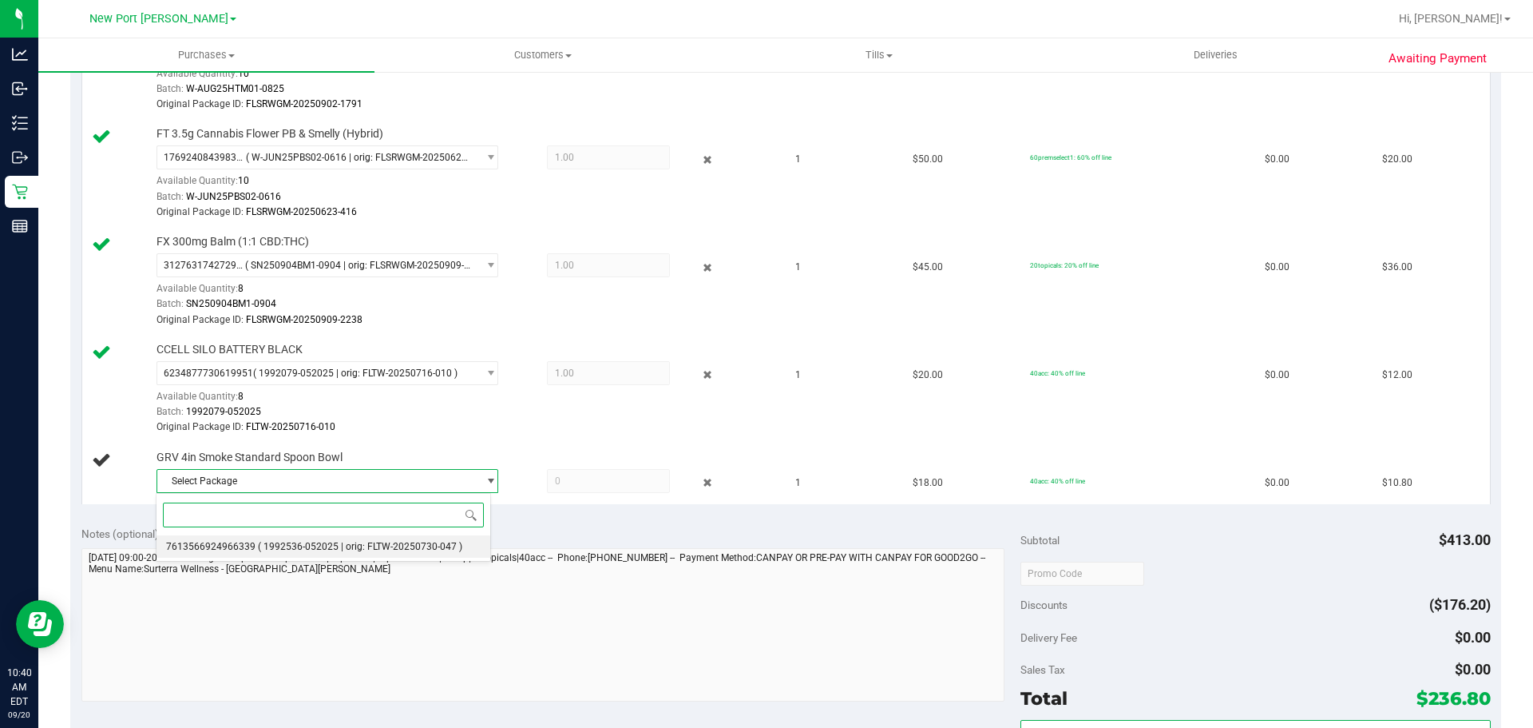
click at [337, 539] on li "7613566924966339 ( 1992536-052025 | orig: FLTW-20250730-047 )" at bounding box center [324, 546] width 334 height 22
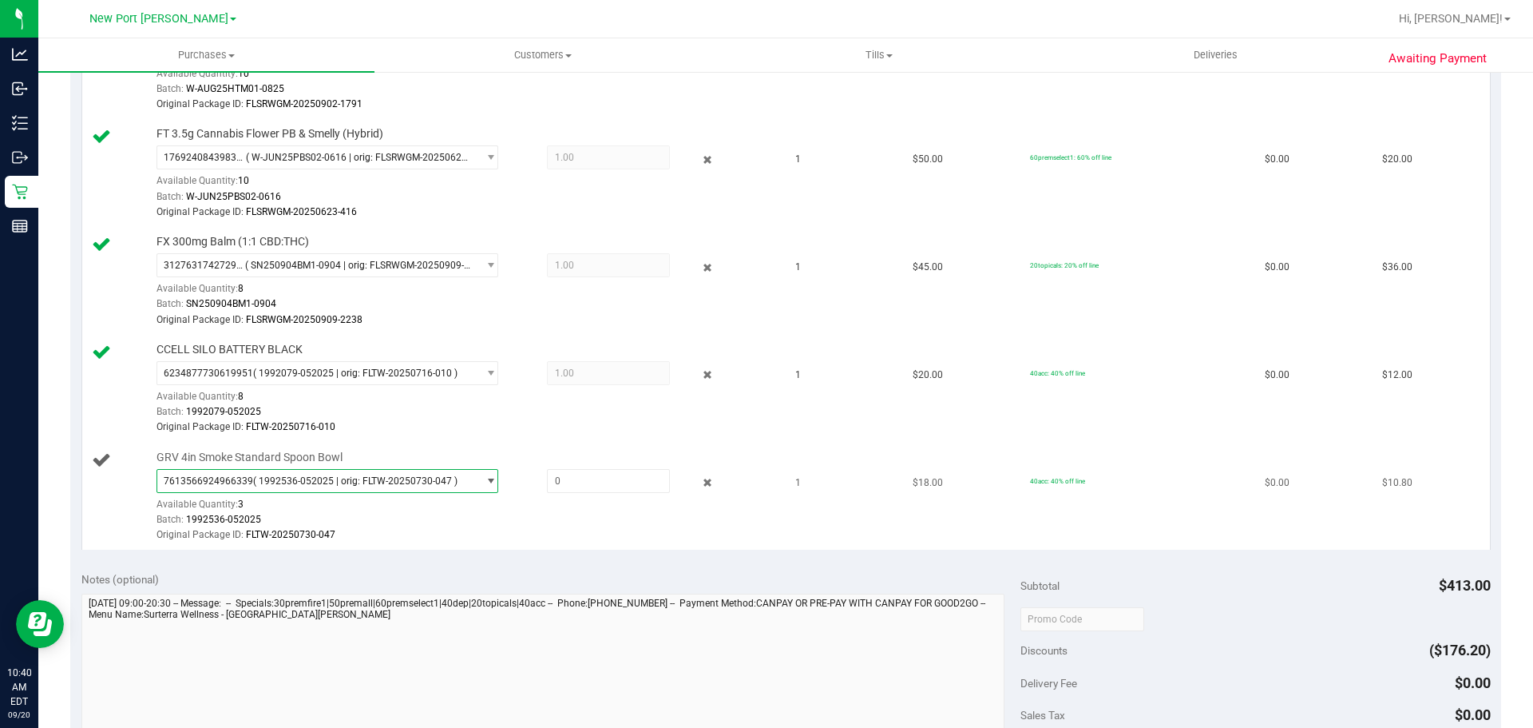
click at [554, 494] on div "7613566924966339 ( 1992536-052025 | orig: FLTW-20250730-047 ) 7613566924966339 …" at bounding box center [465, 506] width 617 height 74
click at [564, 483] on span at bounding box center [608, 481] width 123 height 24
type input "1"
type input "1.0000"
click at [586, 518] on div "Batch: 1992536-052025" at bounding box center [465, 519] width 617 height 15
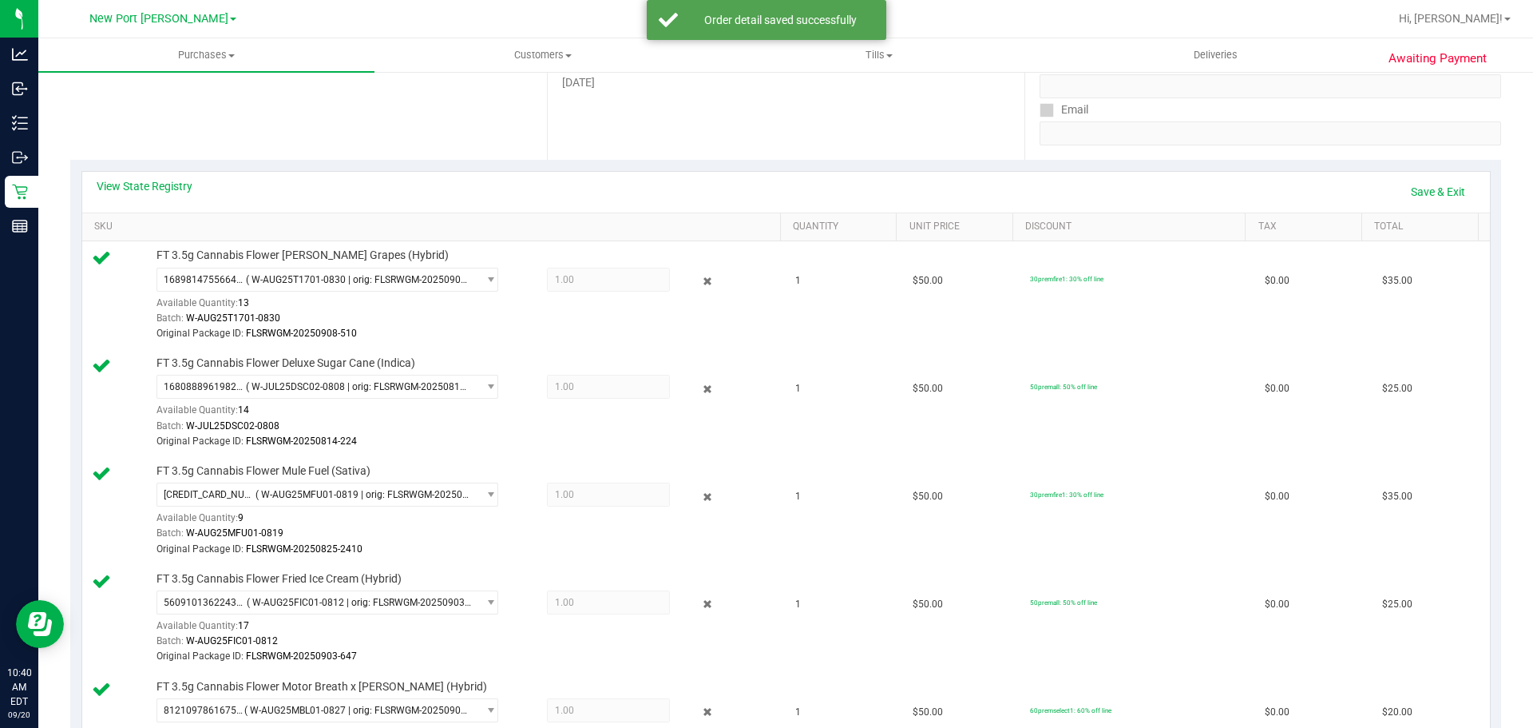
scroll to position [240, 0]
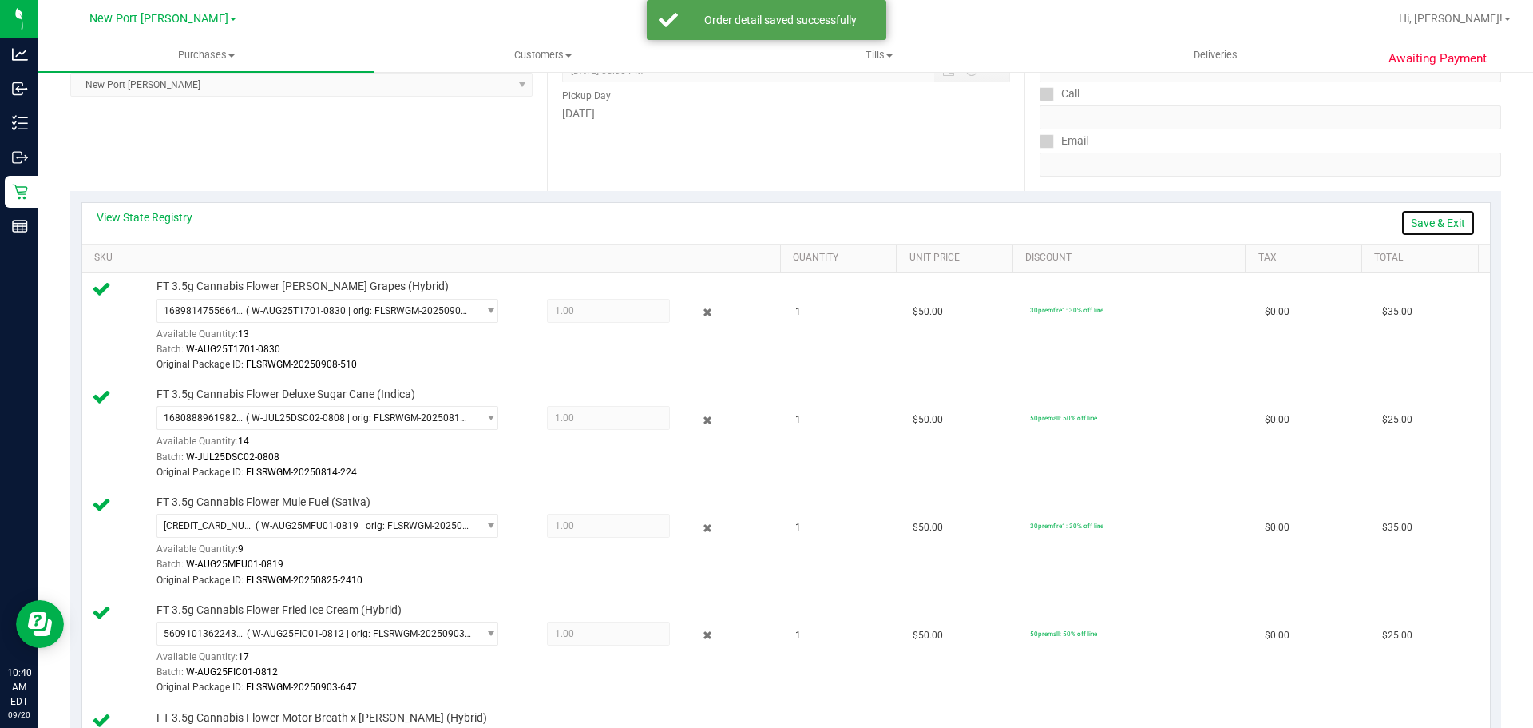
click at [1422, 216] on link "Save & Exit" at bounding box center [1438, 222] width 75 height 27
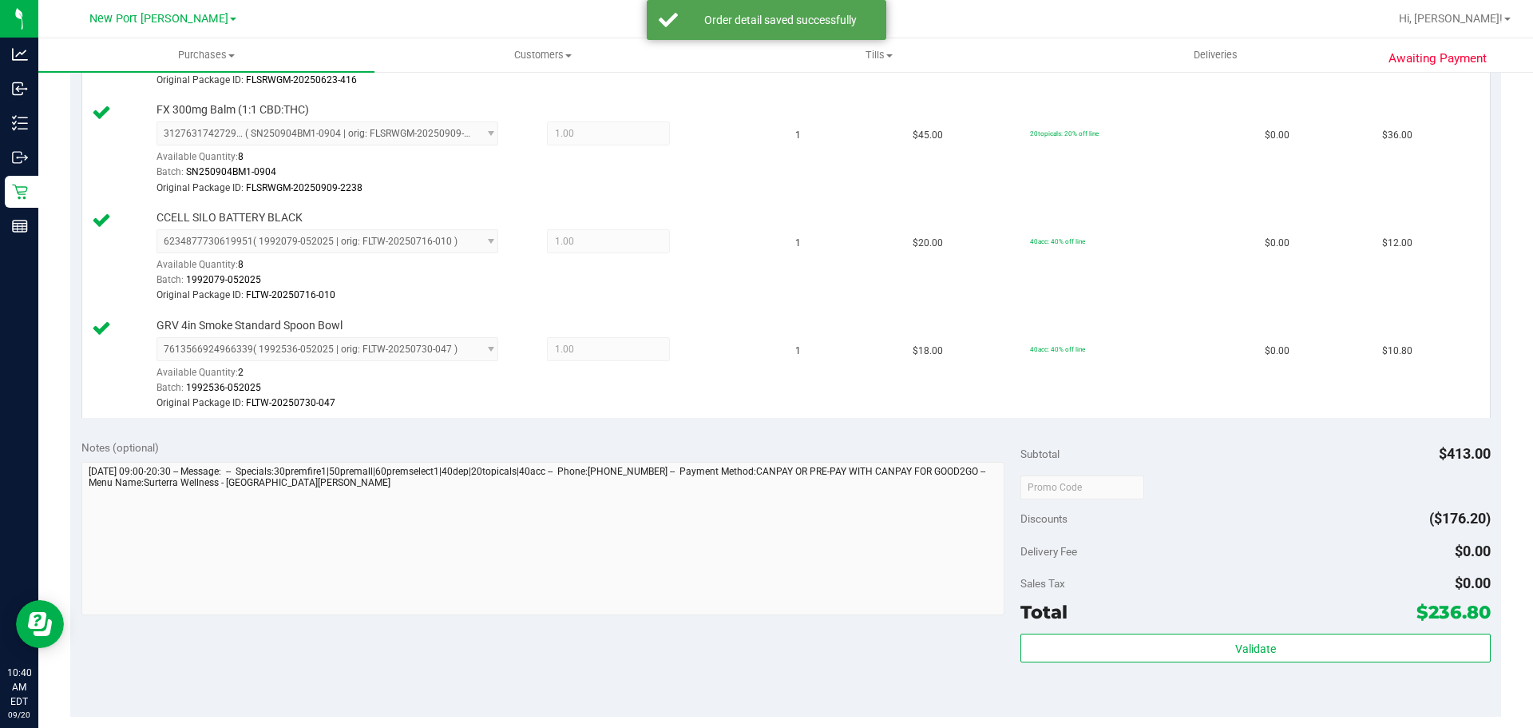
scroll to position [1198, 0]
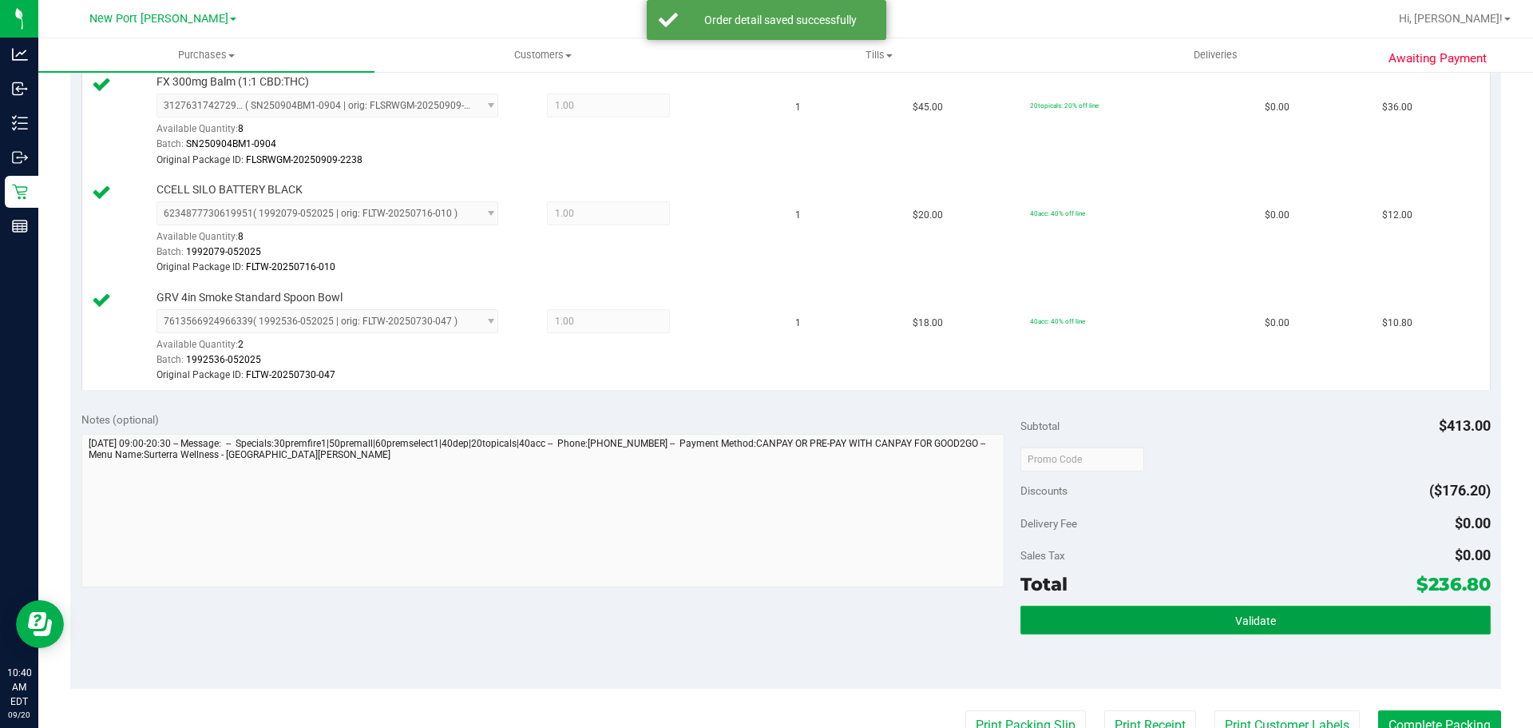
click at [1268, 607] on button "Validate" at bounding box center [1256, 619] width 470 height 29
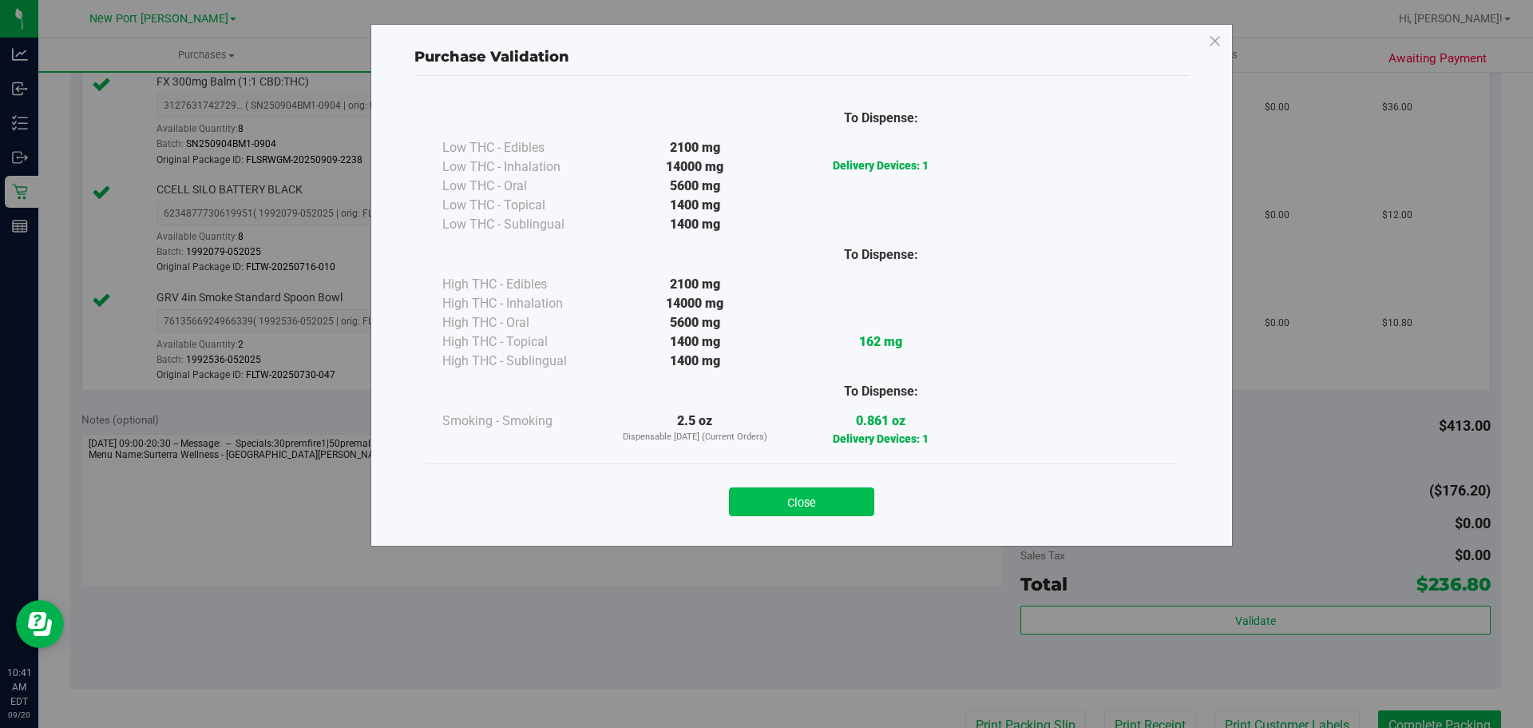
click at [856, 504] on button "Close" at bounding box center [801, 501] width 145 height 29
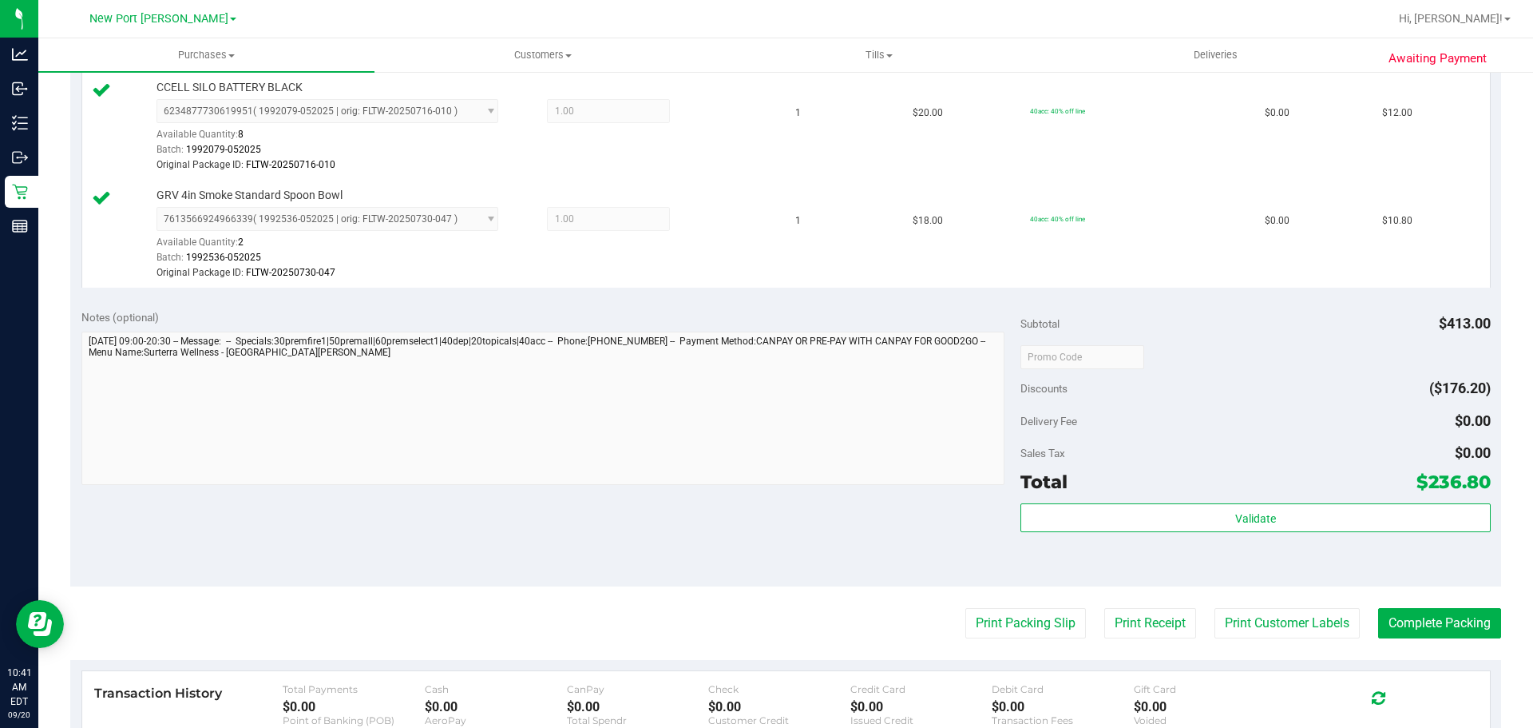
scroll to position [1518, 0]
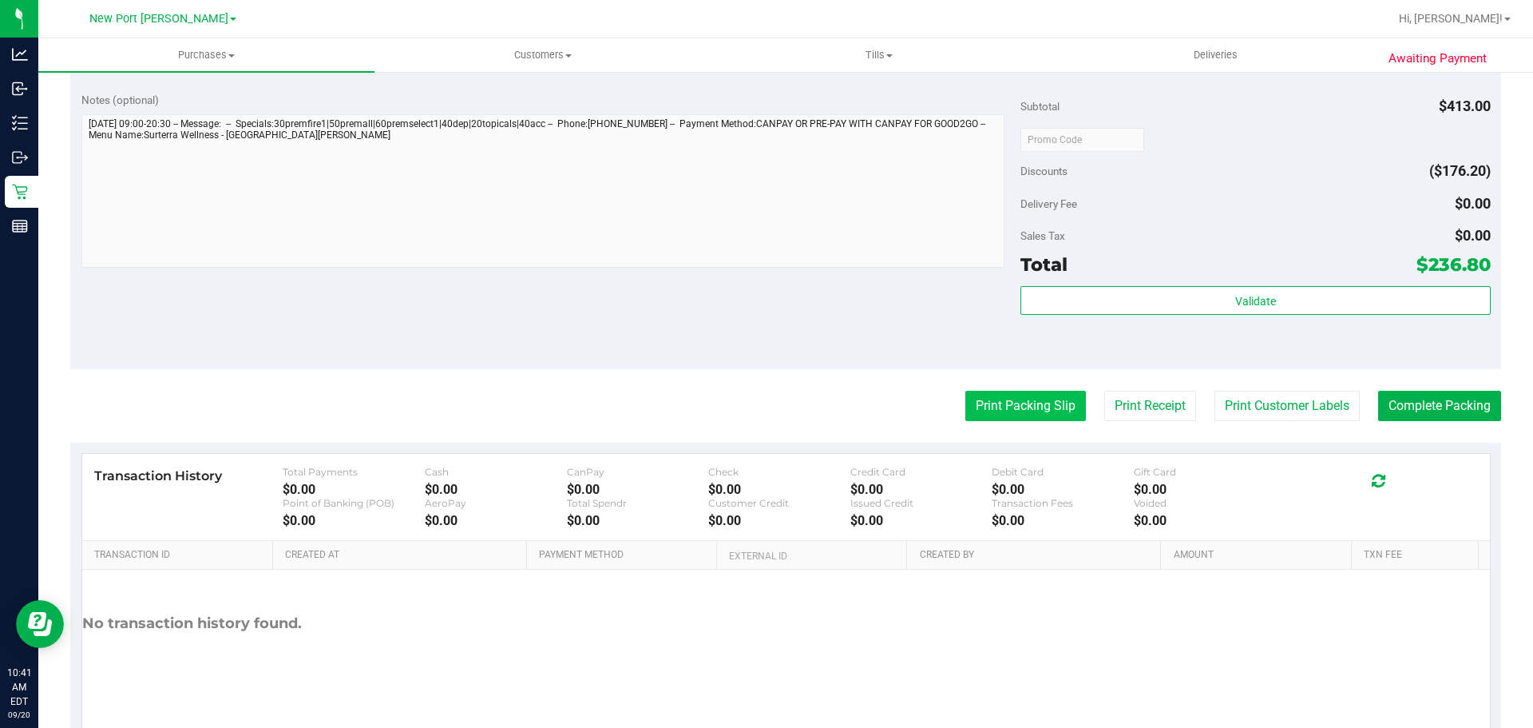
click at [1045, 407] on button "Print Packing Slip" at bounding box center [1026, 406] width 121 height 30
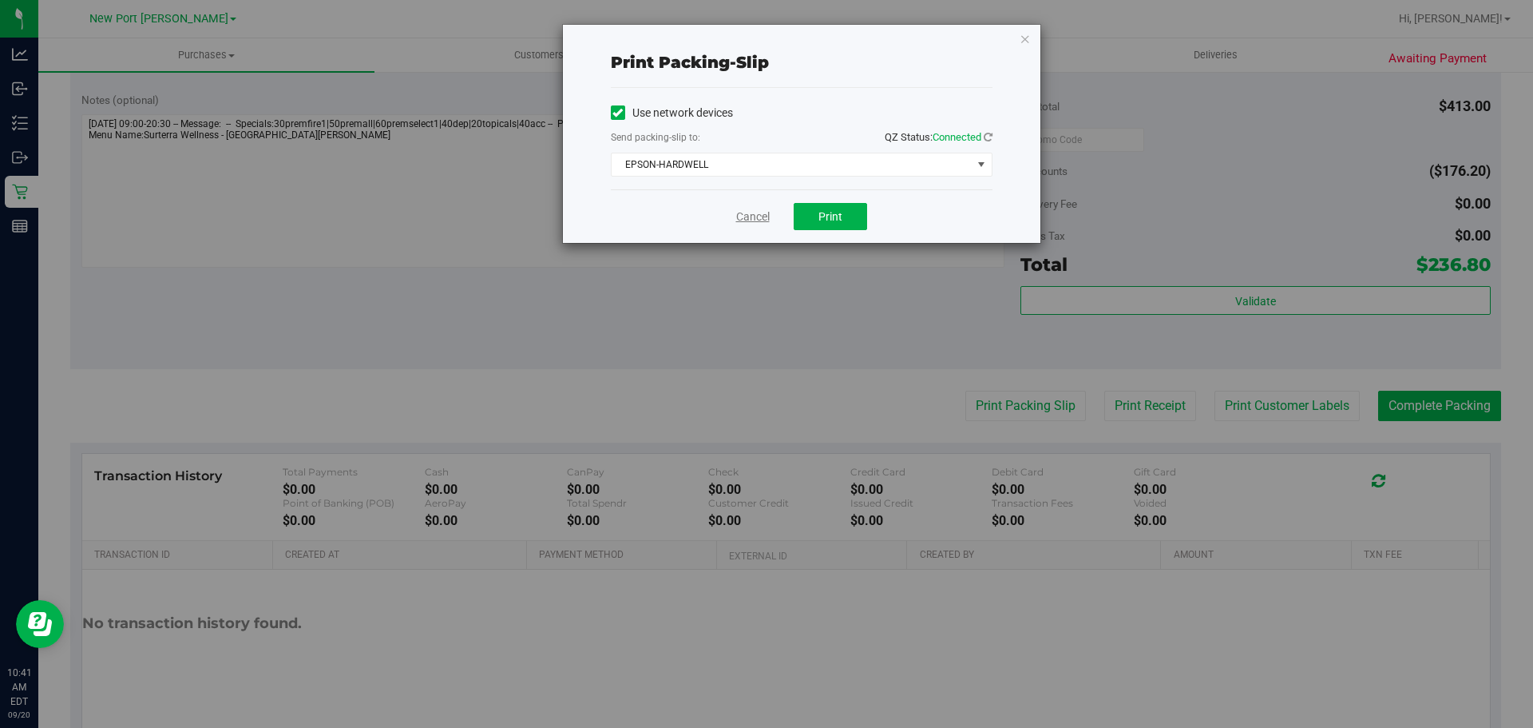
click at [762, 216] on link "Cancel" at bounding box center [753, 216] width 34 height 17
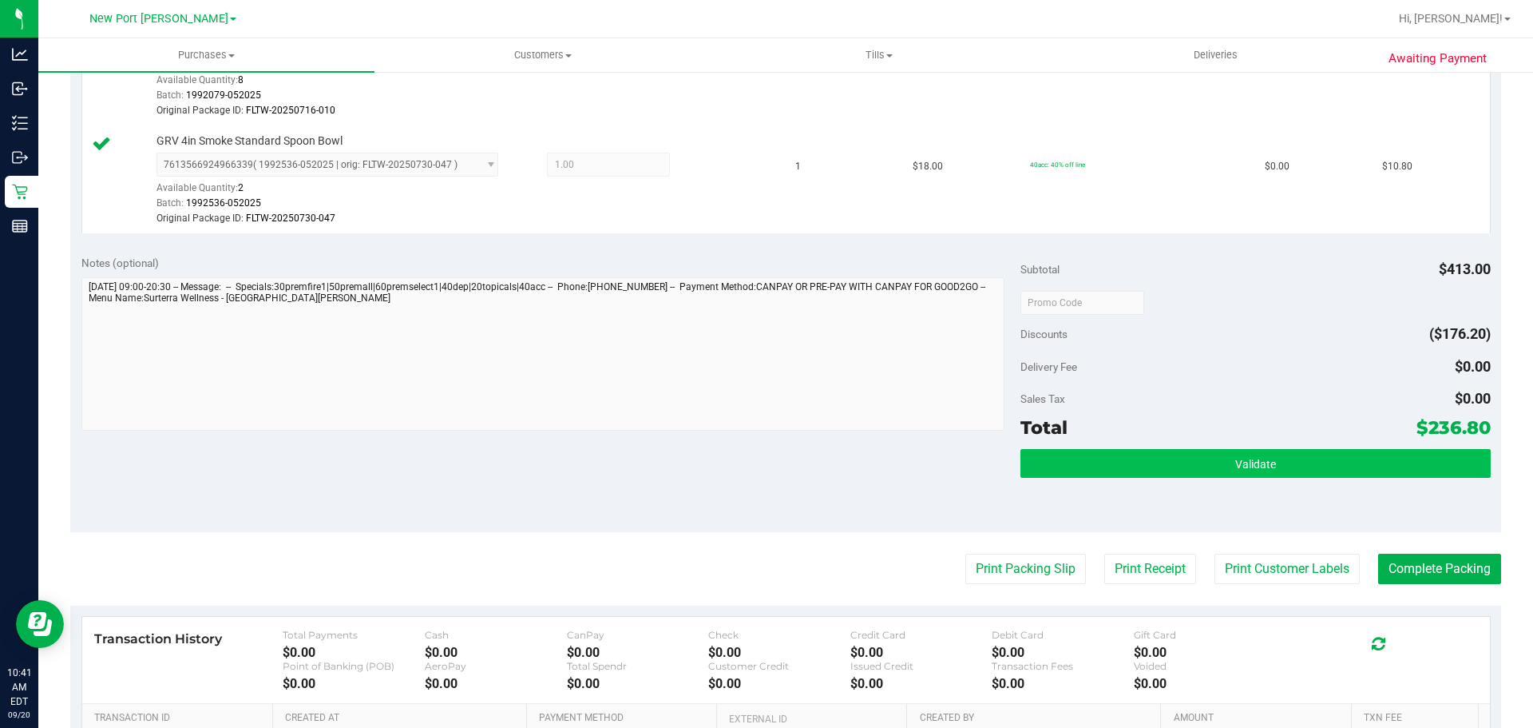
scroll to position [1358, 0]
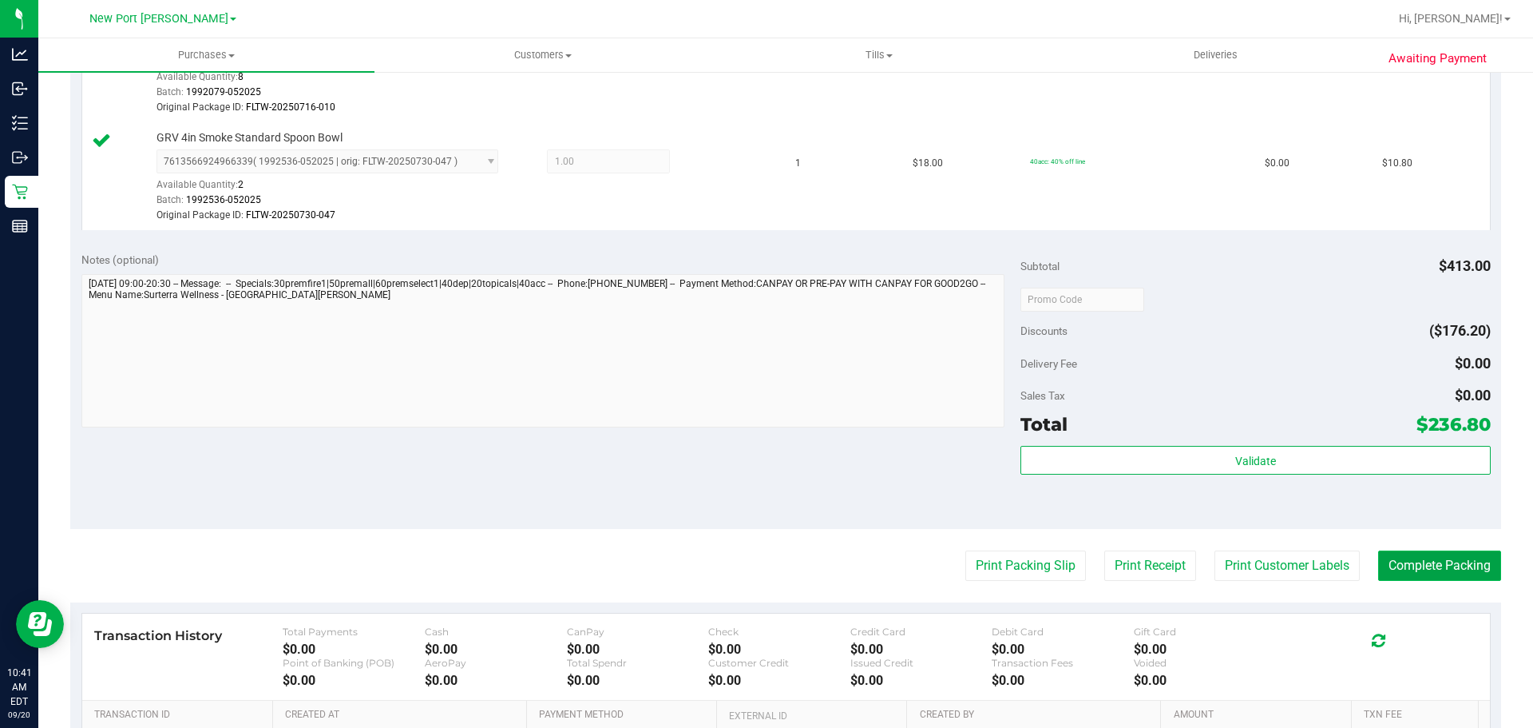
click at [1442, 562] on button "Complete Packing" at bounding box center [1440, 565] width 123 height 30
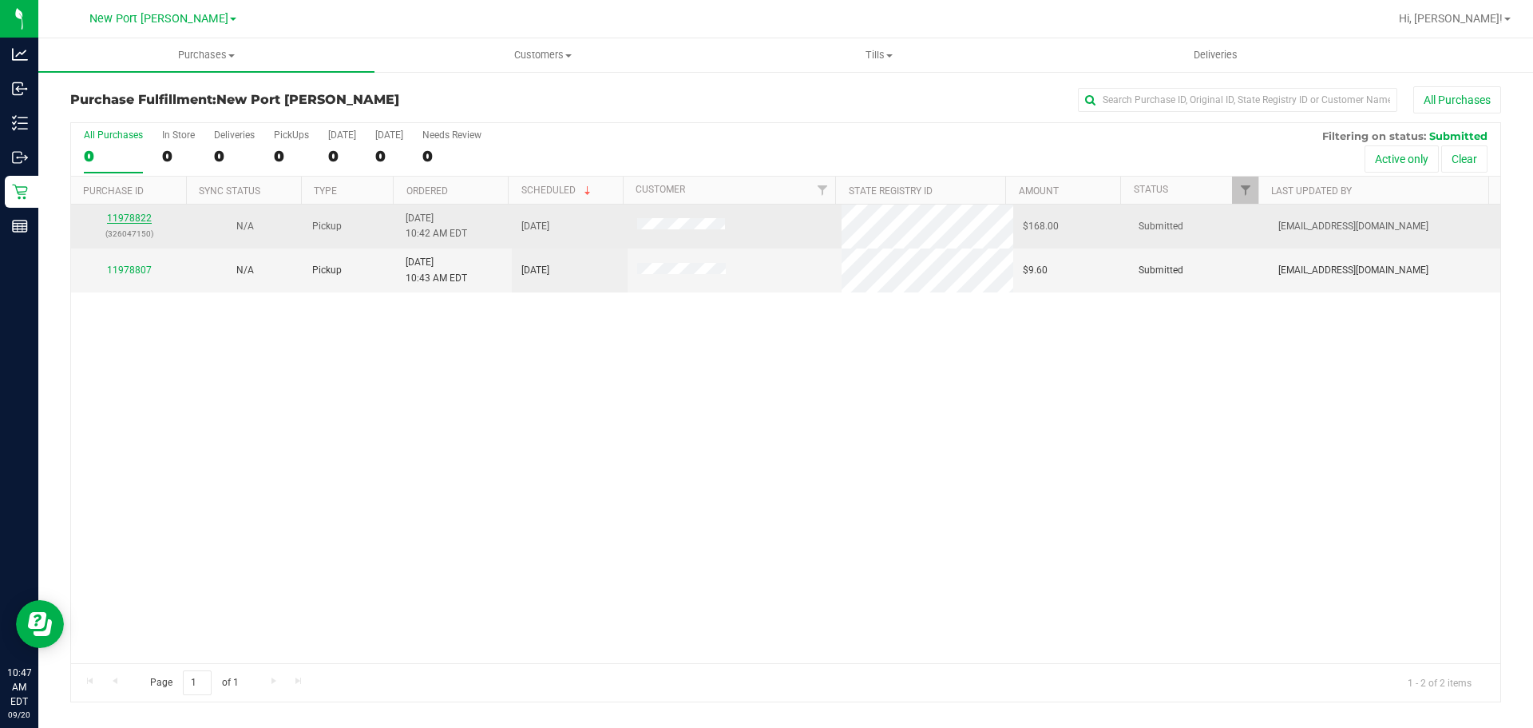
click at [140, 216] on link "11978822" at bounding box center [129, 217] width 45 height 11
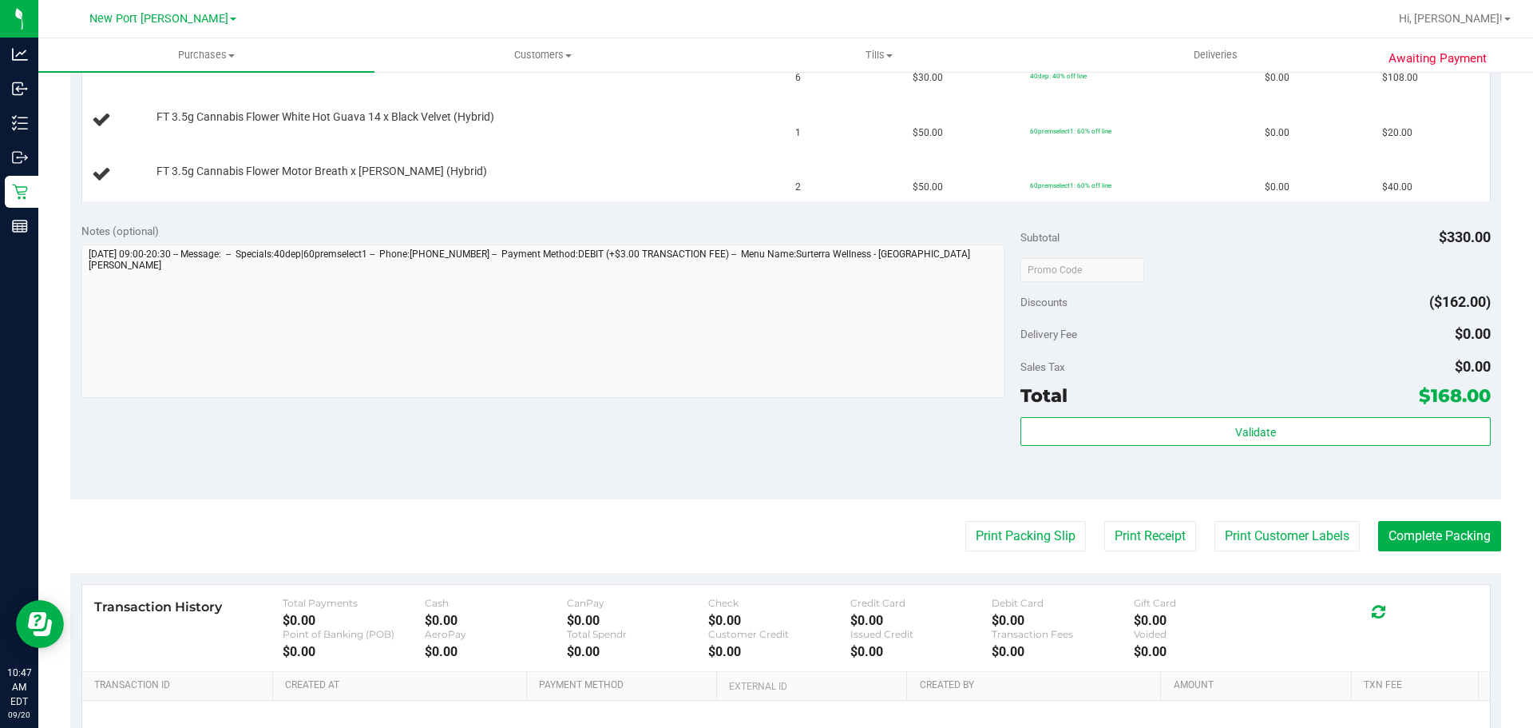
scroll to position [479, 0]
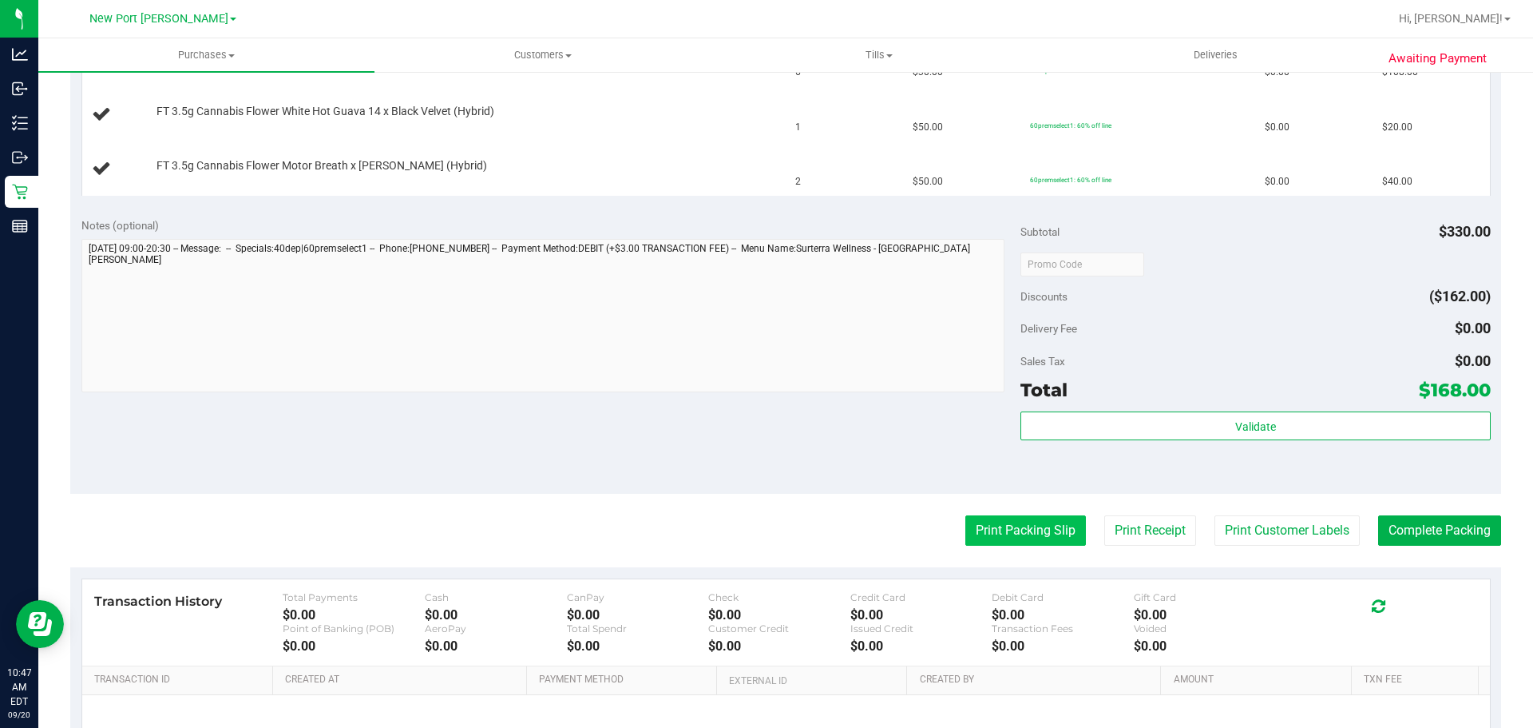
click at [1018, 542] on button "Print Packing Slip" at bounding box center [1026, 530] width 121 height 30
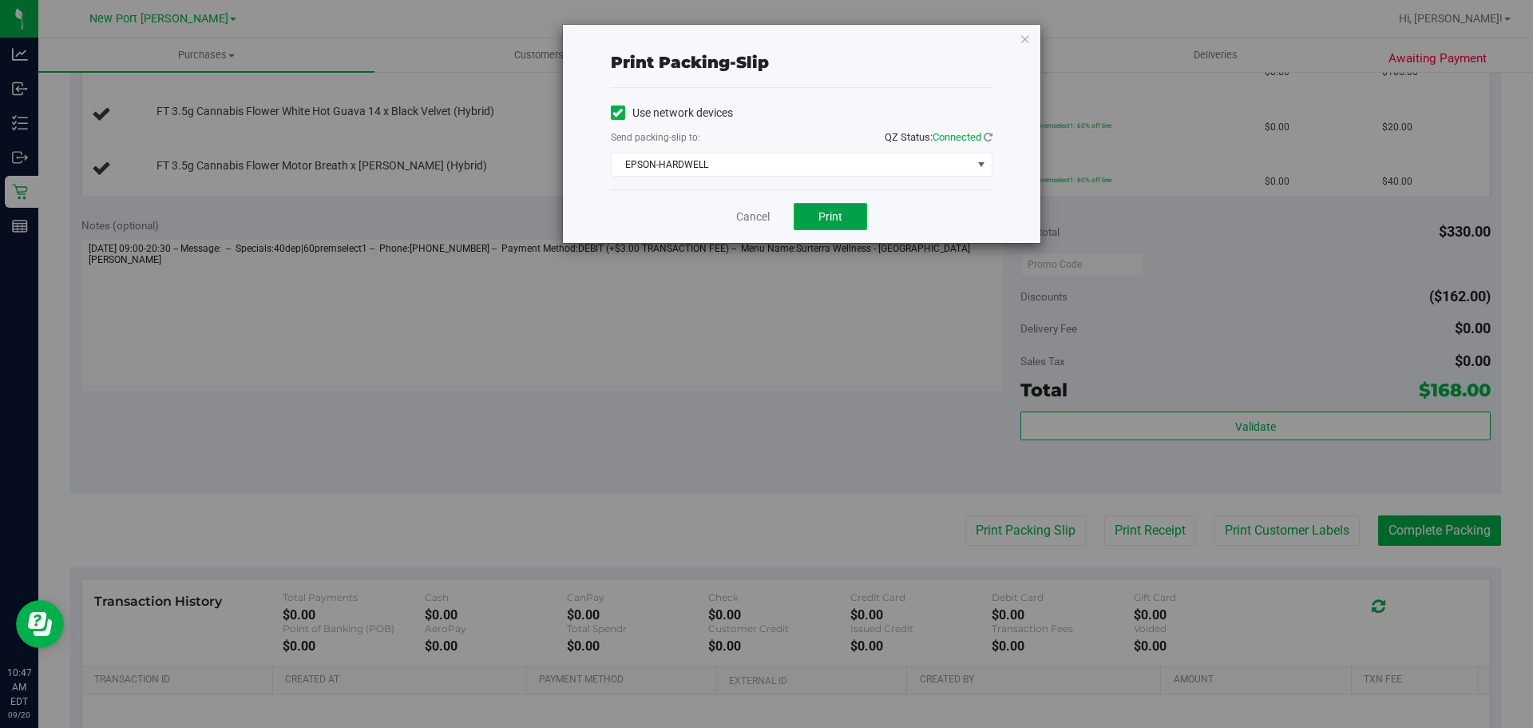
click at [851, 229] on button "Print" at bounding box center [830, 216] width 73 height 27
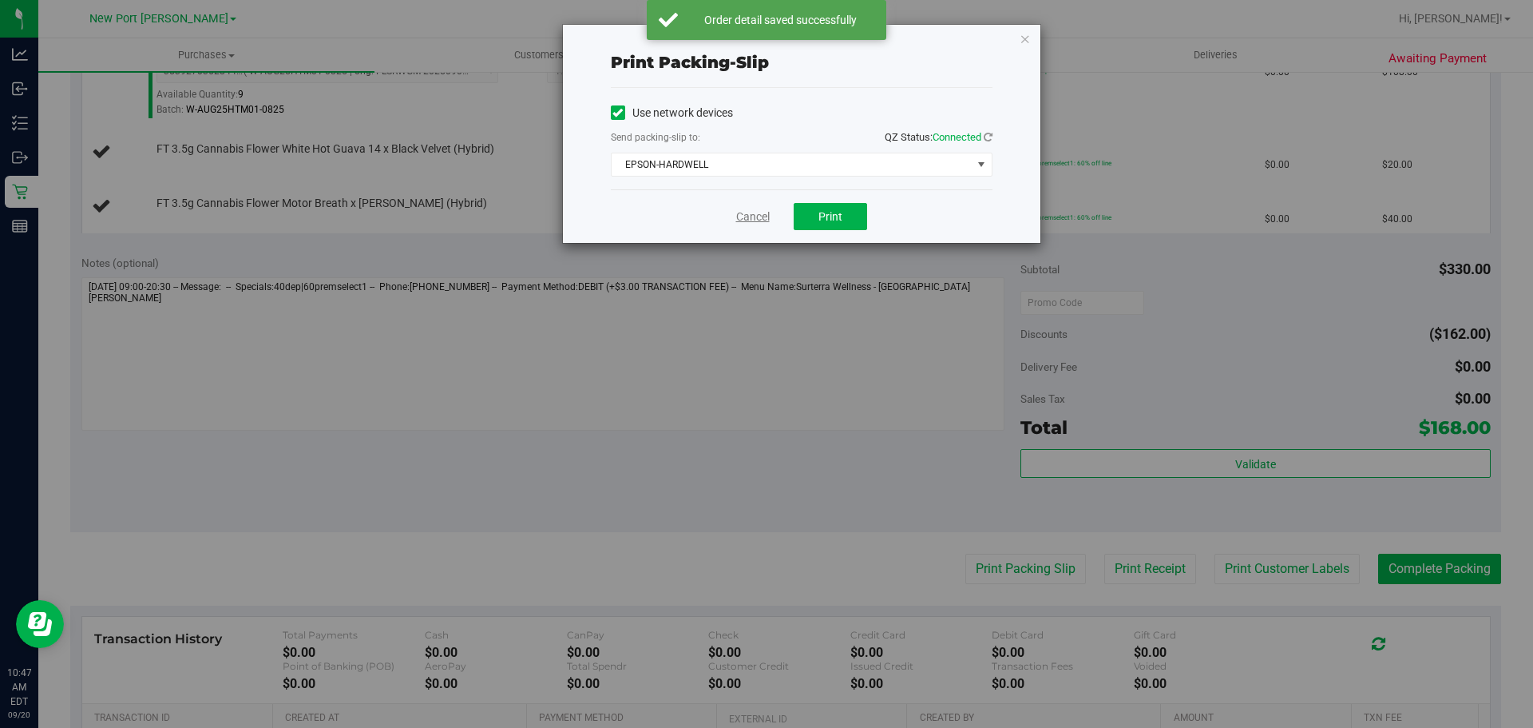
click at [740, 218] on link "Cancel" at bounding box center [753, 216] width 34 height 17
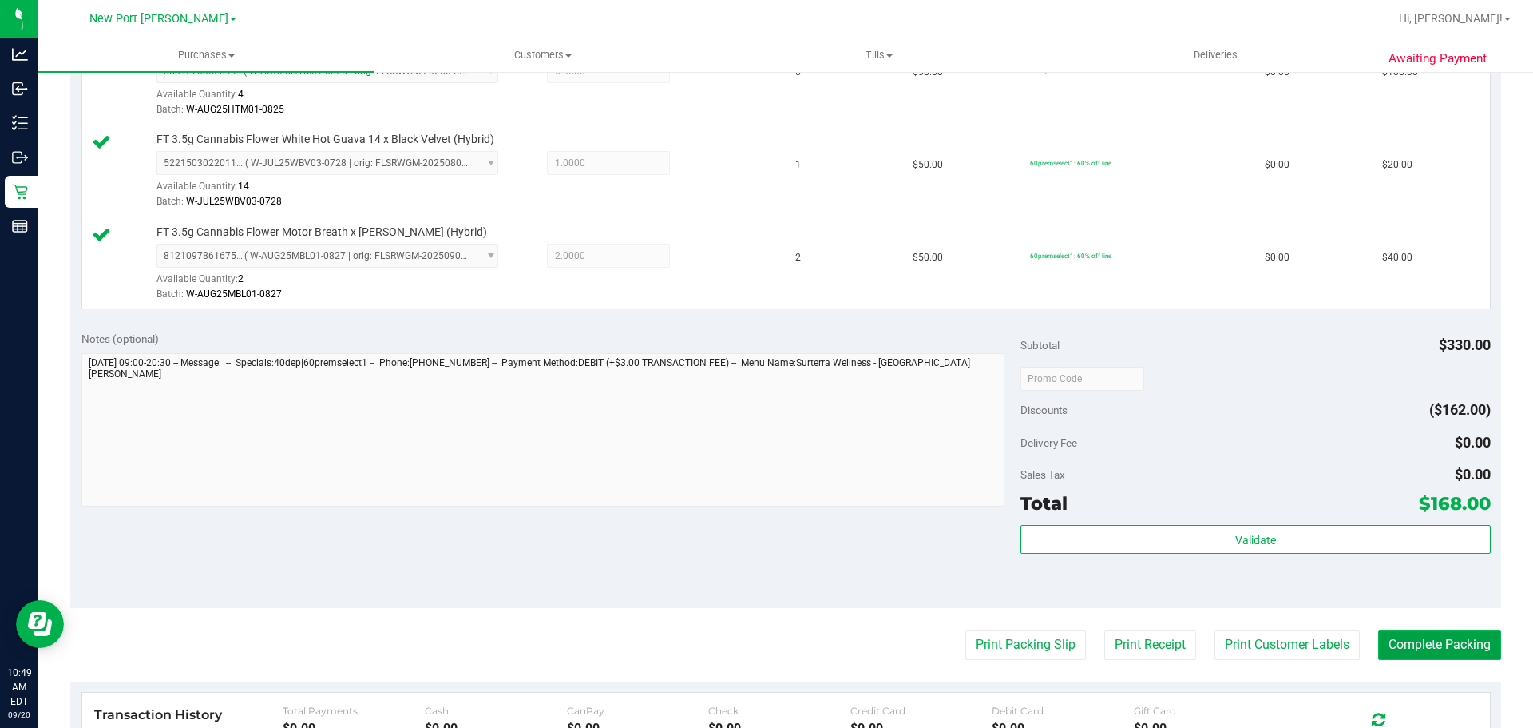
click at [1447, 639] on button "Complete Packing" at bounding box center [1440, 644] width 123 height 30
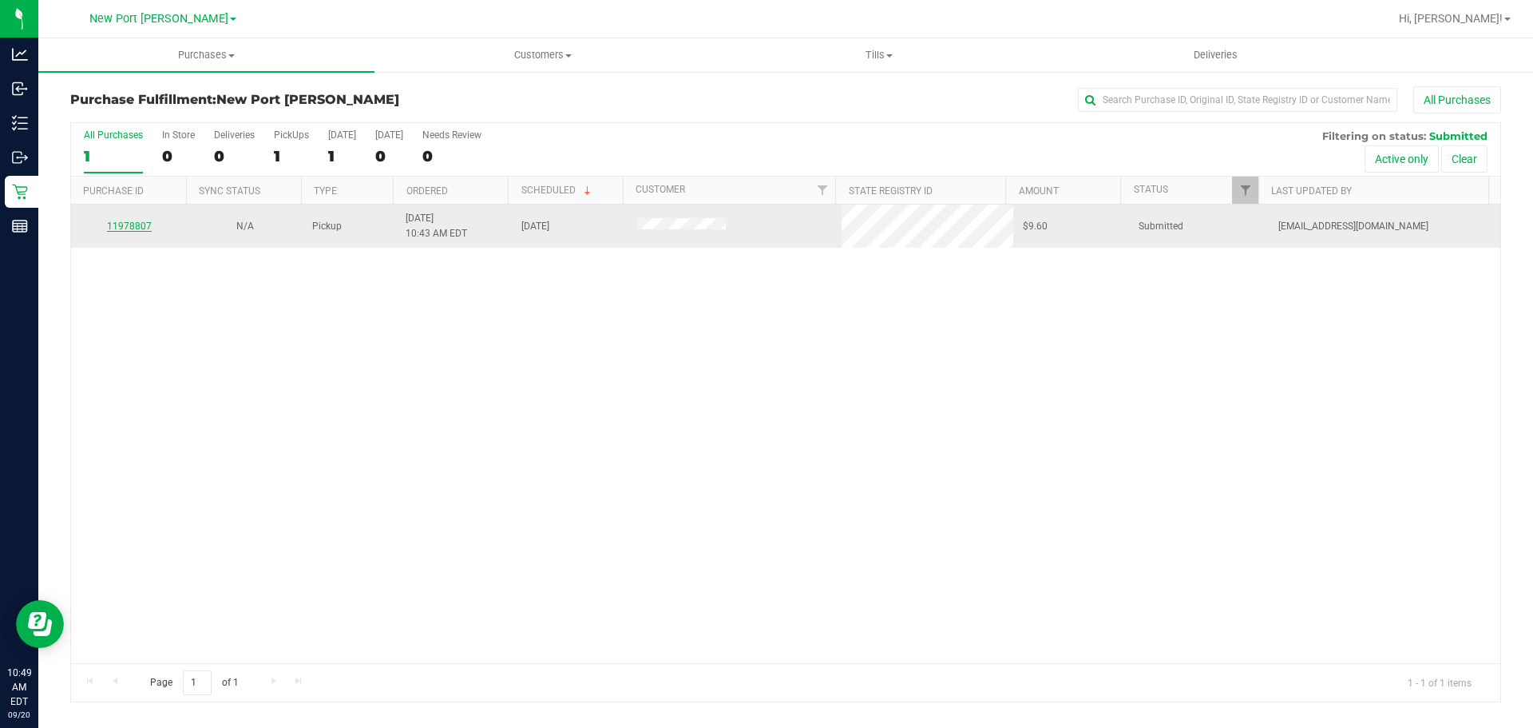
click at [121, 228] on link "11978807" at bounding box center [129, 225] width 45 height 11
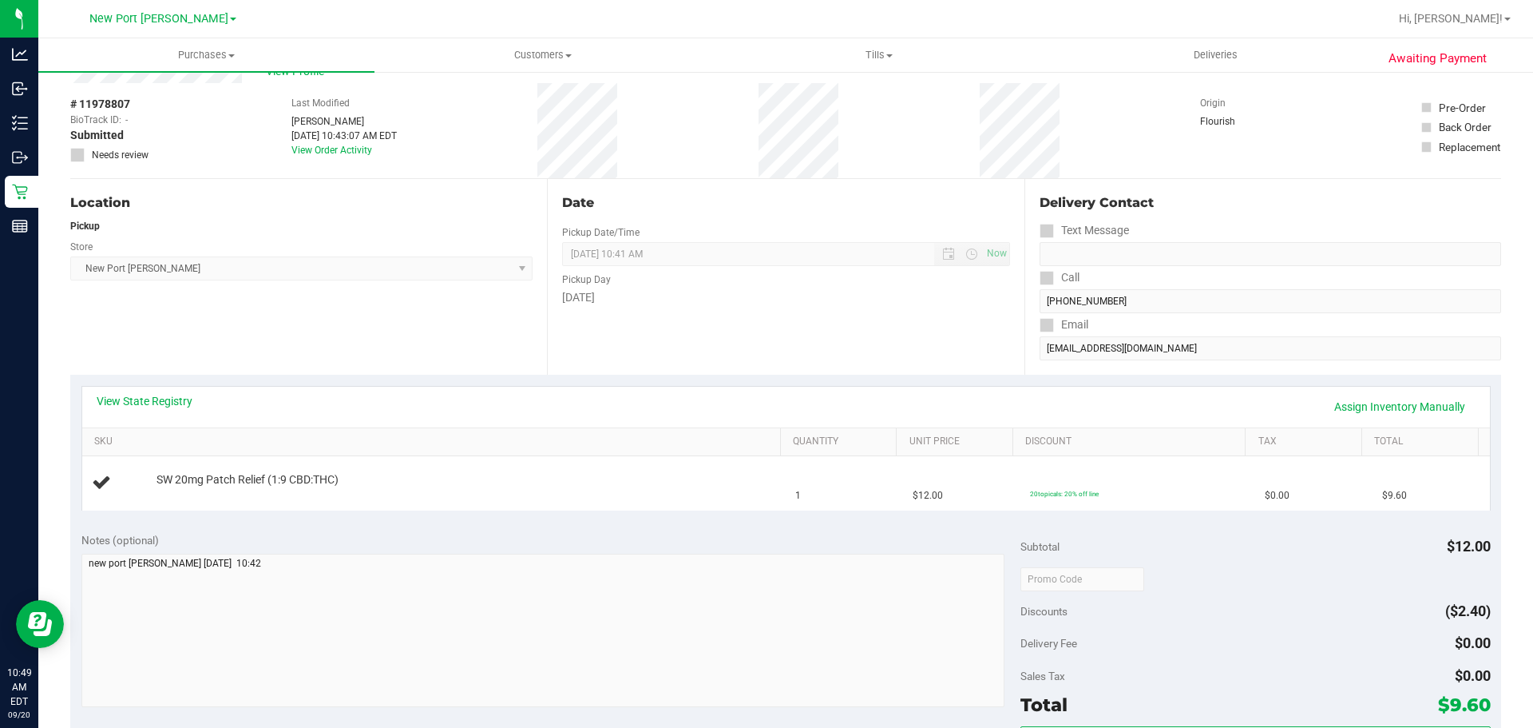
scroll to position [80, 0]
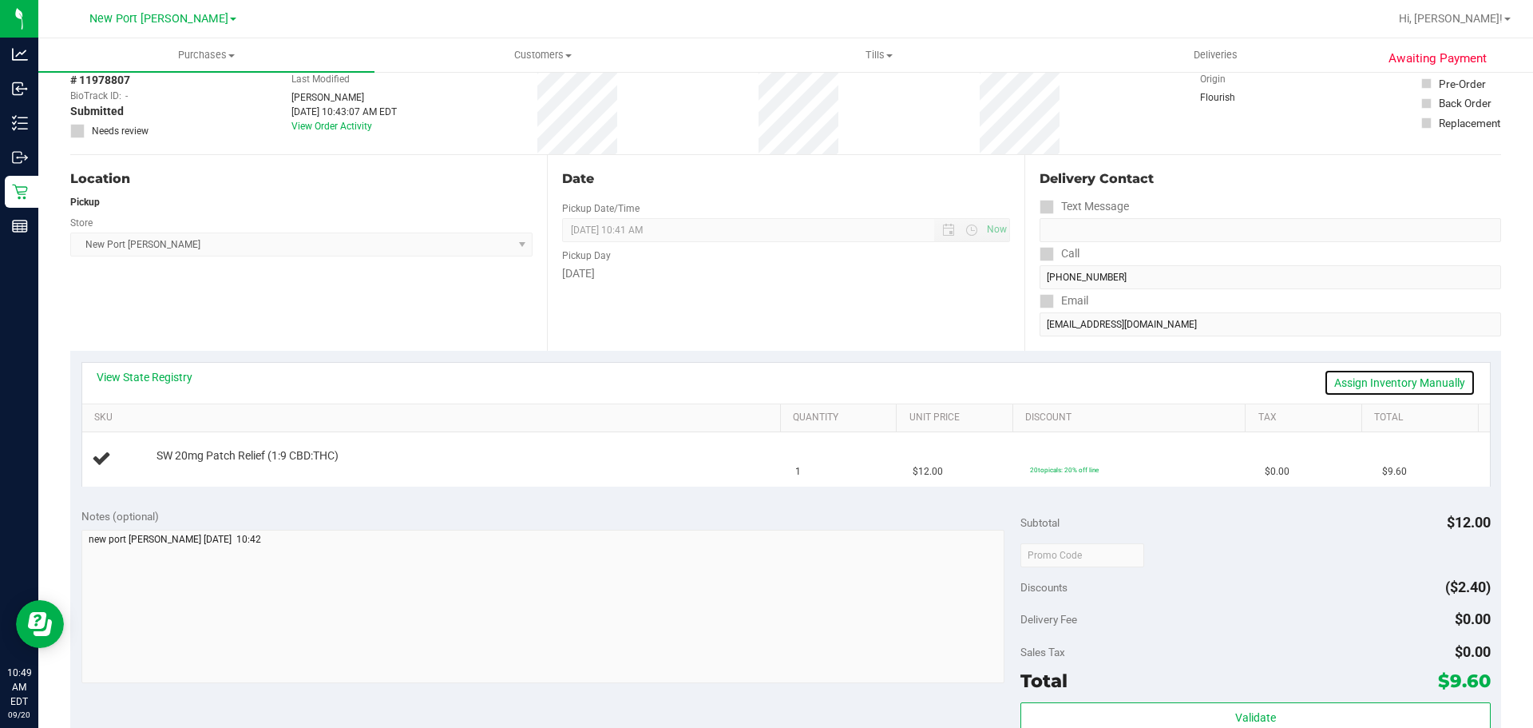
click at [1339, 380] on link "Assign Inventory Manually" at bounding box center [1400, 382] width 152 height 27
click at [1430, 379] on link "Save & Exit" at bounding box center [1438, 382] width 75 height 27
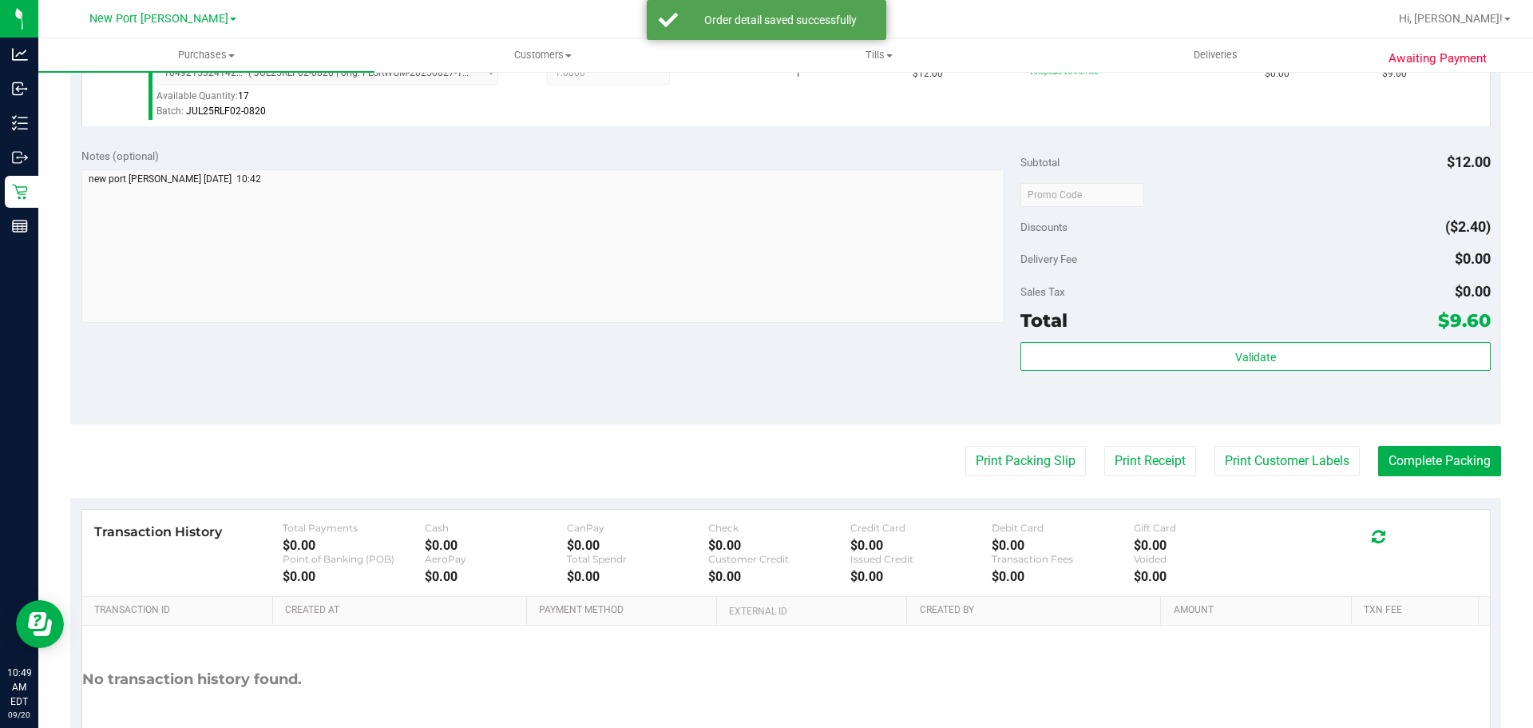
scroll to position [479, 0]
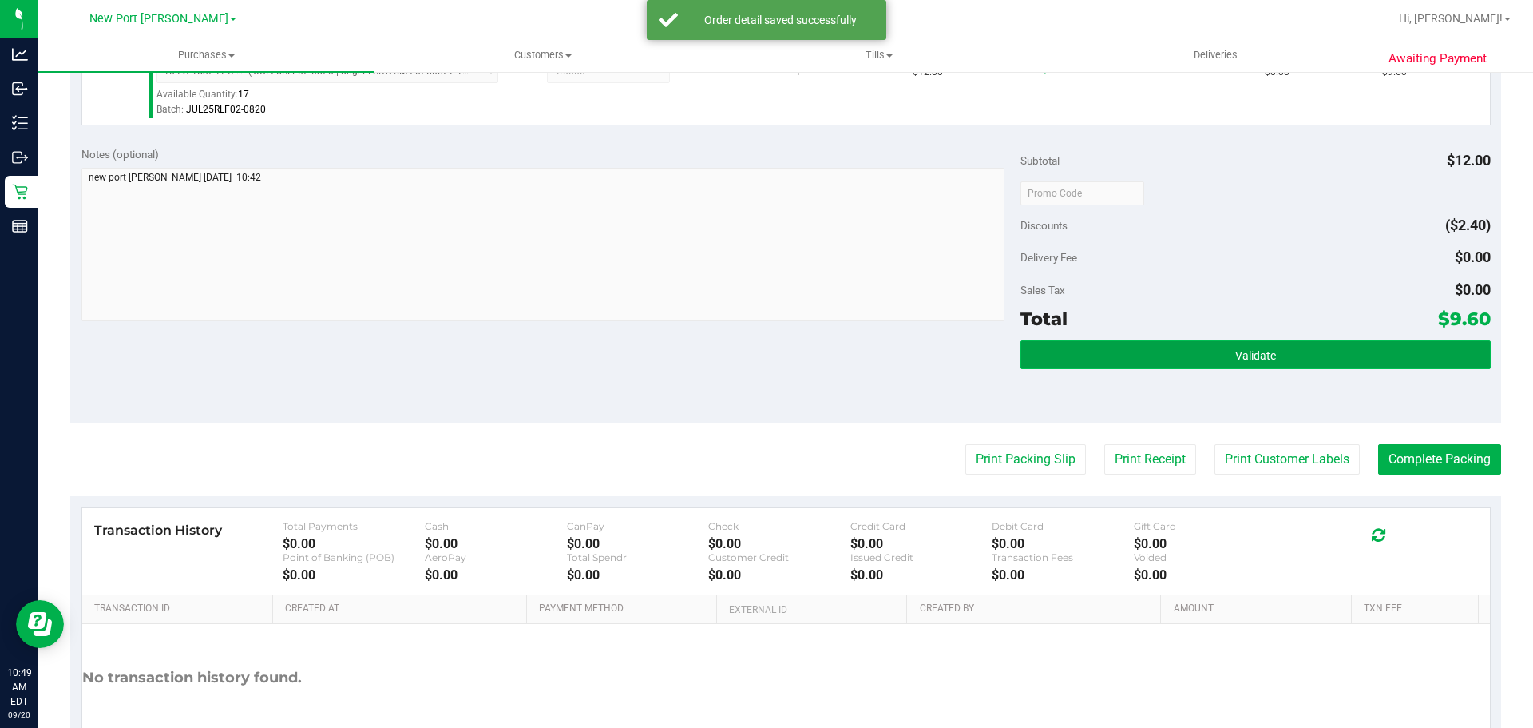
click at [1236, 350] on span "Validate" at bounding box center [1256, 355] width 41 height 13
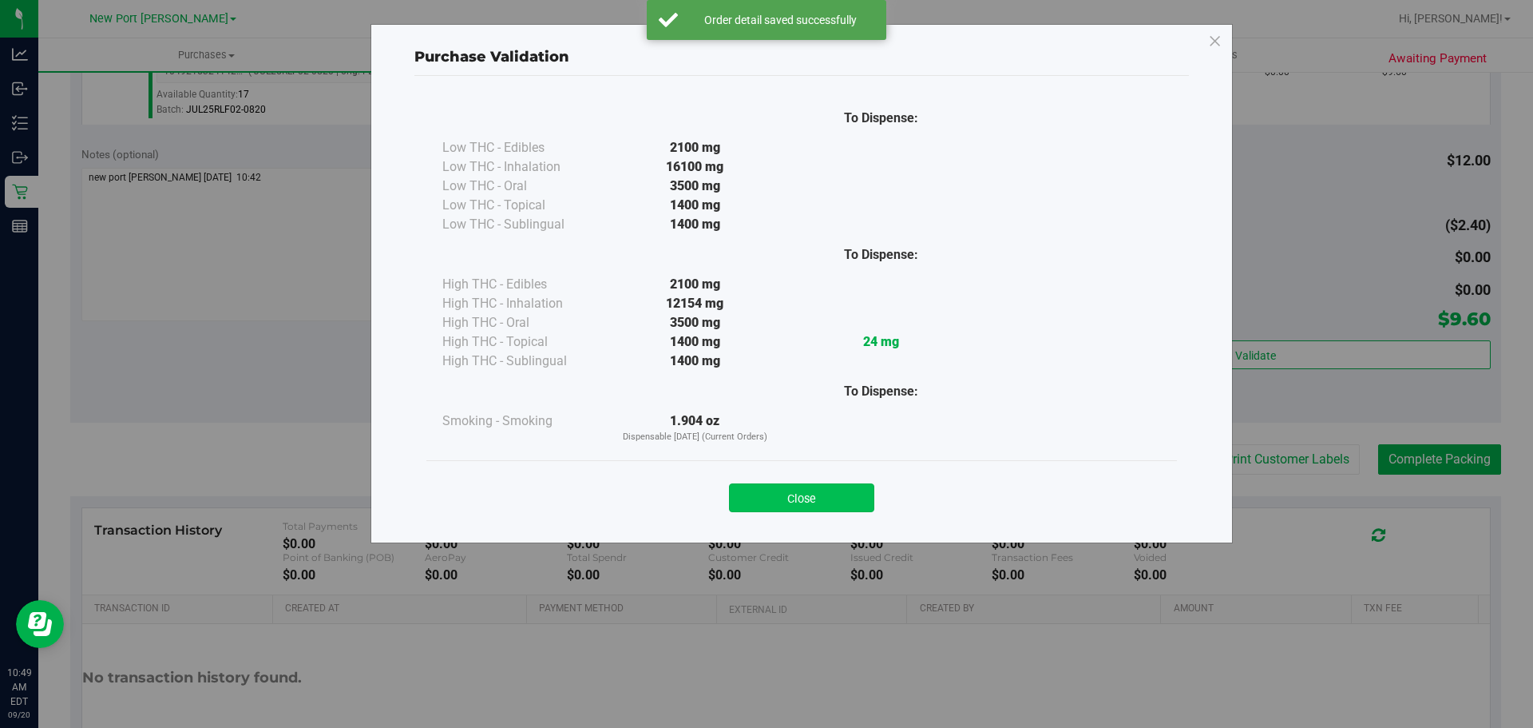
click at [796, 494] on button "Close" at bounding box center [801, 497] width 145 height 29
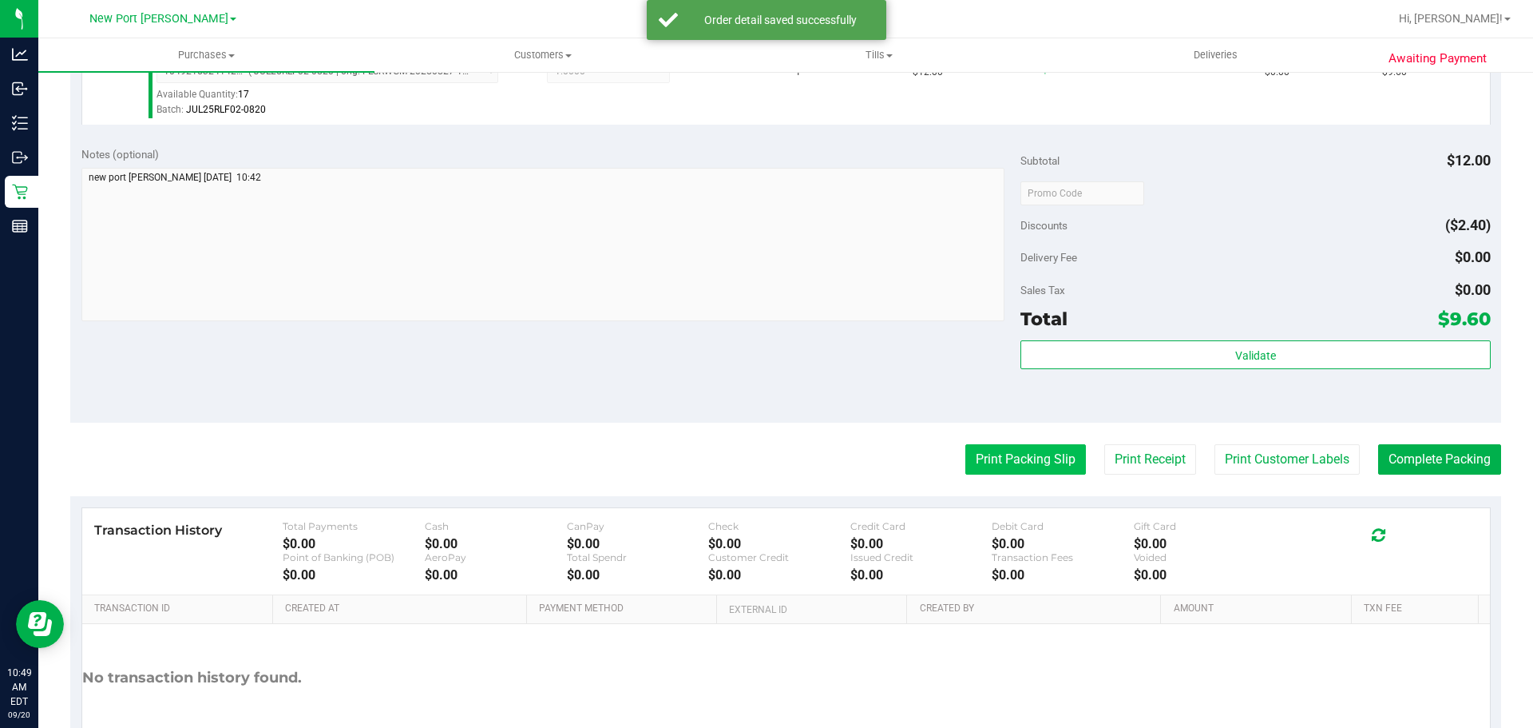
click at [1027, 462] on button "Print Packing Slip" at bounding box center [1026, 459] width 121 height 30
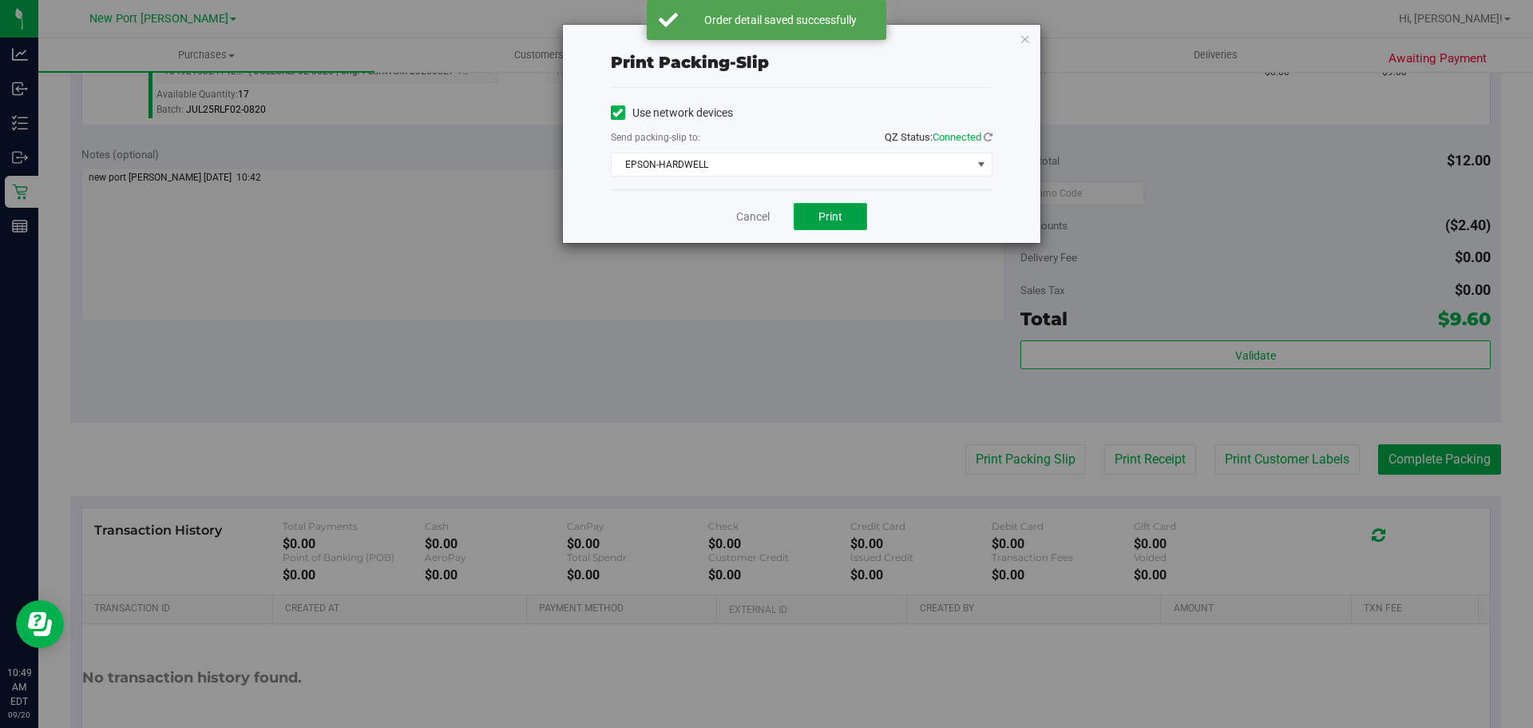
click at [853, 219] on button "Print" at bounding box center [830, 216] width 73 height 27
click at [747, 206] on div "Cancel Print" at bounding box center [802, 216] width 382 height 54
click at [752, 209] on link "Cancel" at bounding box center [753, 216] width 34 height 17
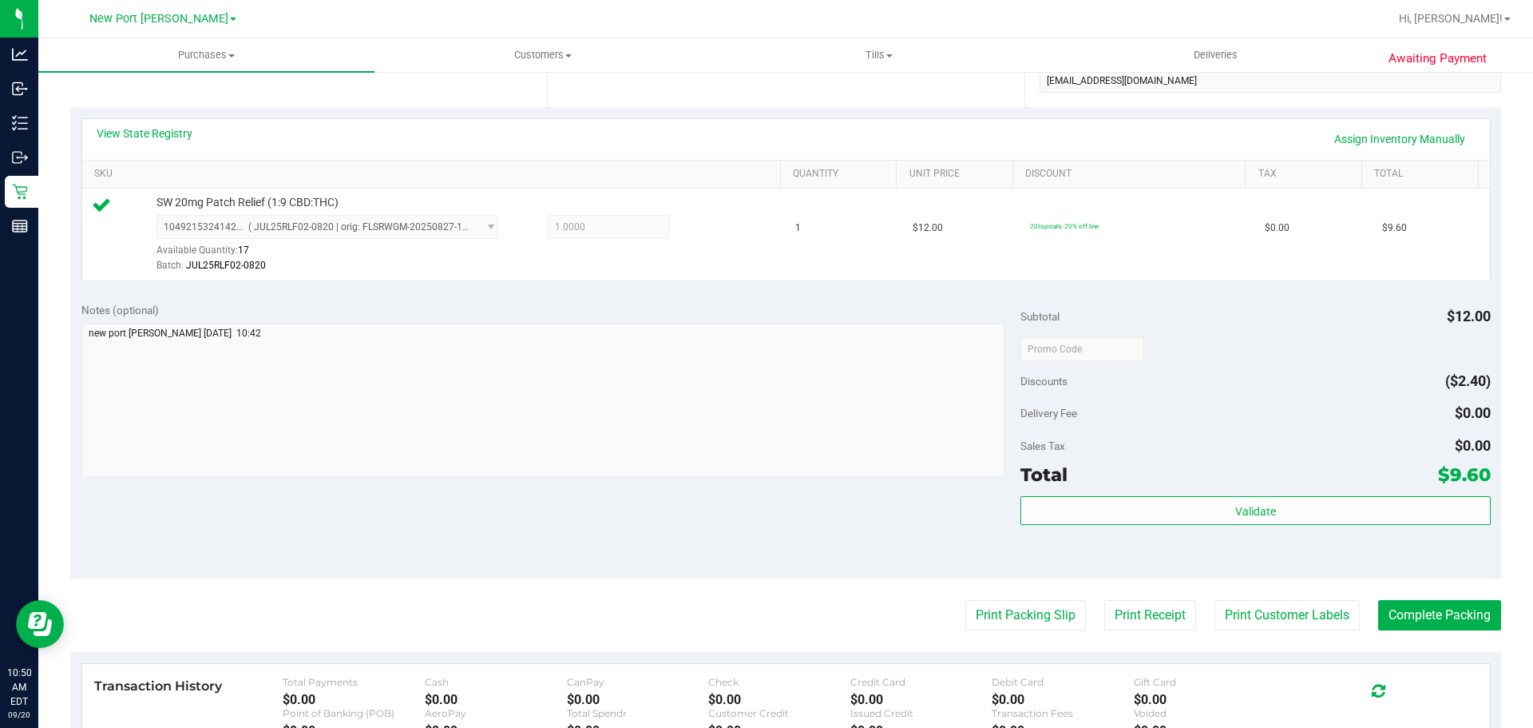
scroll to position [578, 0]
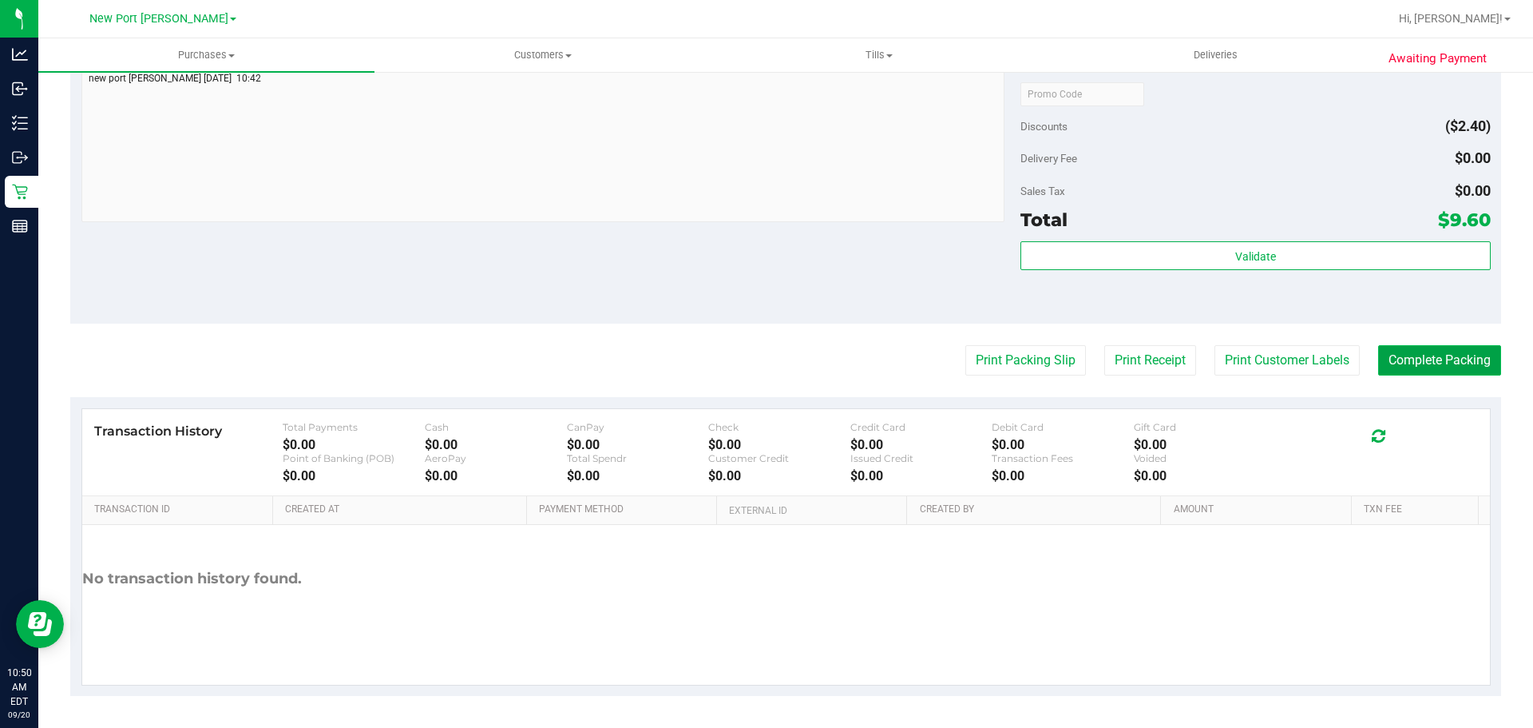
click at [1379, 364] on button "Complete Packing" at bounding box center [1440, 360] width 123 height 30
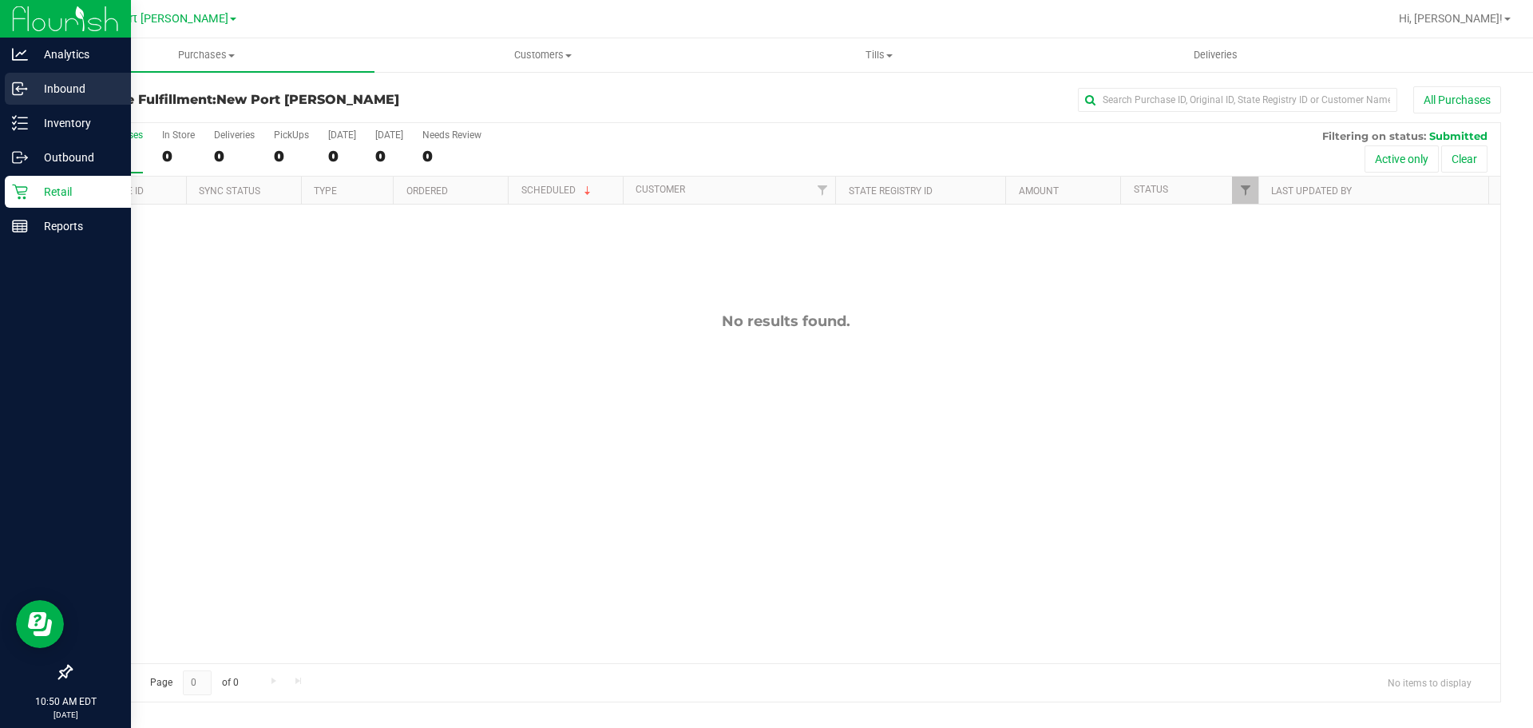
click at [32, 91] on p "Inbound" at bounding box center [76, 88] width 96 height 19
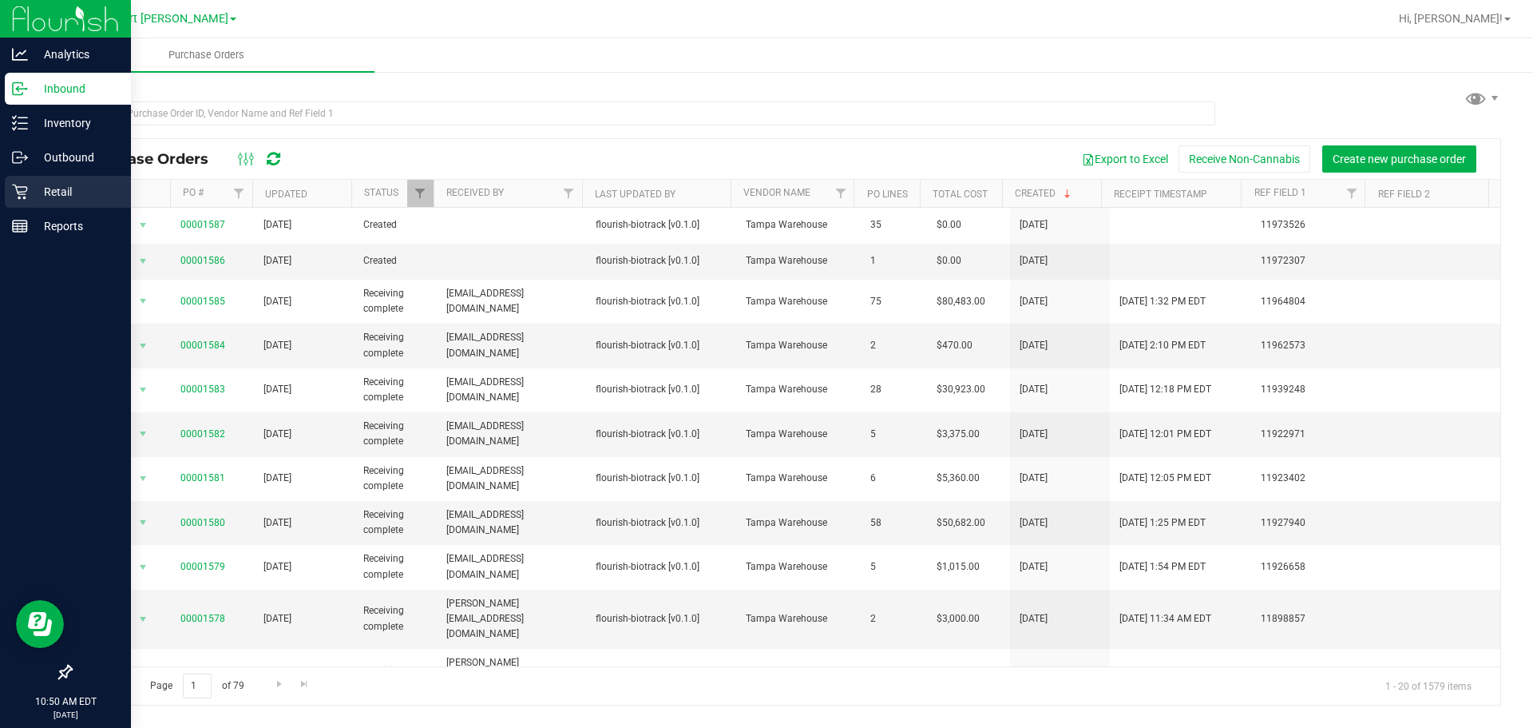
click at [32, 197] on p "Retail" at bounding box center [76, 191] width 96 height 19
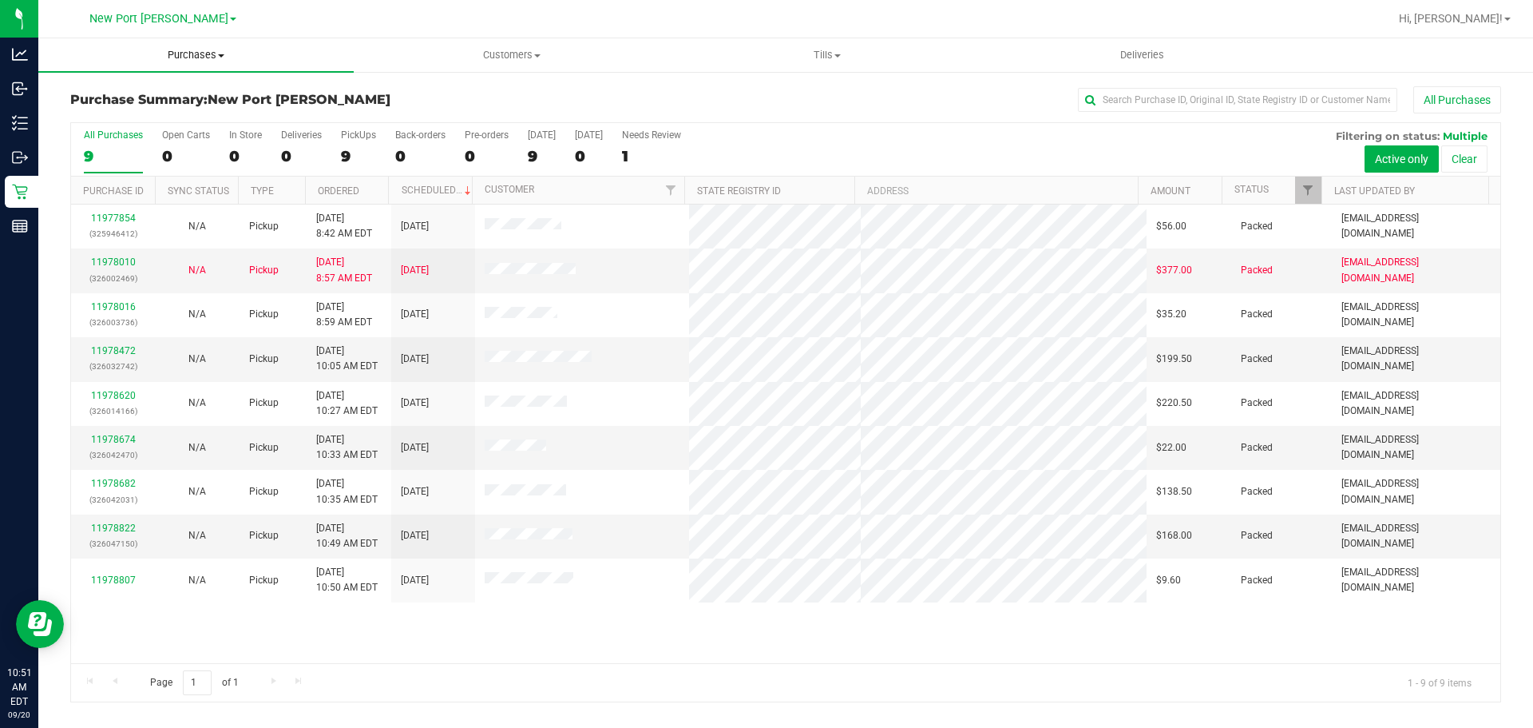
click at [200, 59] on span "Purchases" at bounding box center [195, 55] width 315 height 14
click at [179, 118] on li "Fulfillment" at bounding box center [195, 115] width 315 height 19
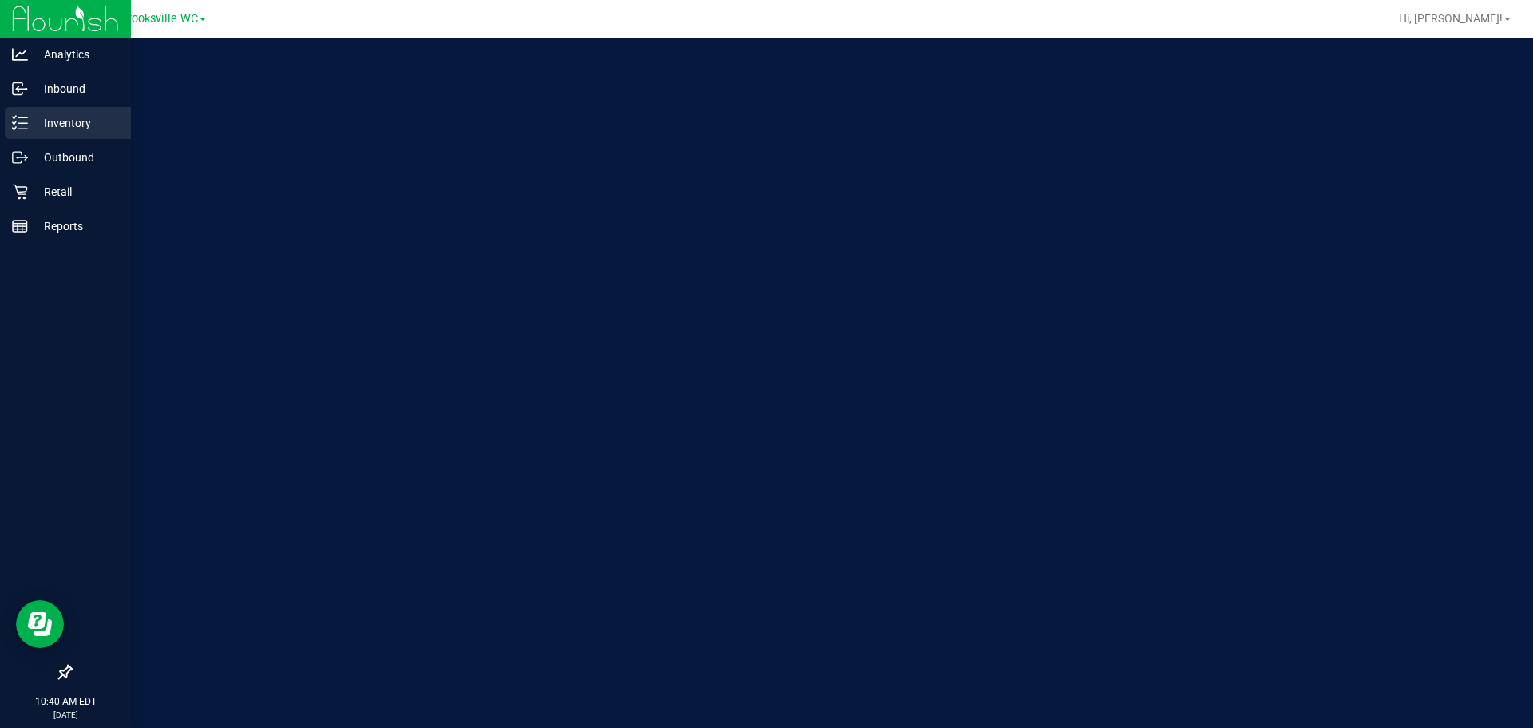
click at [30, 109] on div "Inventory" at bounding box center [68, 123] width 126 height 32
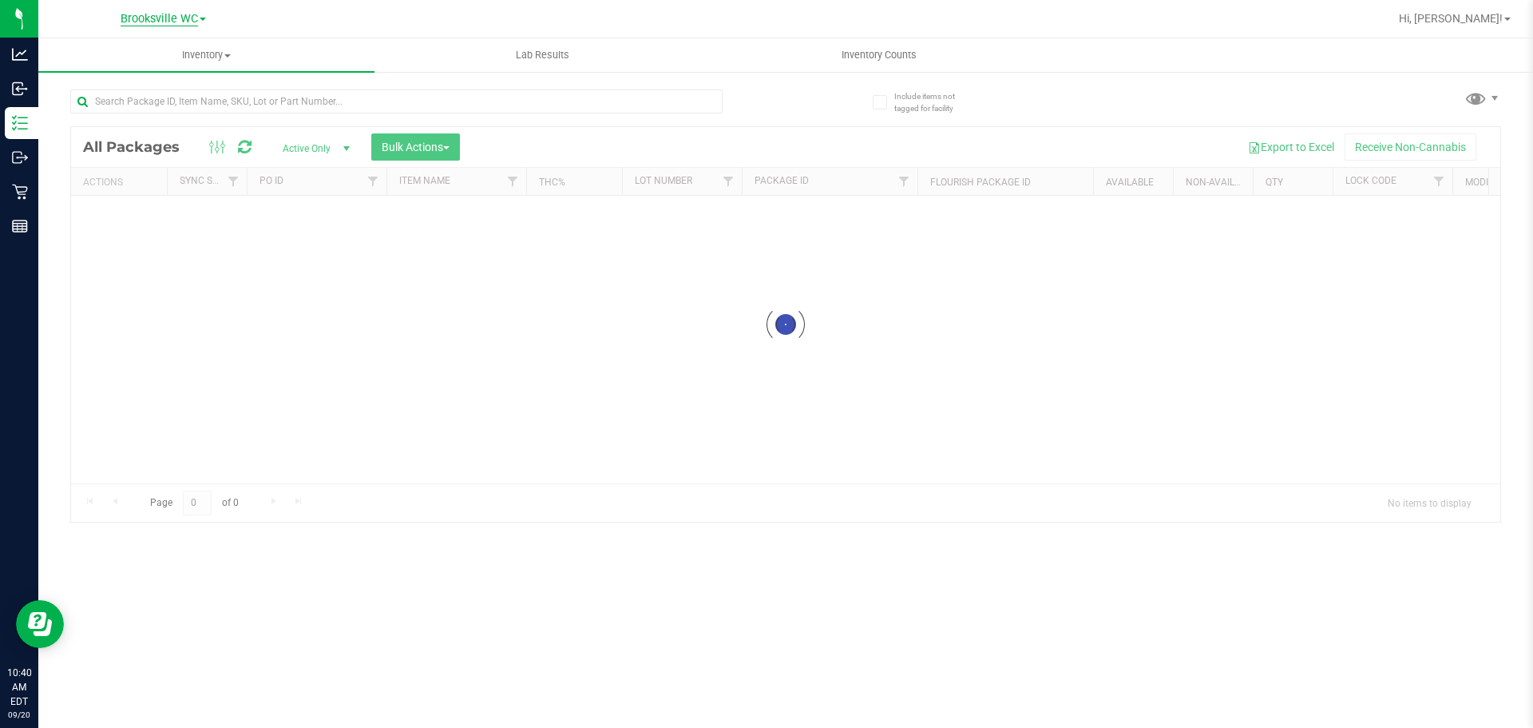
click at [167, 23] on span "Brooksville WC" at bounding box center [159, 19] width 77 height 14
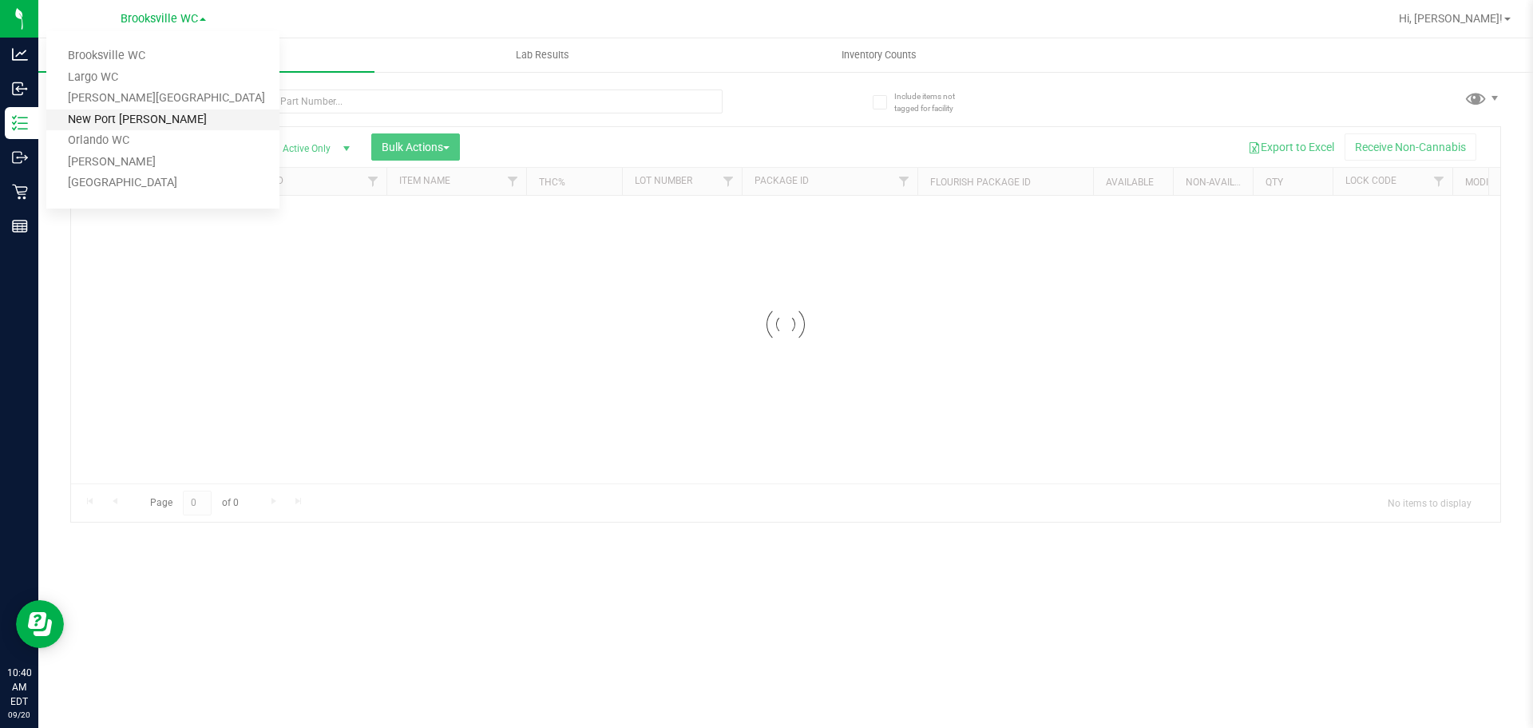
click at [189, 121] on link "New Port [PERSON_NAME]" at bounding box center [162, 120] width 233 height 22
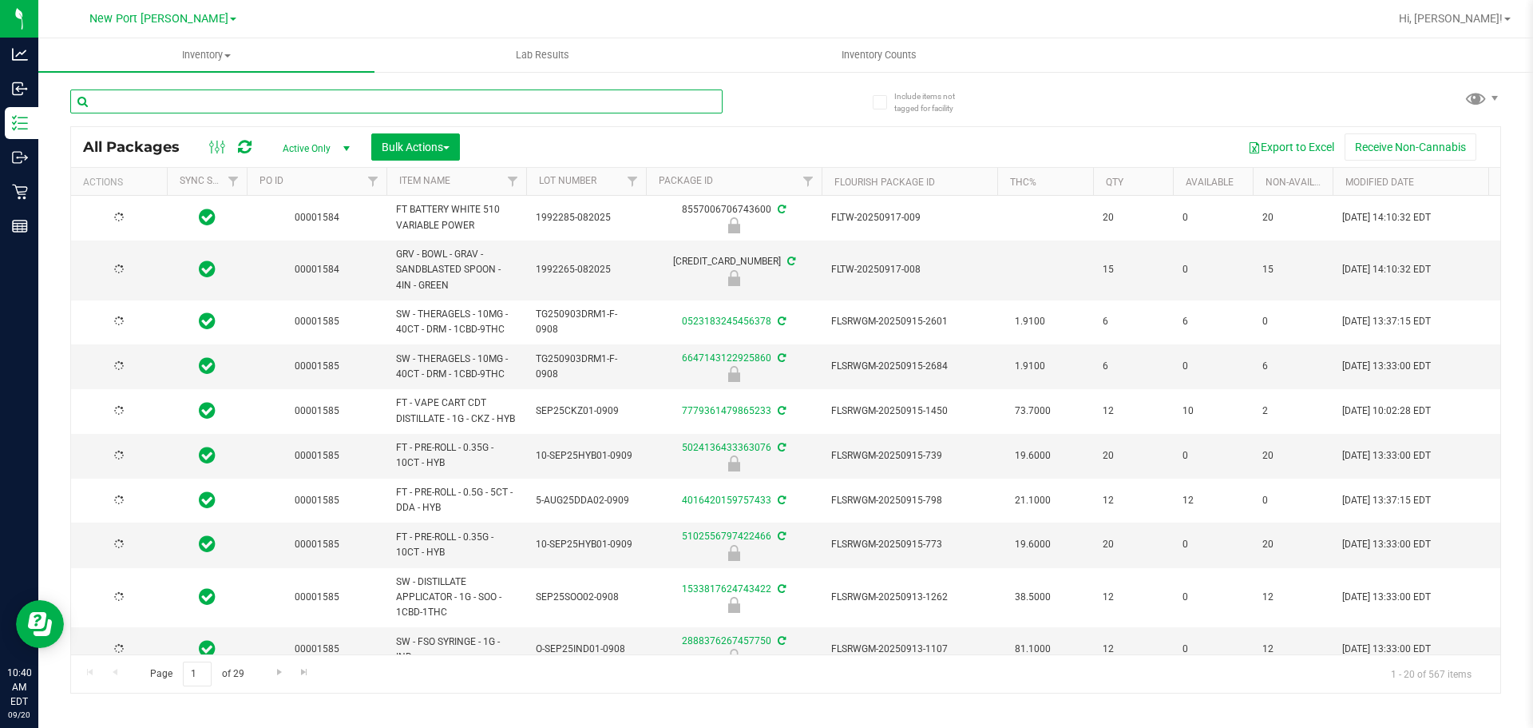
click at [196, 94] on input "text" at bounding box center [396, 101] width 653 height 24
type input "smoke"
